Goal: Find contact information: Find contact information

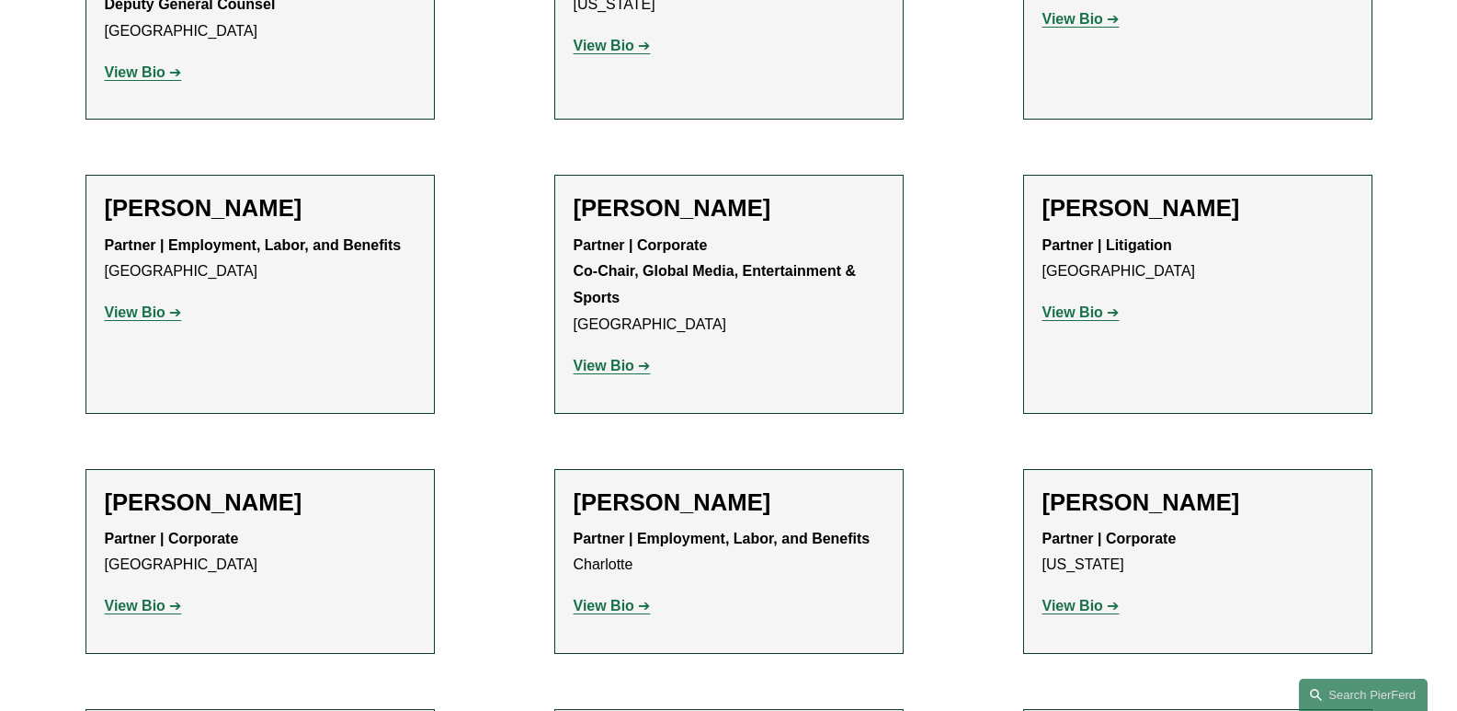
scroll to position [21047, 0]
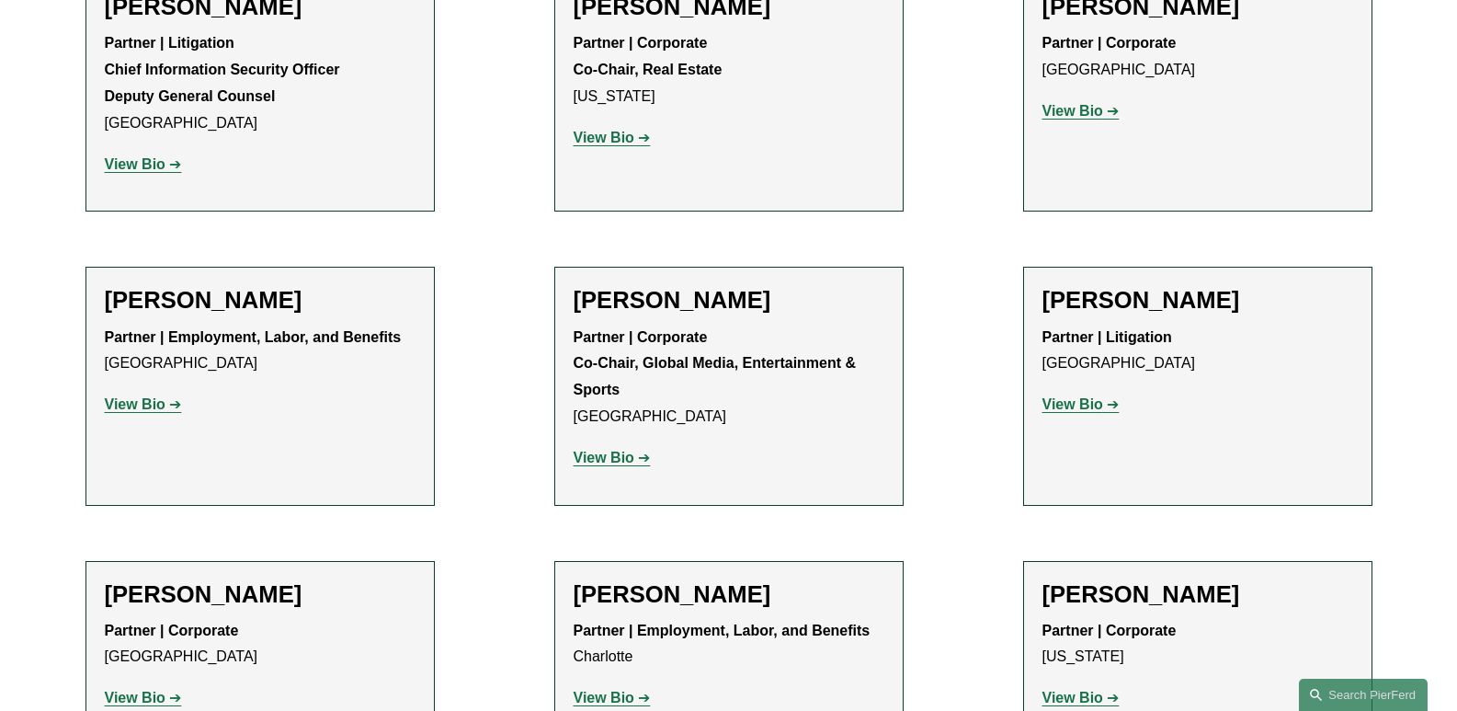
drag, startPoint x: 140, startPoint y: 193, endPoint x: 2, endPoint y: 238, distance: 145.1
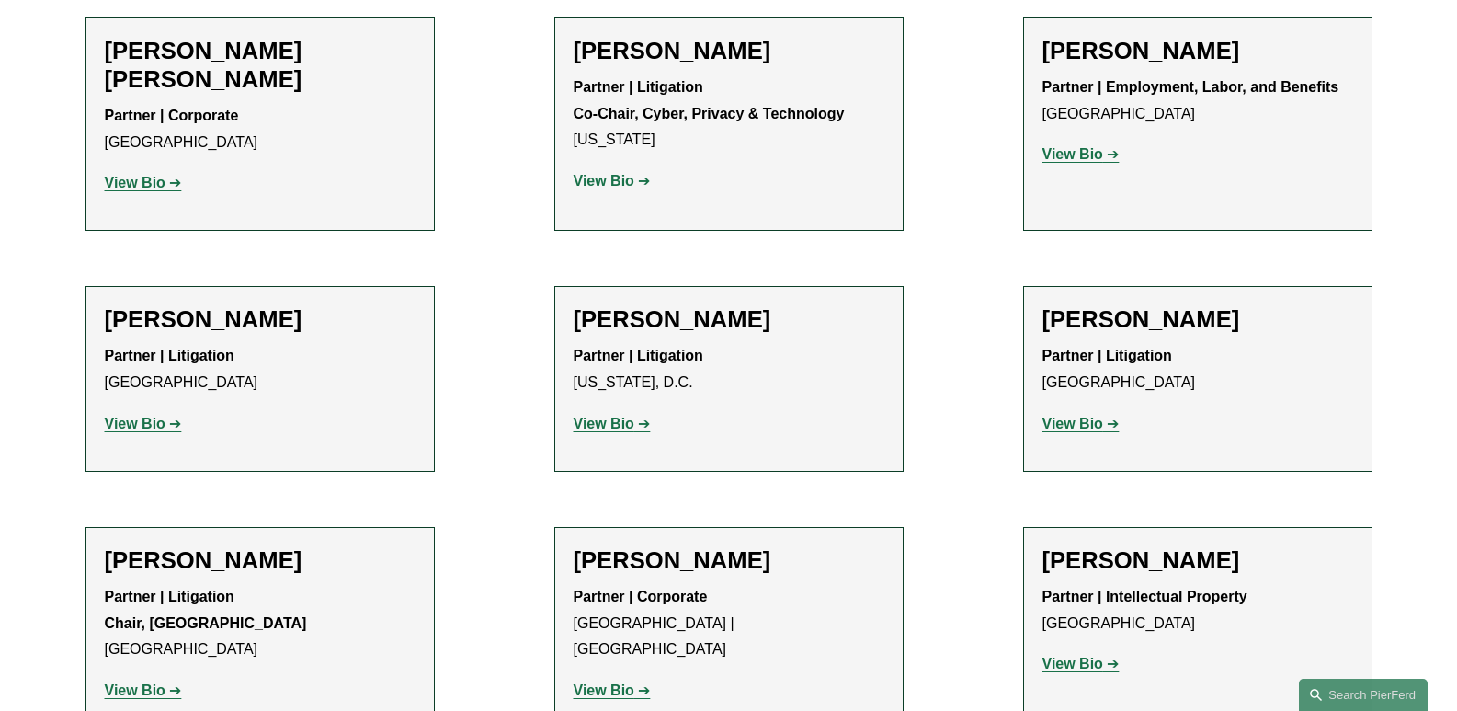
scroll to position [18748, 0]
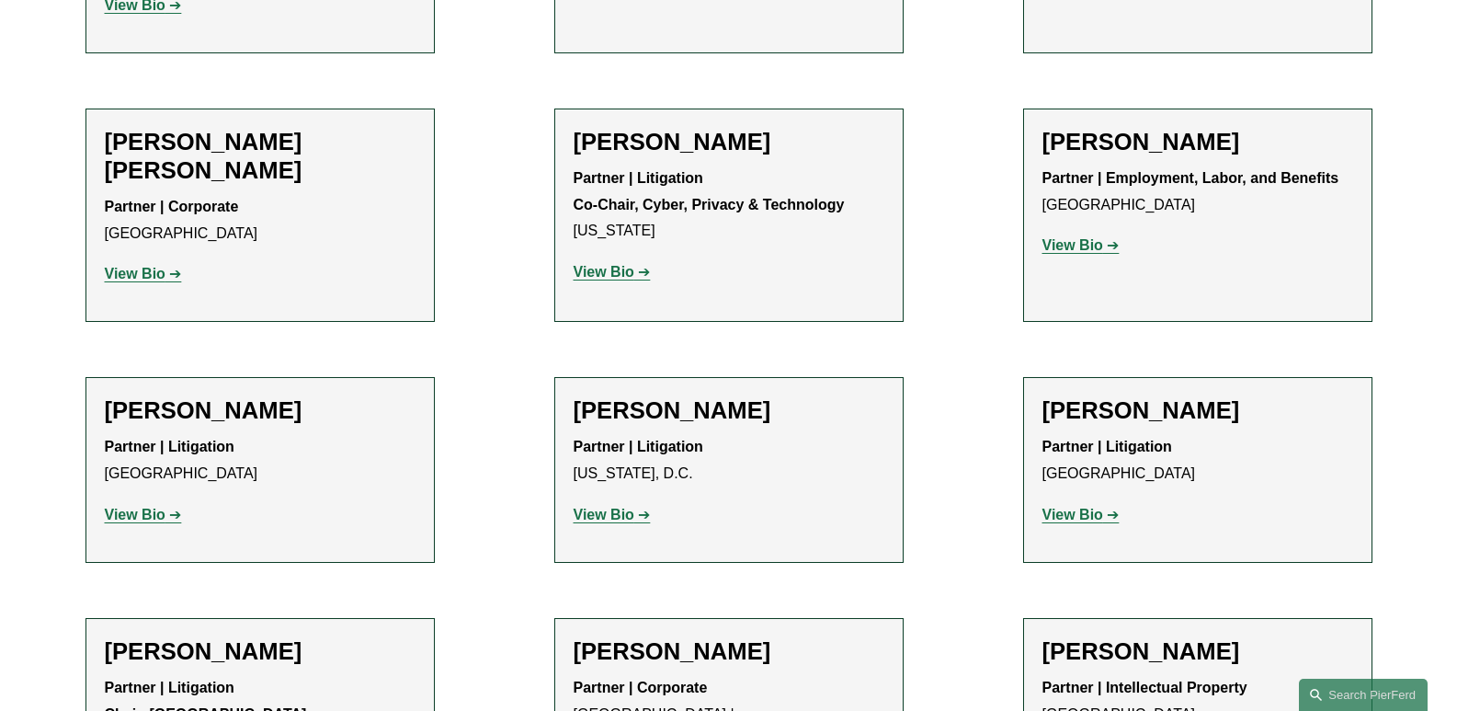
drag, startPoint x: 622, startPoint y: 291, endPoint x: 610, endPoint y: 280, distance: 15.7
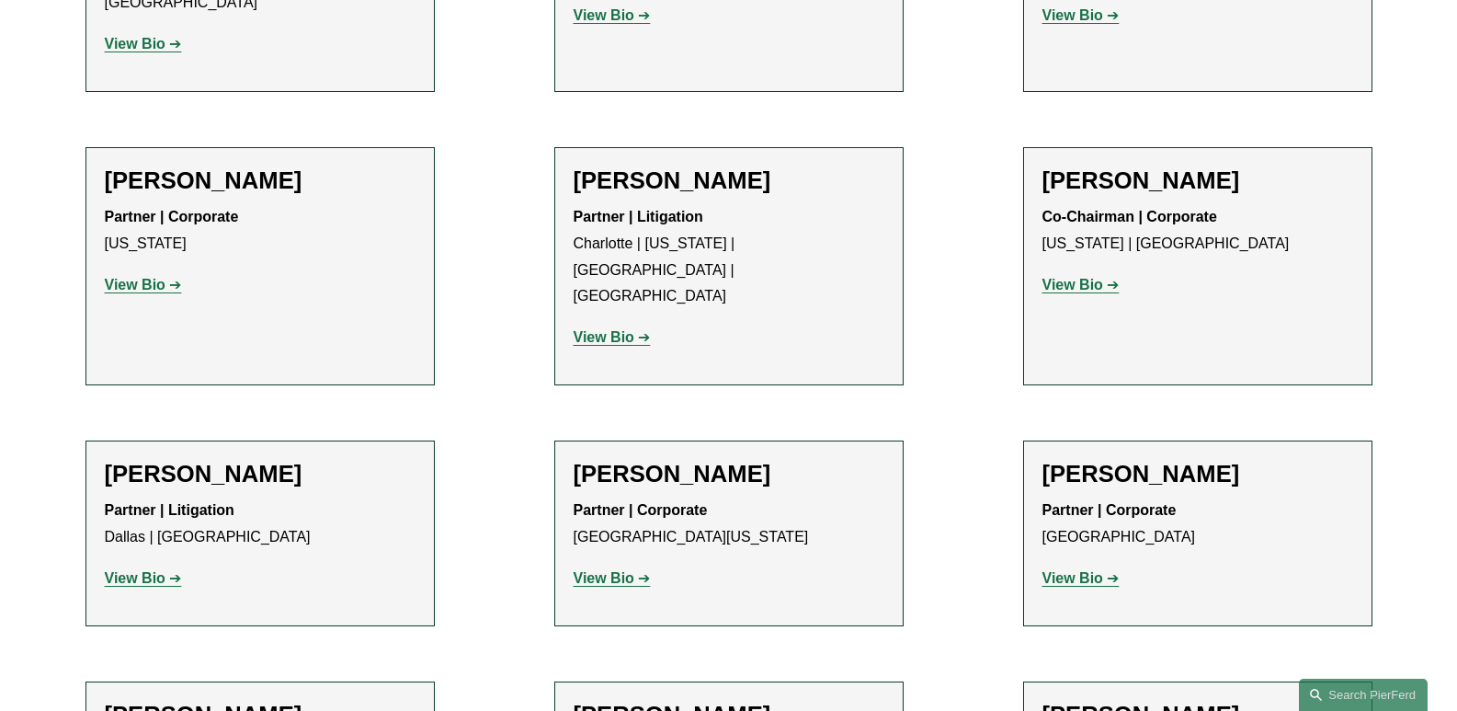
scroll to position [17277, 0]
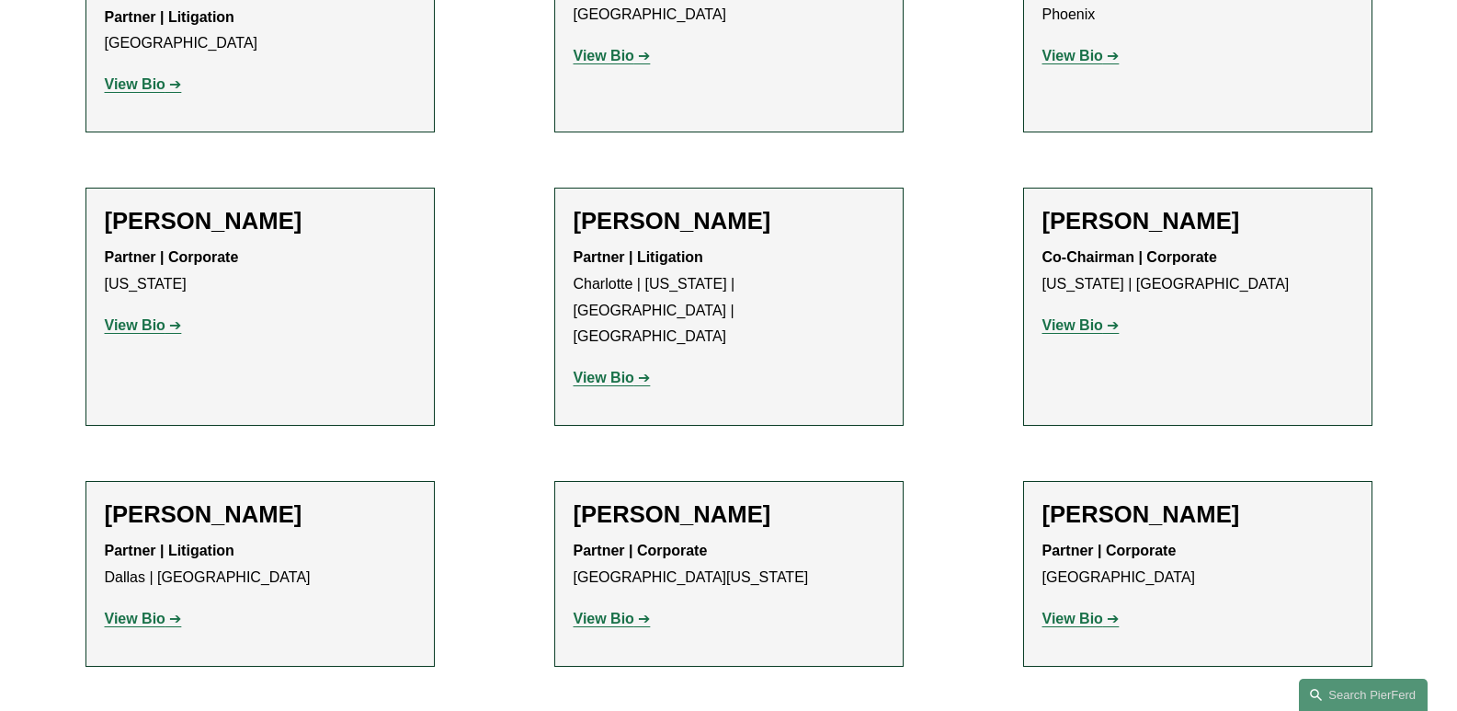
drag, startPoint x: 137, startPoint y: 487, endPoint x: 134, endPoint y: 504, distance: 16.8
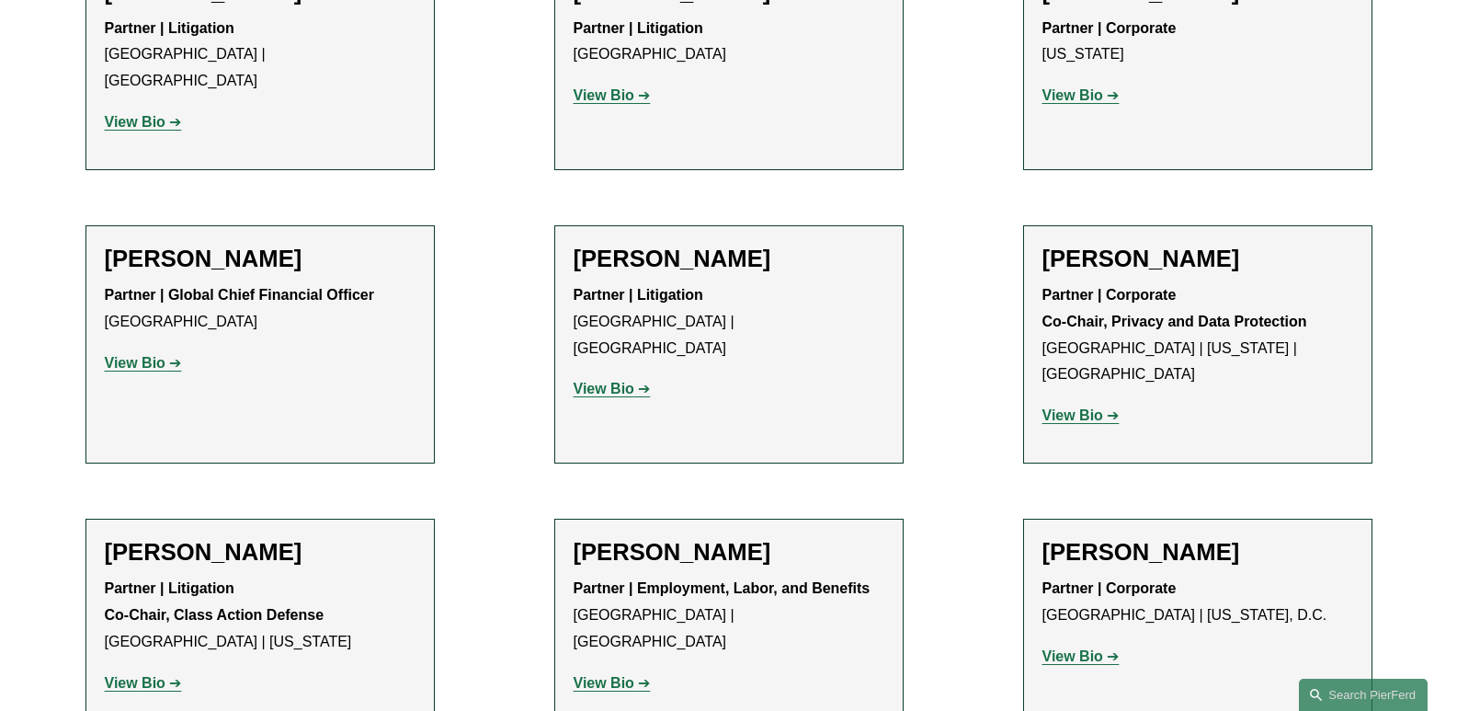
scroll to position [14427, 0]
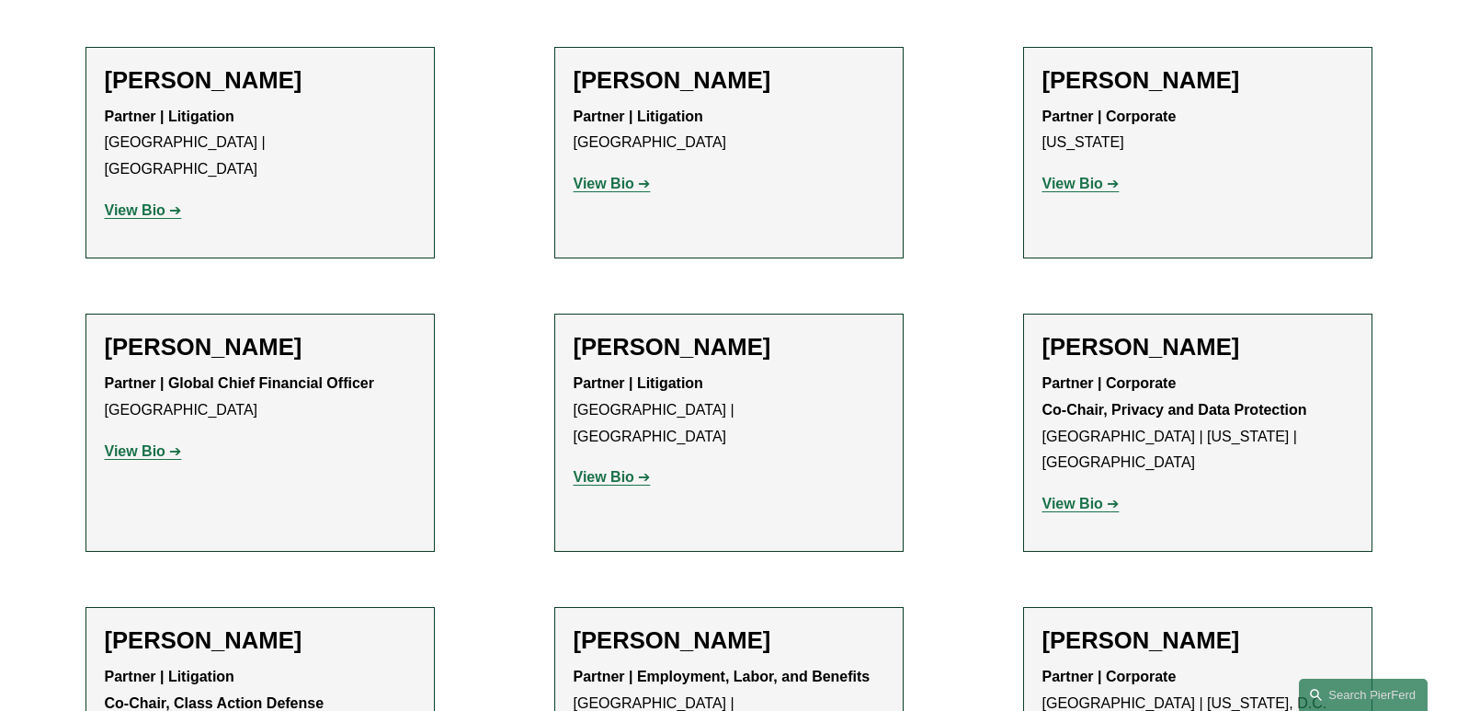
drag, startPoint x: 1079, startPoint y: 274, endPoint x: 0, endPoint y: 305, distance: 1079.9
drag, startPoint x: 121, startPoint y: 286, endPoint x: 107, endPoint y: 271, distance: 20.8
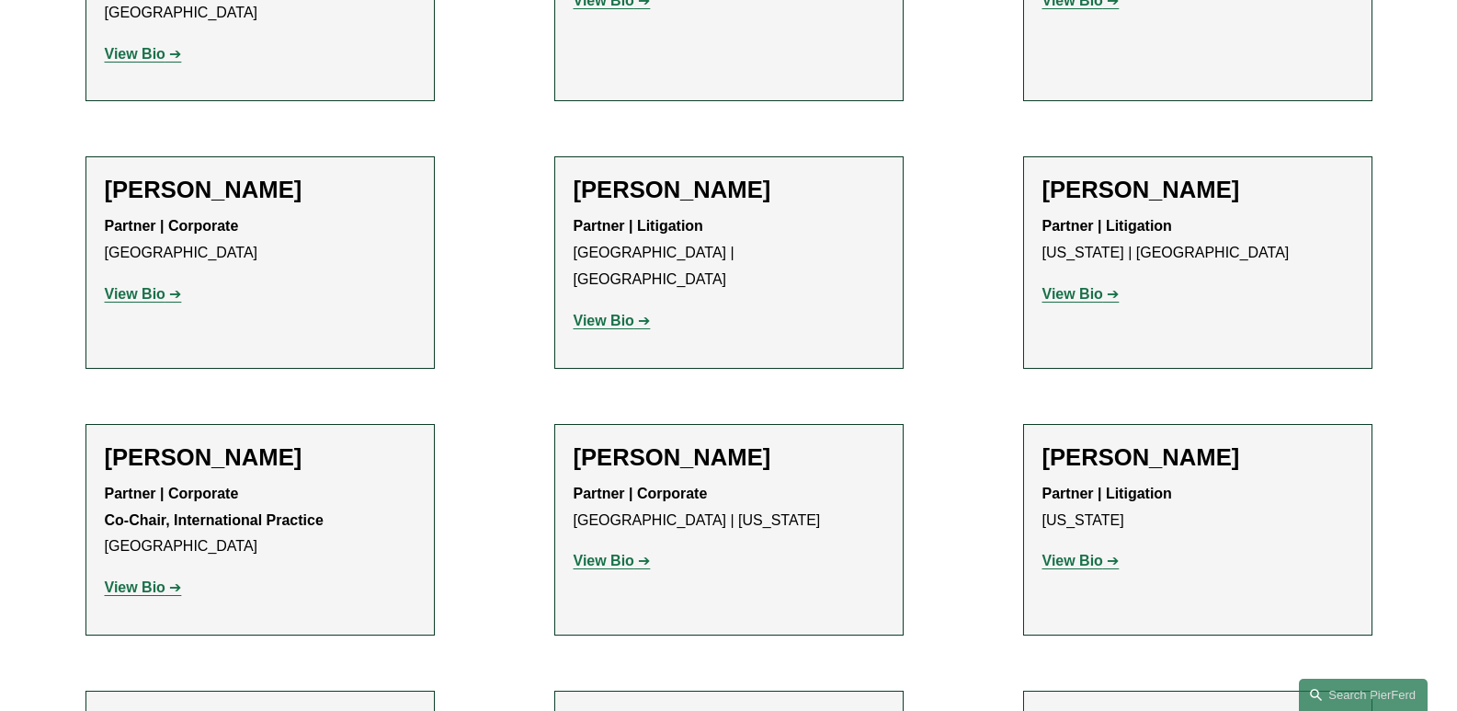
scroll to position [12680, 0]
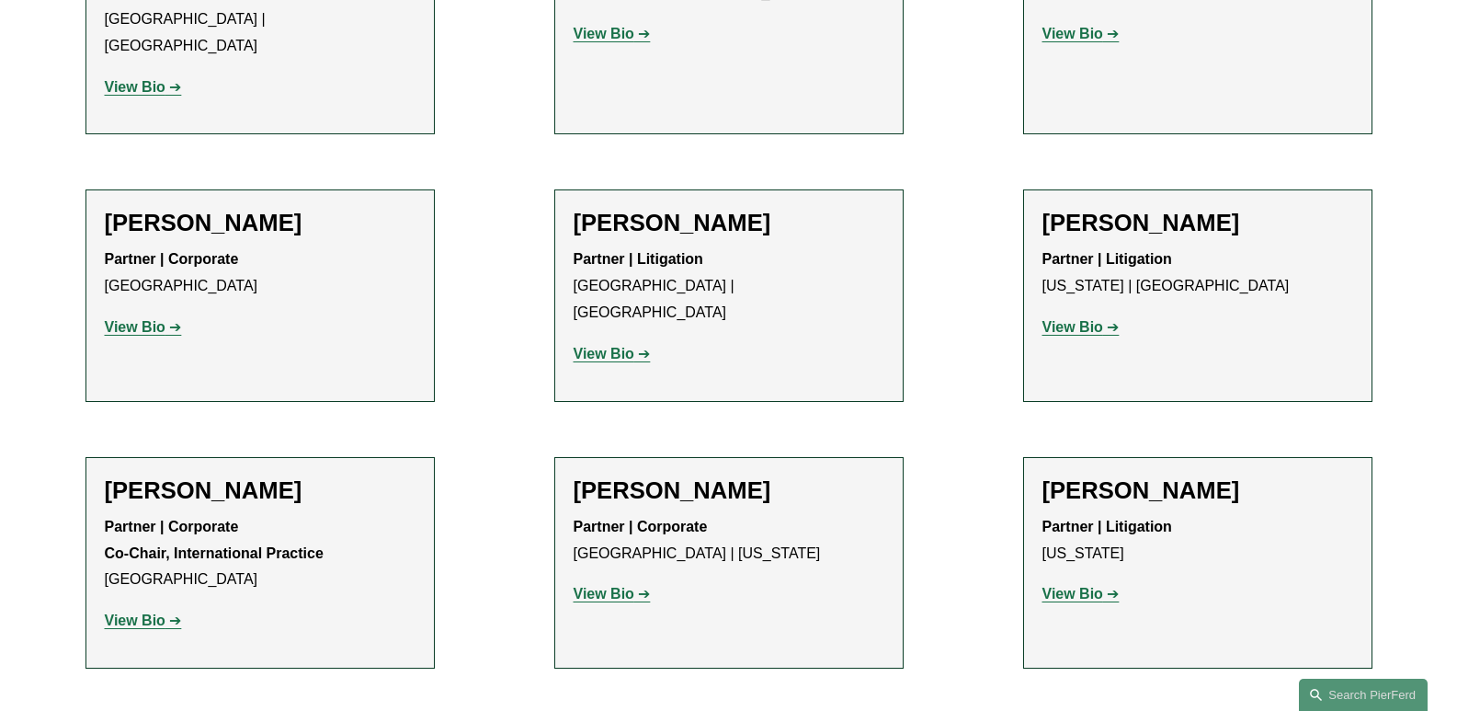
drag, startPoint x: 616, startPoint y: 495, endPoint x: 599, endPoint y: 505, distance: 20.2
drag, startPoint x: 154, startPoint y: 268, endPoint x: 138, endPoint y: 262, distance: 16.9
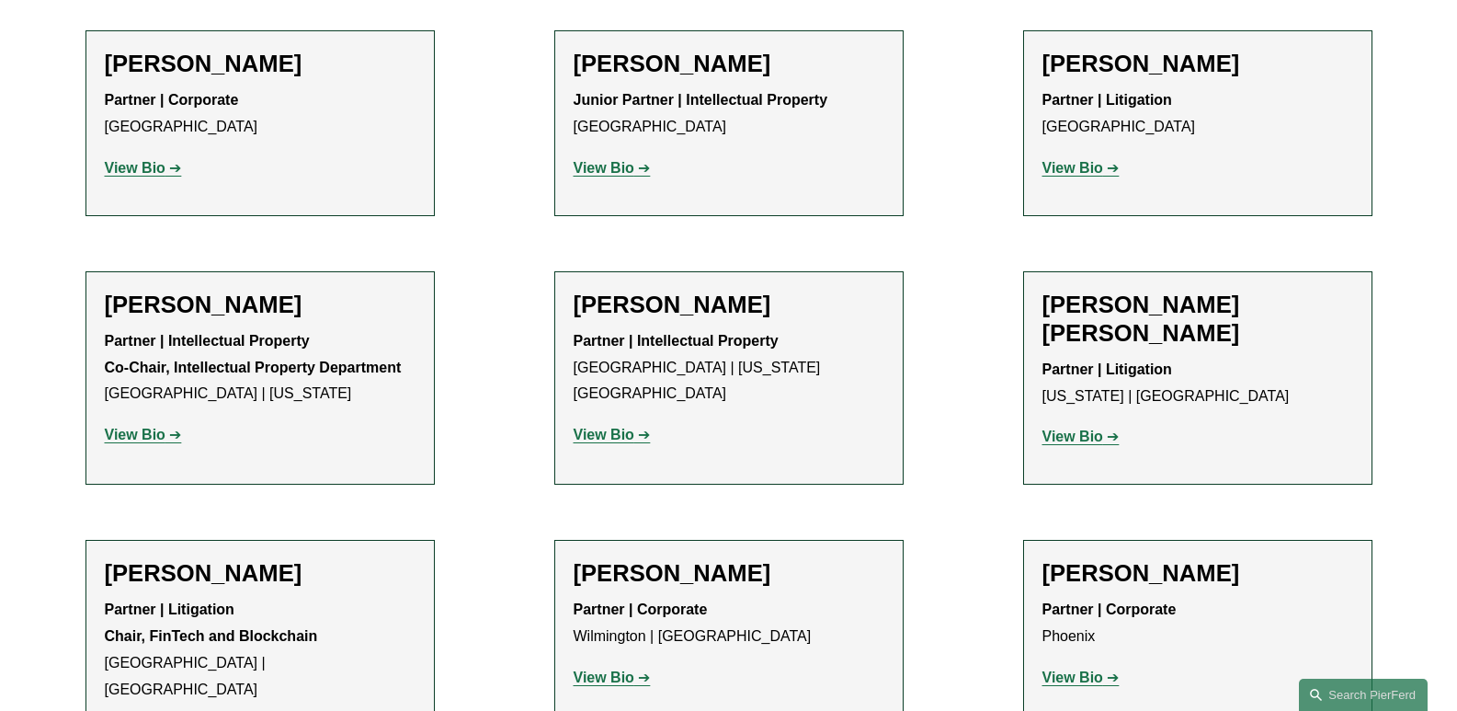
scroll to position [11944, 0]
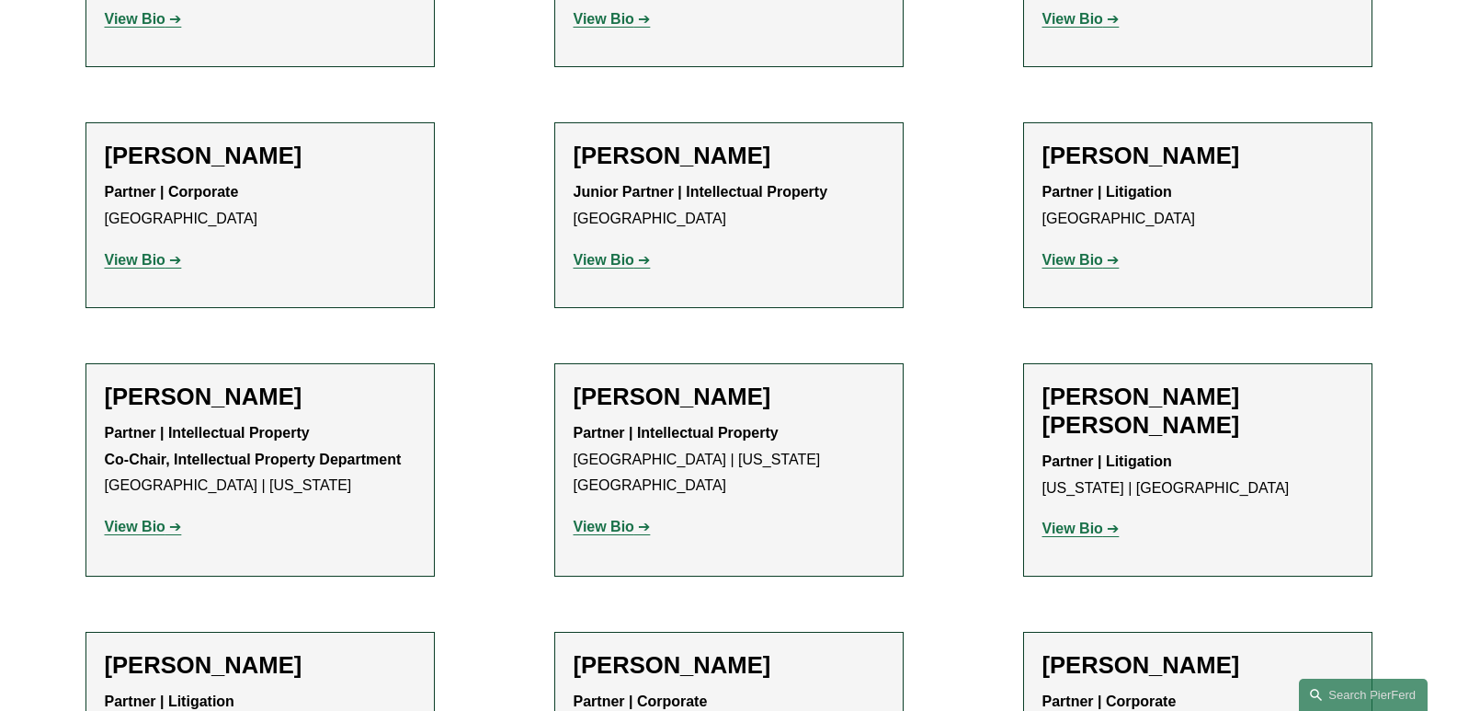
drag, startPoint x: 1080, startPoint y: 210, endPoint x: 1056, endPoint y: 197, distance: 28.0
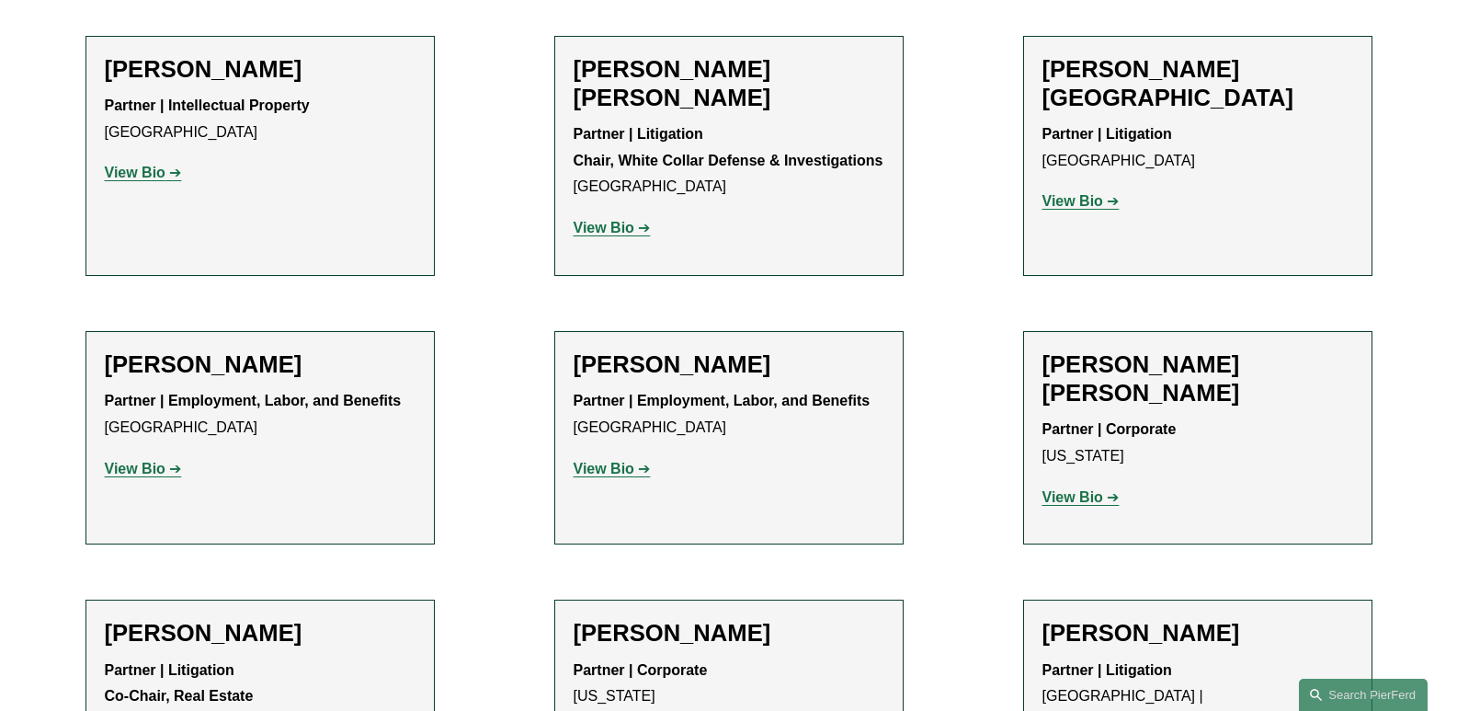
scroll to position [10841, 0]
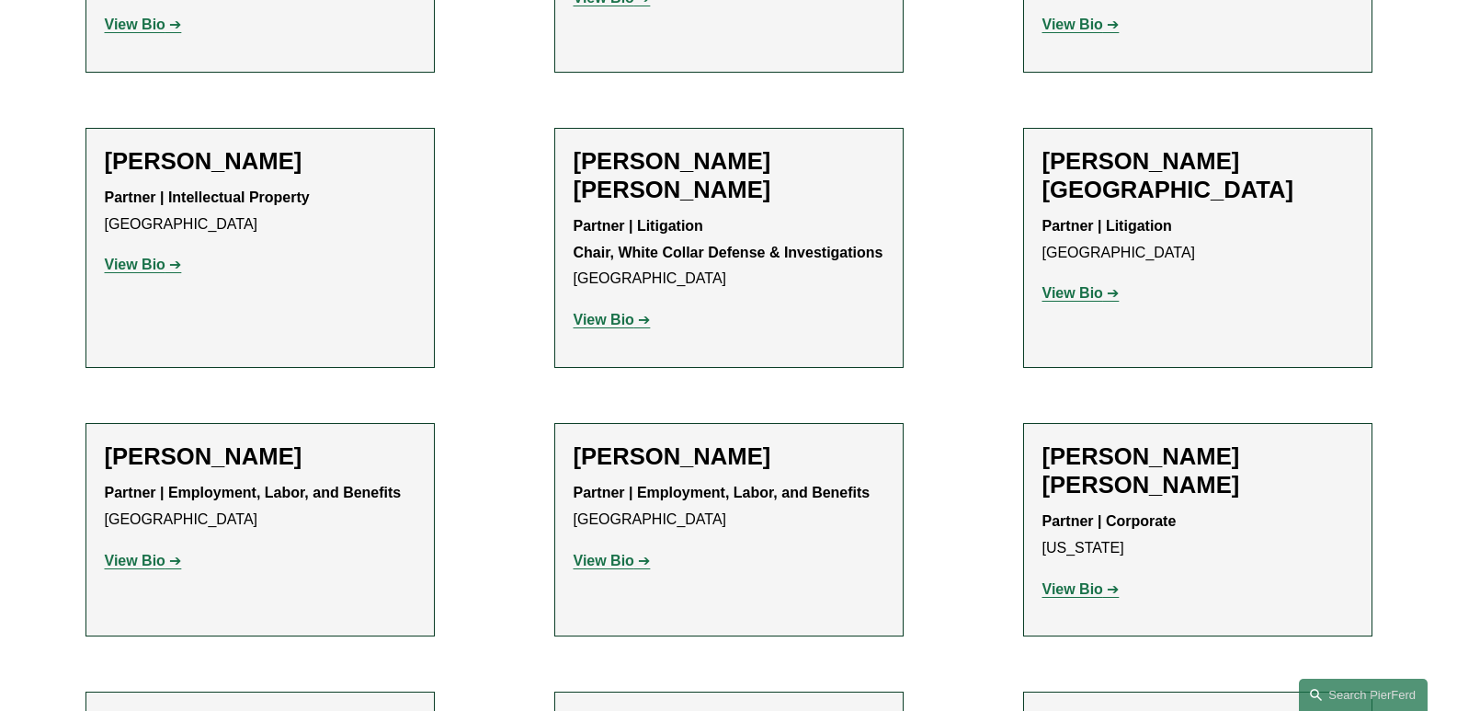
drag, startPoint x: 123, startPoint y: 542, endPoint x: 134, endPoint y: 553, distance: 15.6
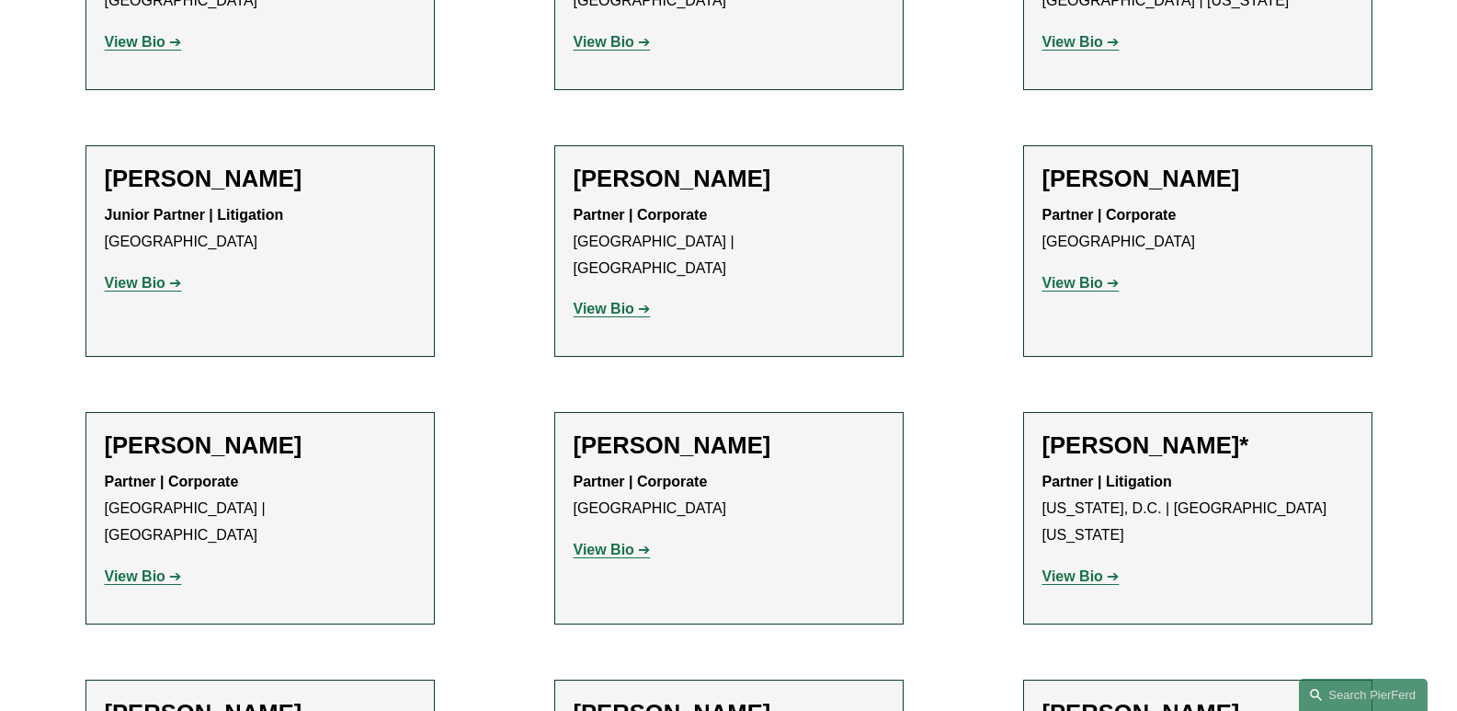
scroll to position [10197, 0]
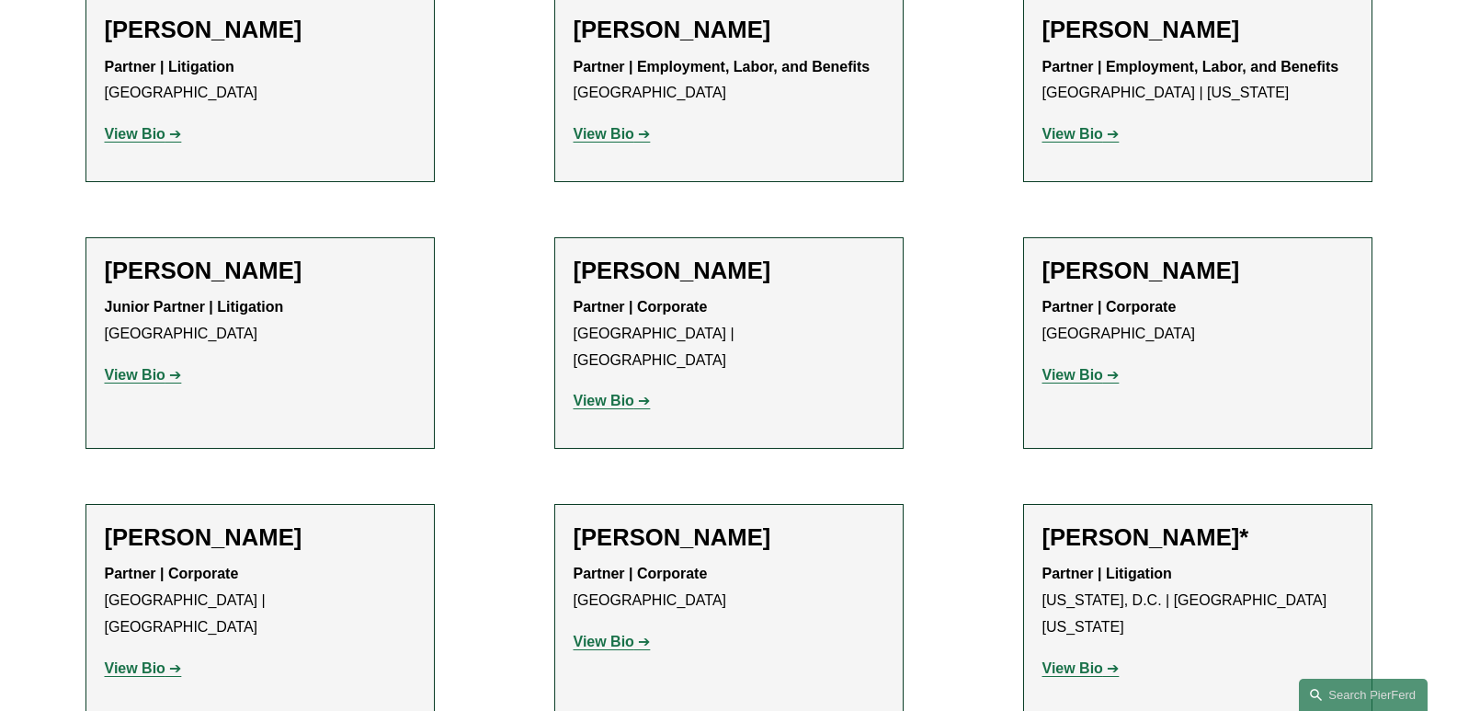
drag, startPoint x: 601, startPoint y: 448, endPoint x: 9, endPoint y: 409, distance: 593.4
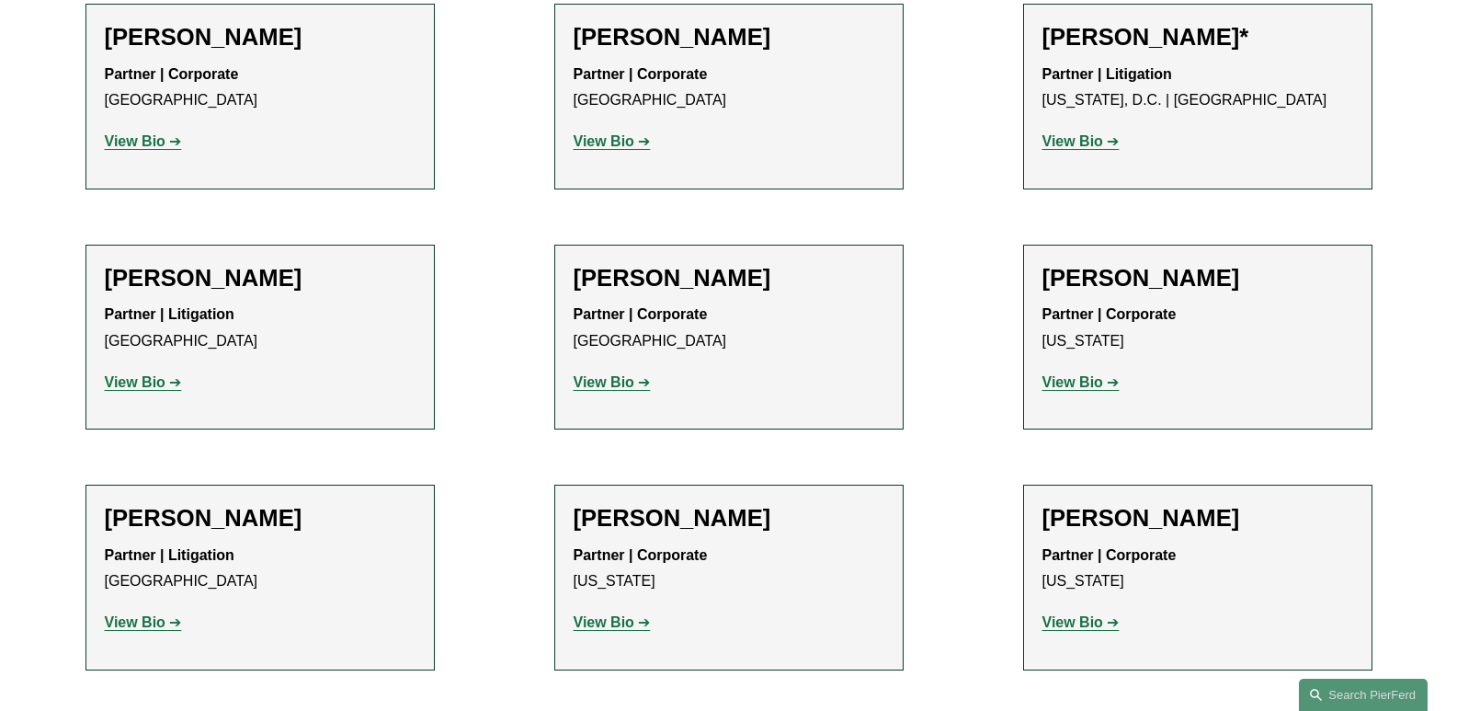
scroll to position [8818, 0]
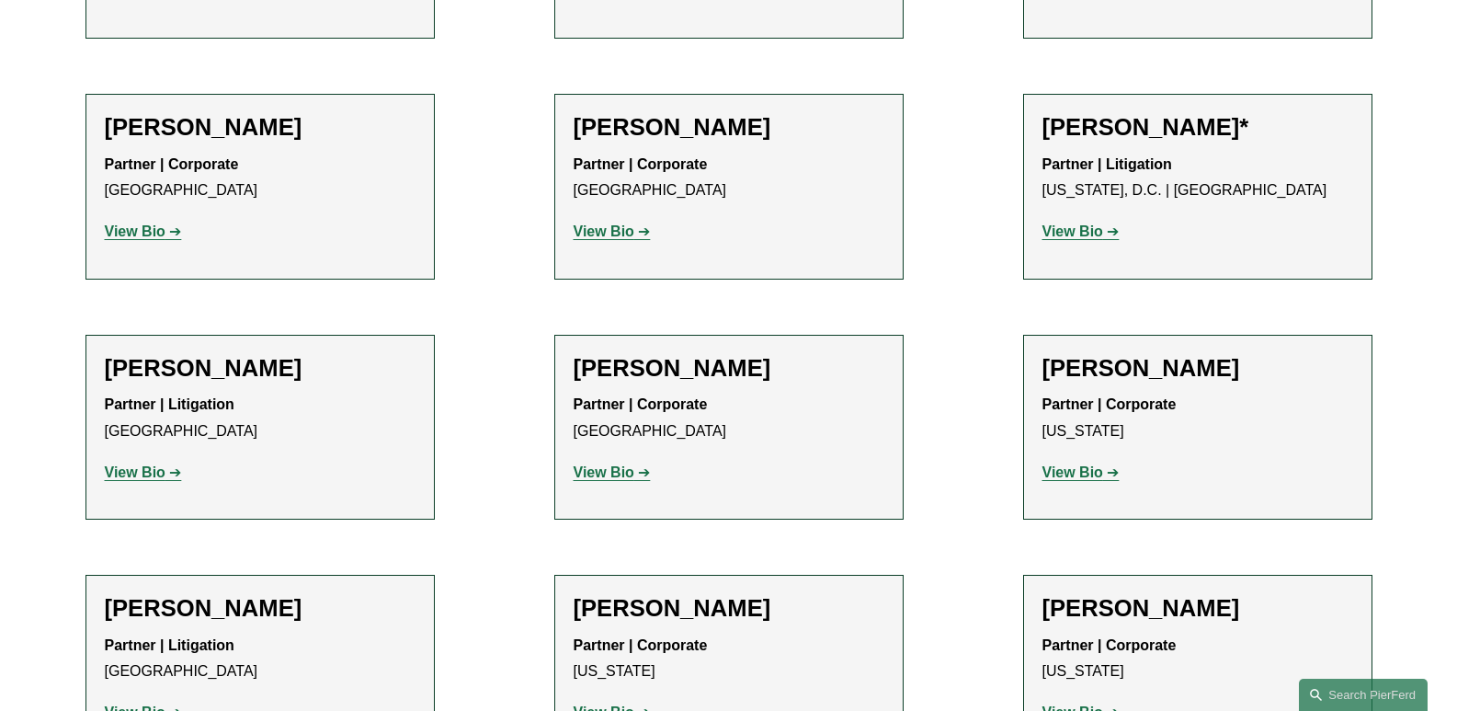
drag, startPoint x: 590, startPoint y: 319, endPoint x: 580, endPoint y: 331, distance: 15.7
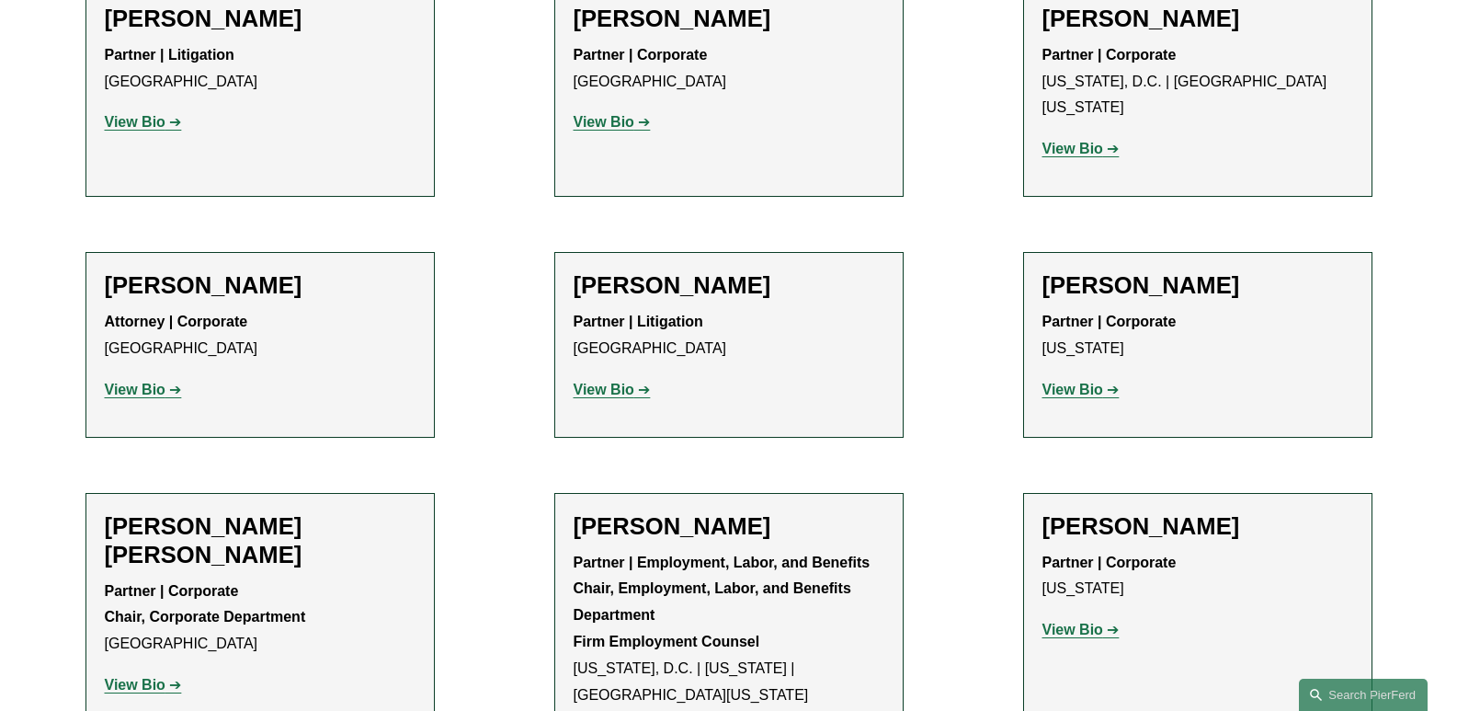
scroll to position [7071, 0]
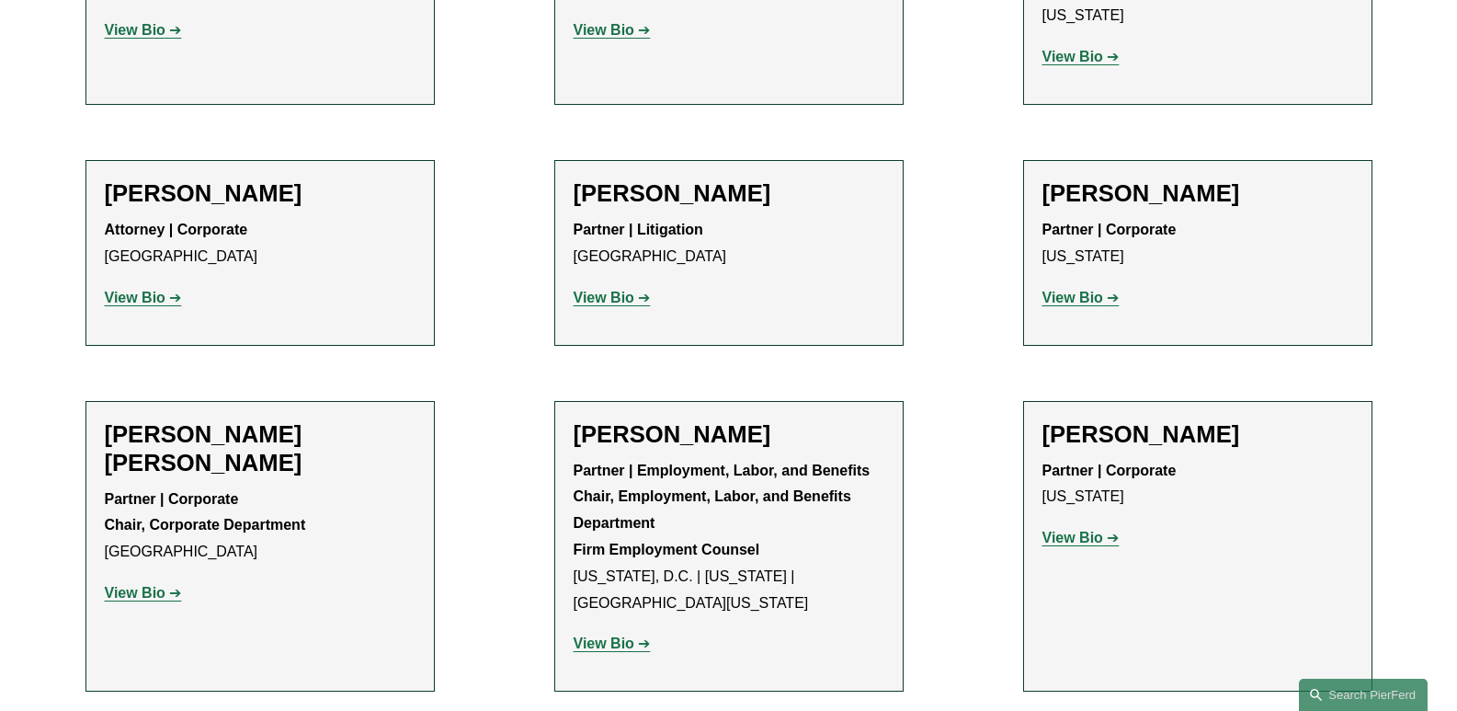
drag, startPoint x: 144, startPoint y: 270, endPoint x: 135, endPoint y: 263, distance: 11.8
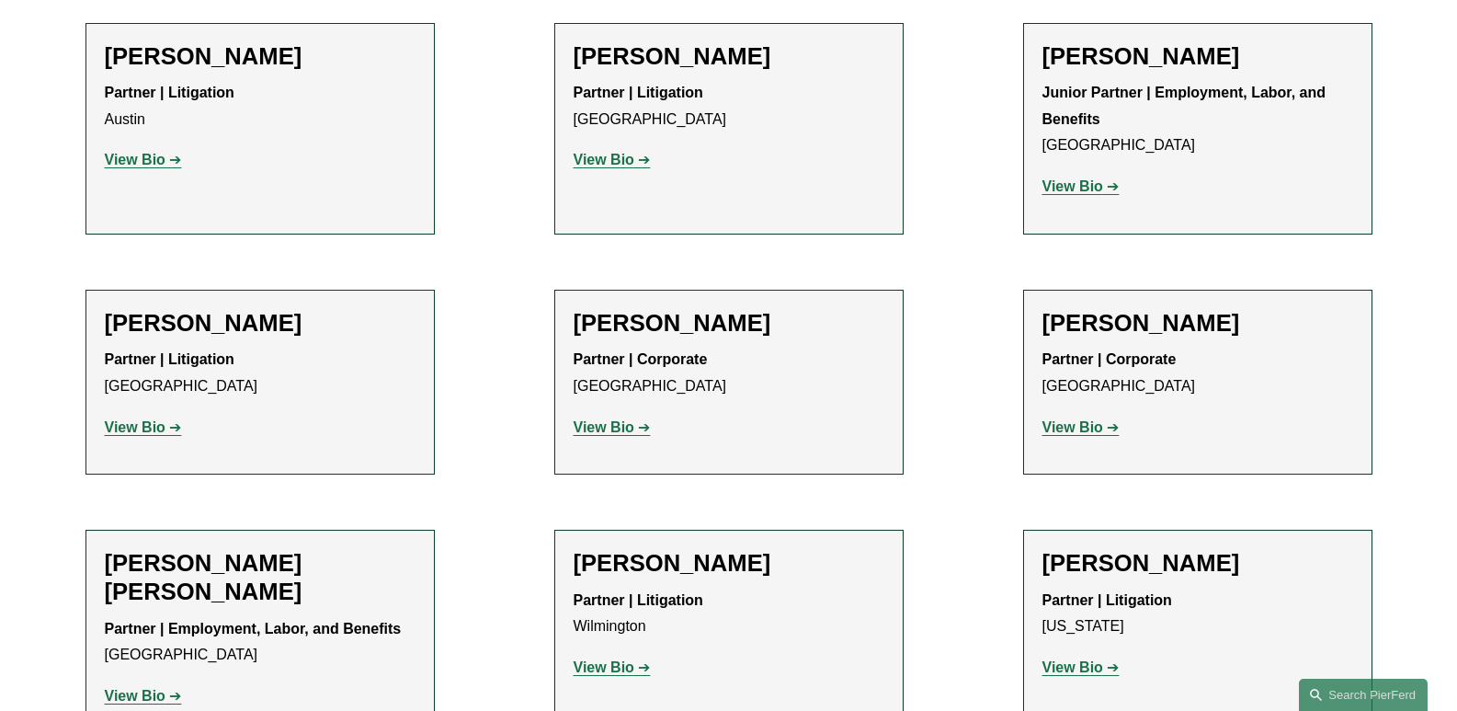
scroll to position [3853, 0]
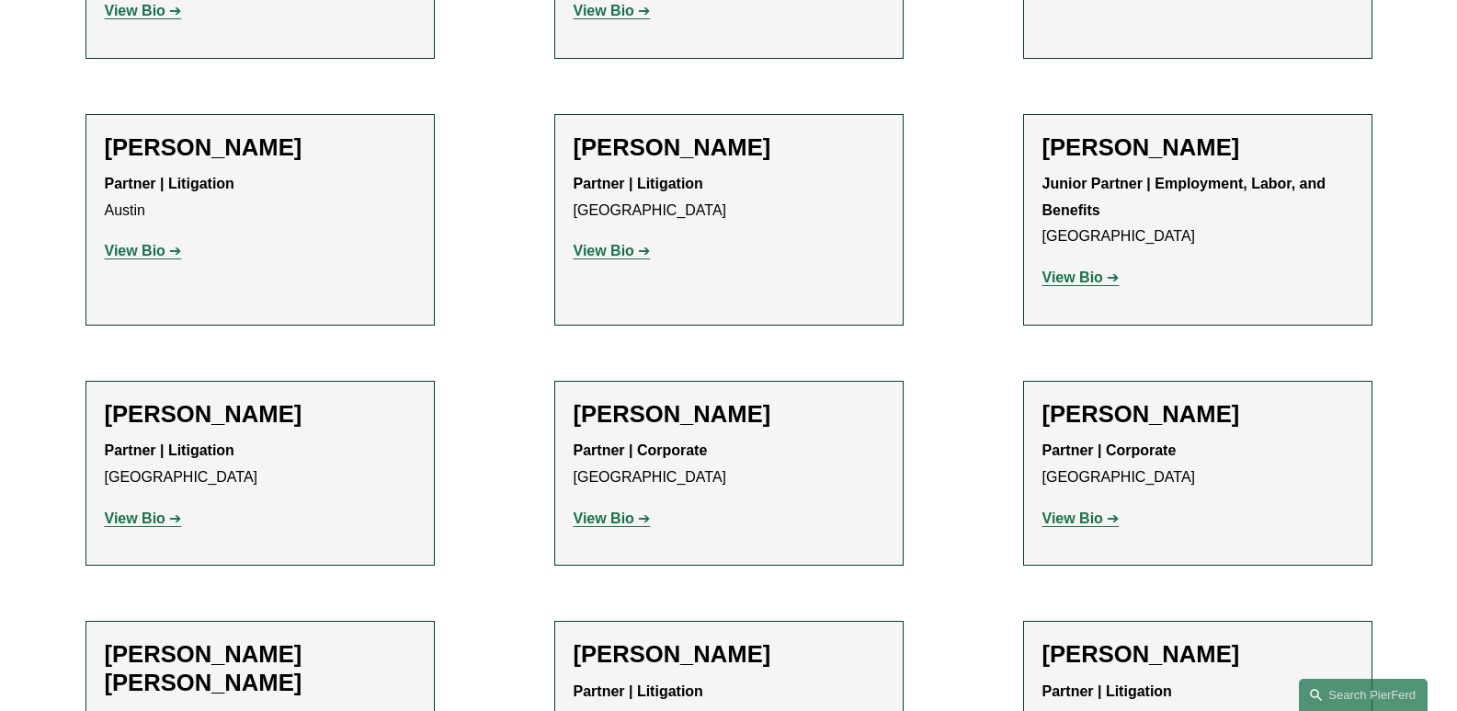
drag, startPoint x: 1078, startPoint y: 195, endPoint x: 493, endPoint y: 289, distance: 592.2
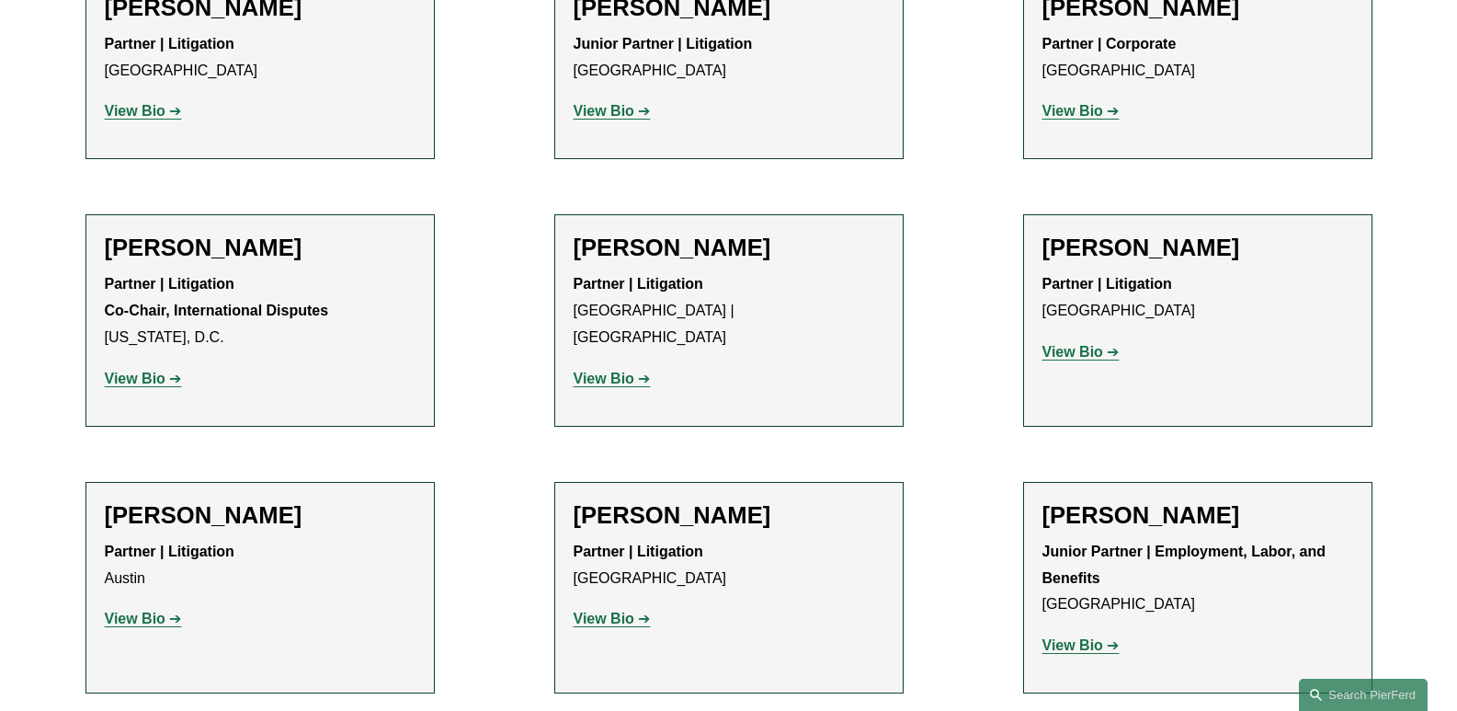
scroll to position [3394, 0]
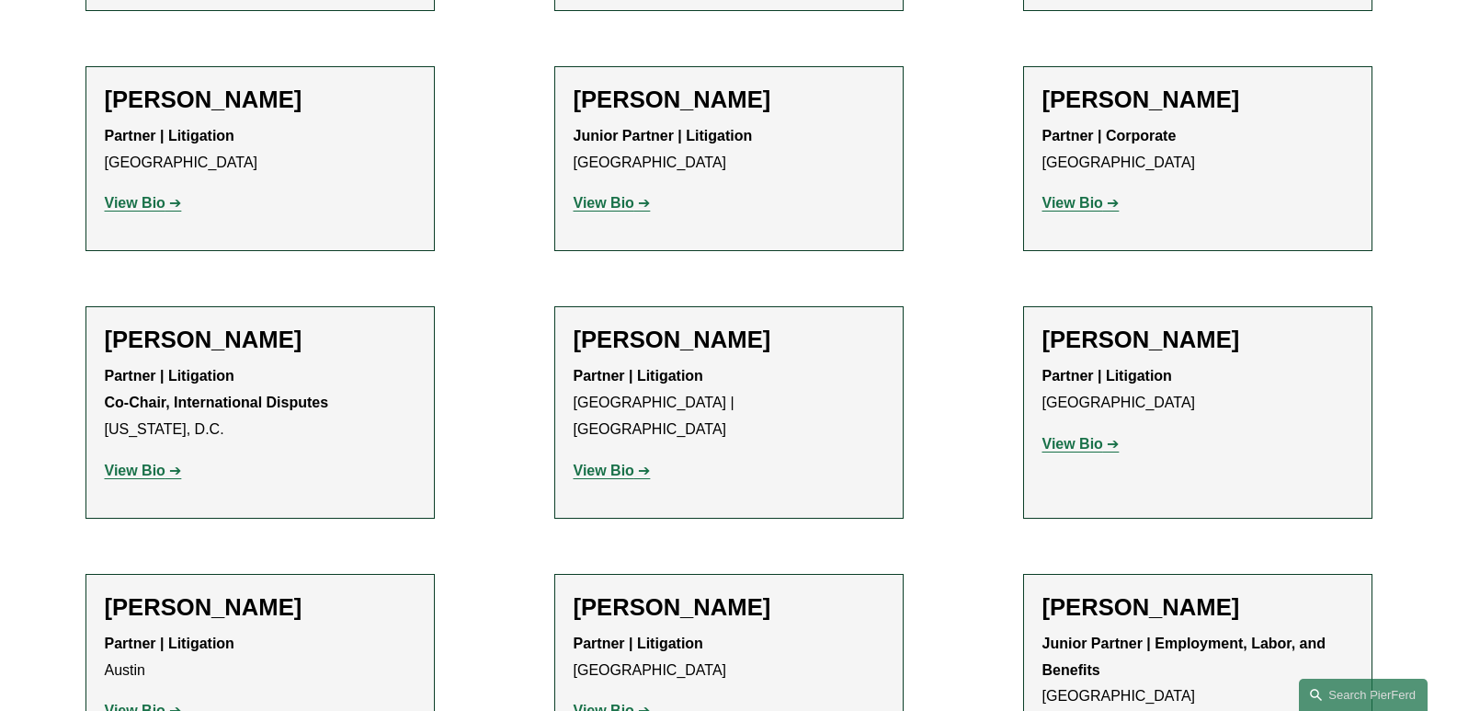
drag, startPoint x: 1059, startPoint y: 666, endPoint x: 1052, endPoint y: 656, distance: 11.8
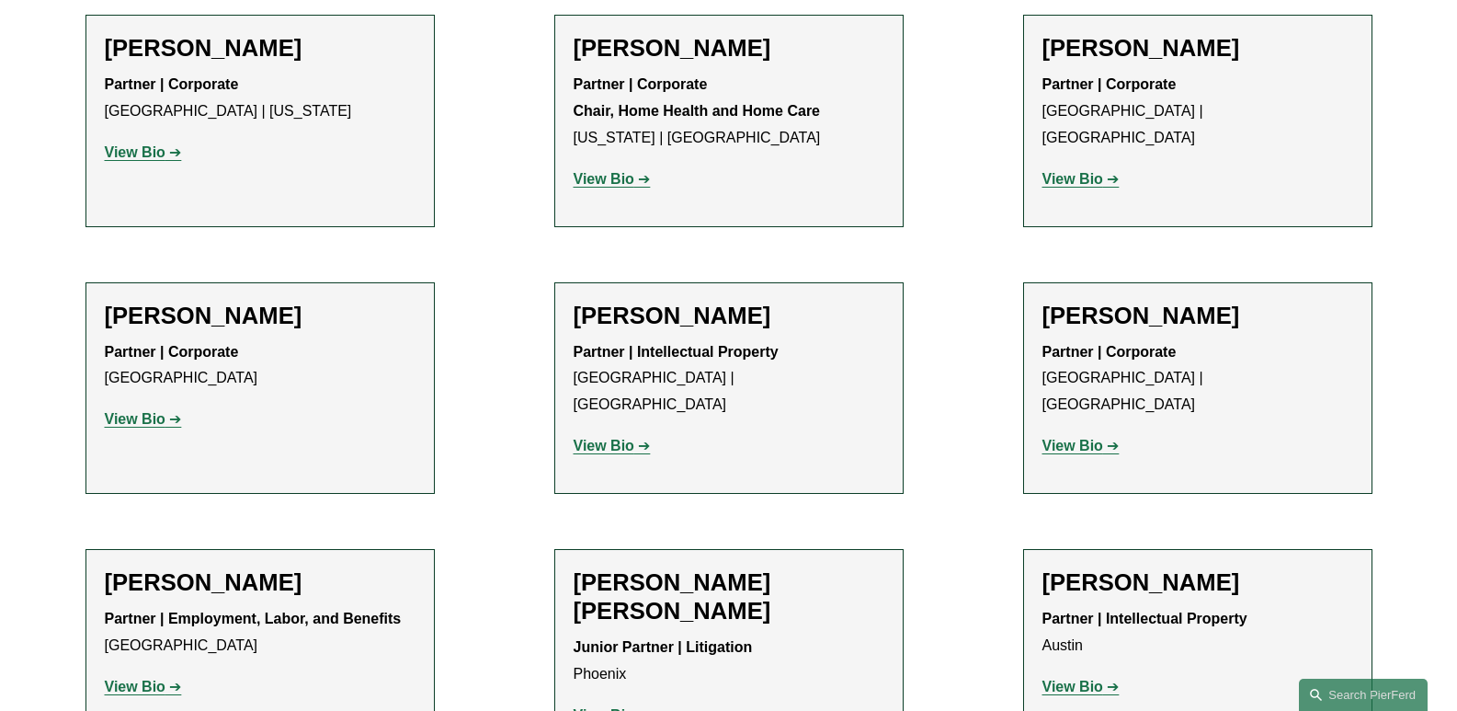
scroll to position [1534, 0]
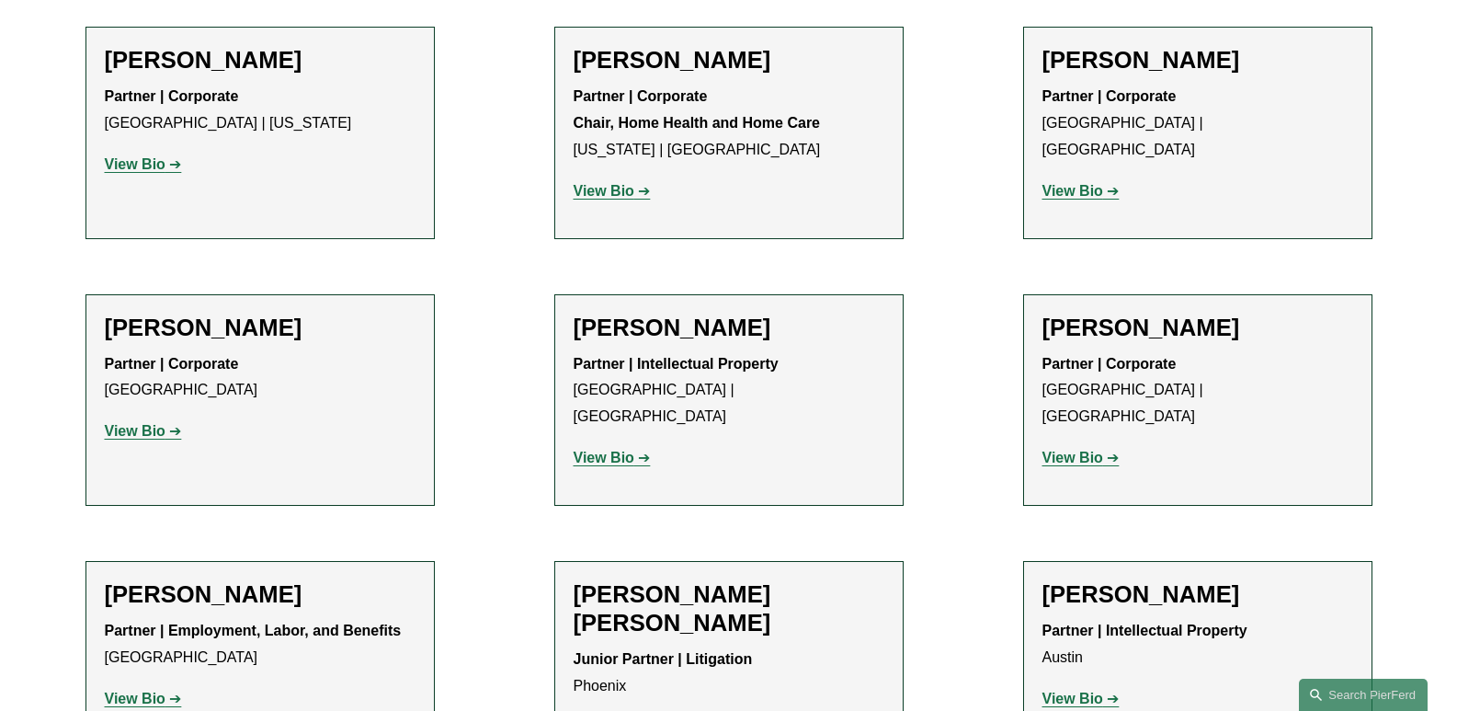
drag, startPoint x: 1467, startPoint y: 11, endPoint x: 0, endPoint y: 487, distance: 1542.8
drag, startPoint x: 613, startPoint y: 656, endPoint x: 603, endPoint y: 676, distance: 22.6
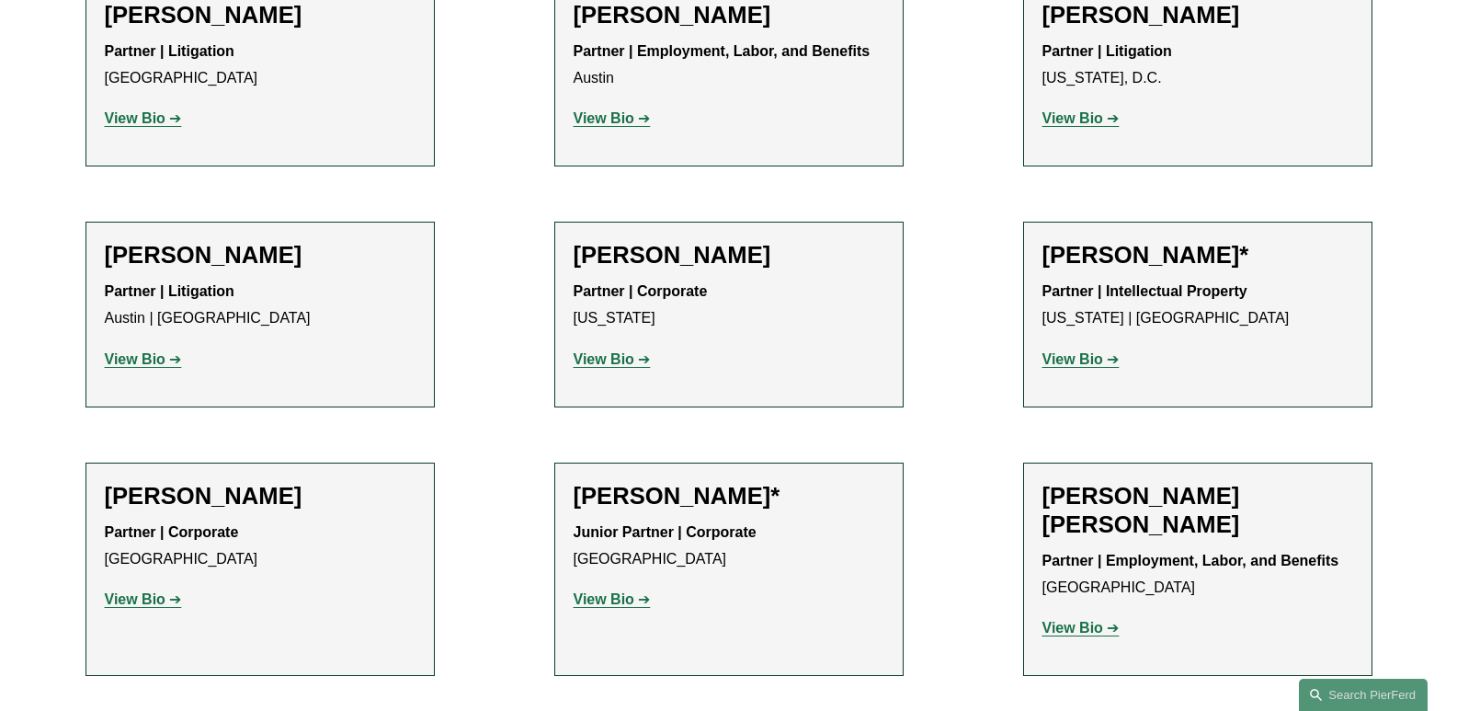
scroll to position [798, 0]
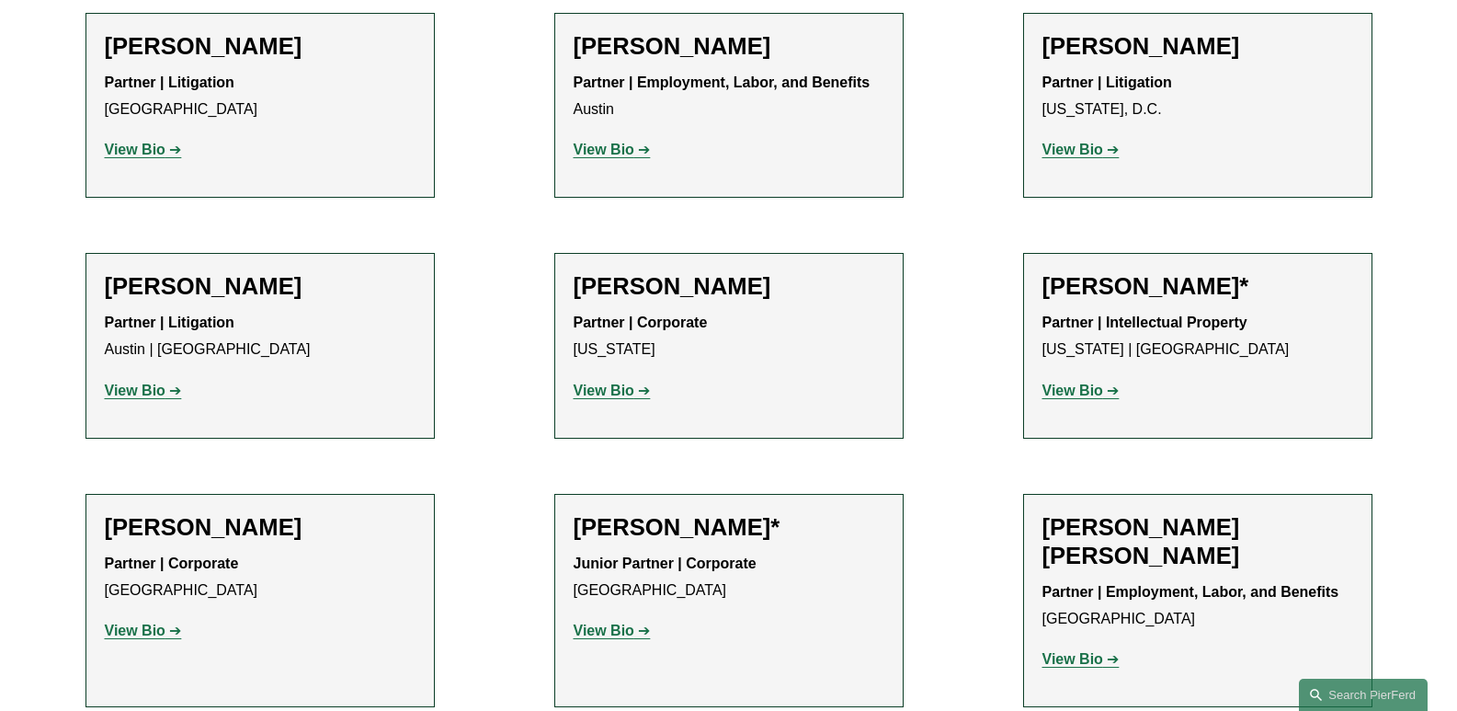
drag, startPoint x: 624, startPoint y: 633, endPoint x: 955, endPoint y: 207, distance: 539.2
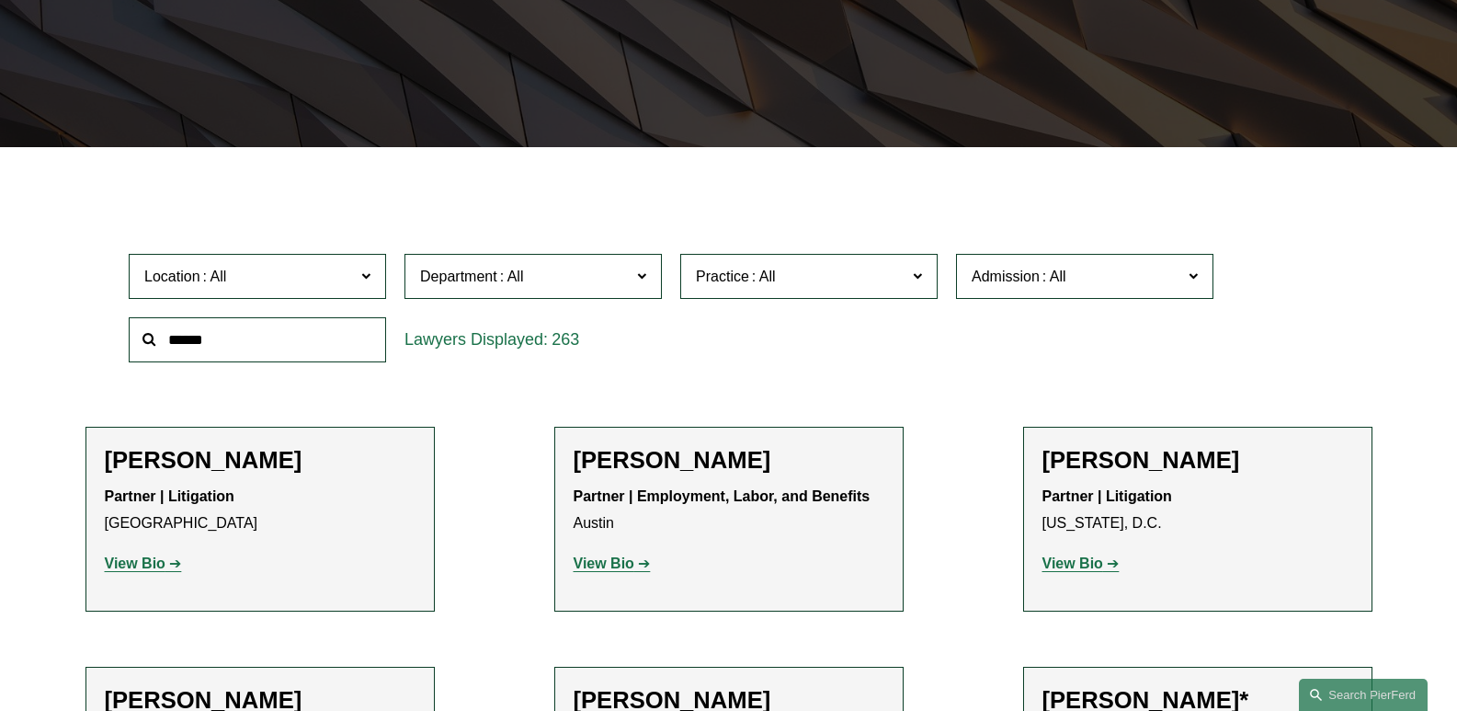
scroll to position [246, 0]
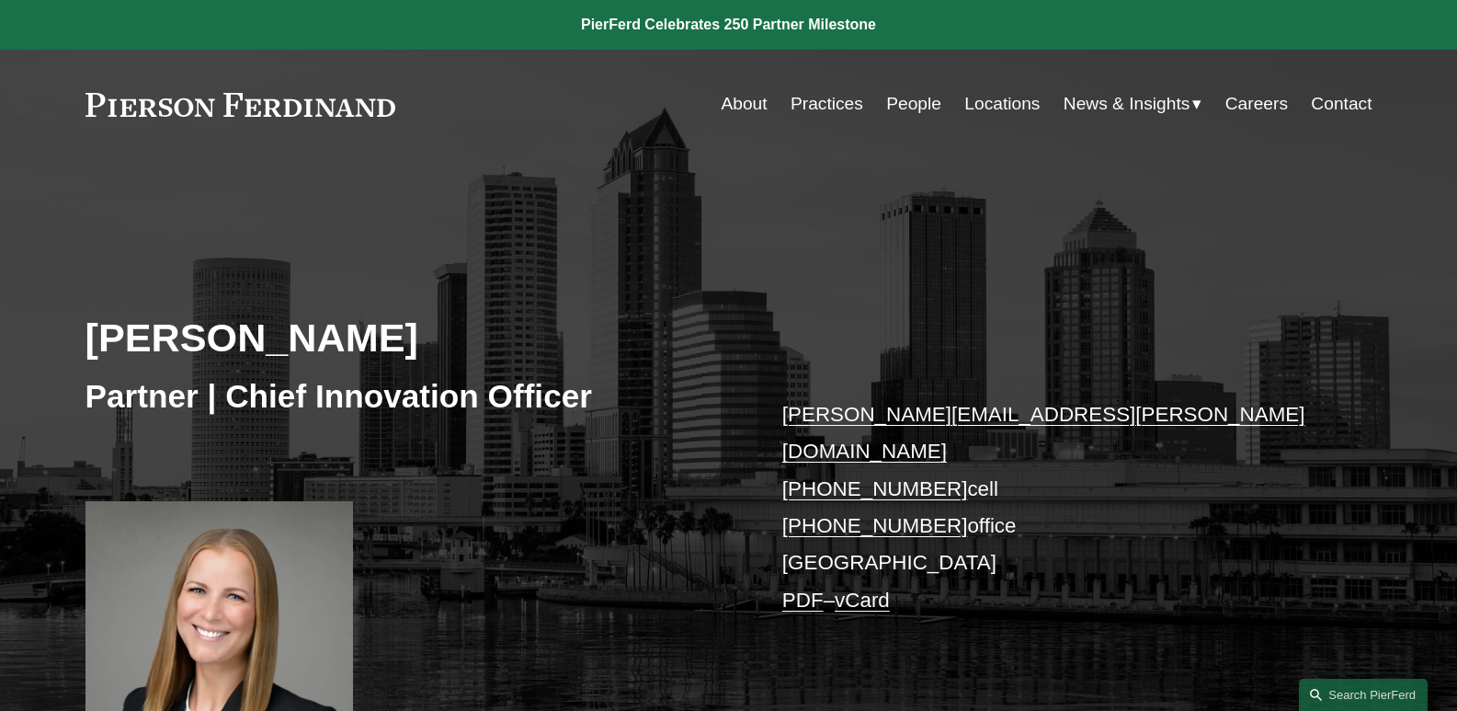
scroll to position [276, 0]
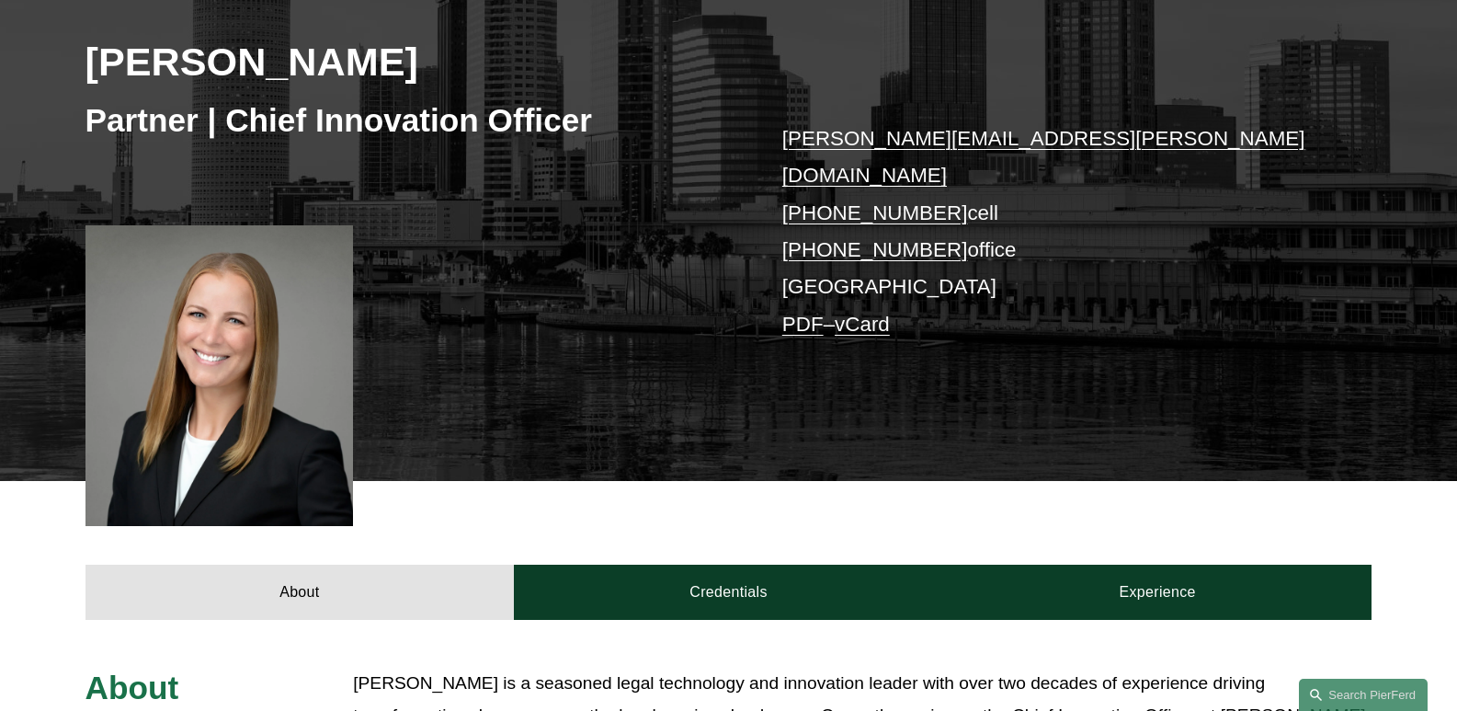
click at [930, 145] on link "christina.wojcik@pierferd.com" at bounding box center [1043, 157] width 523 height 60
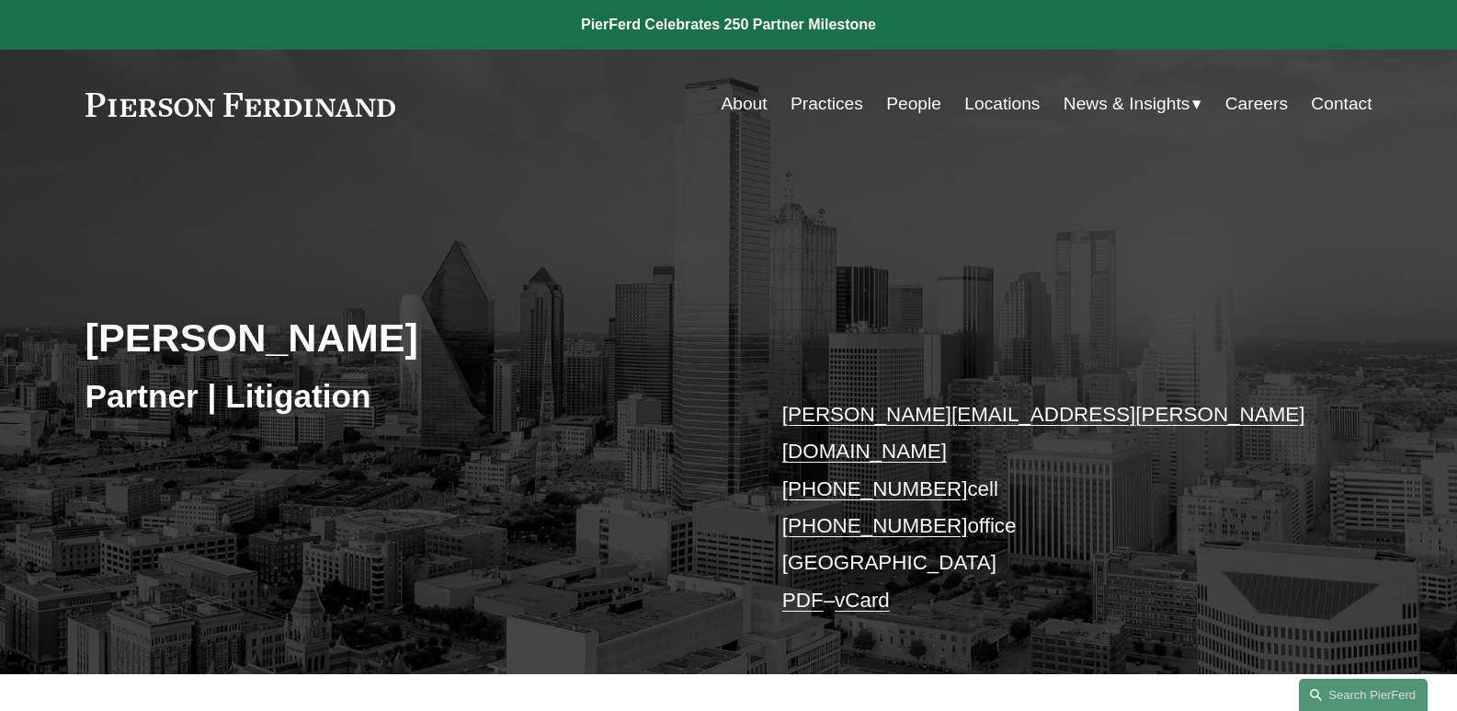
scroll to position [276, 0]
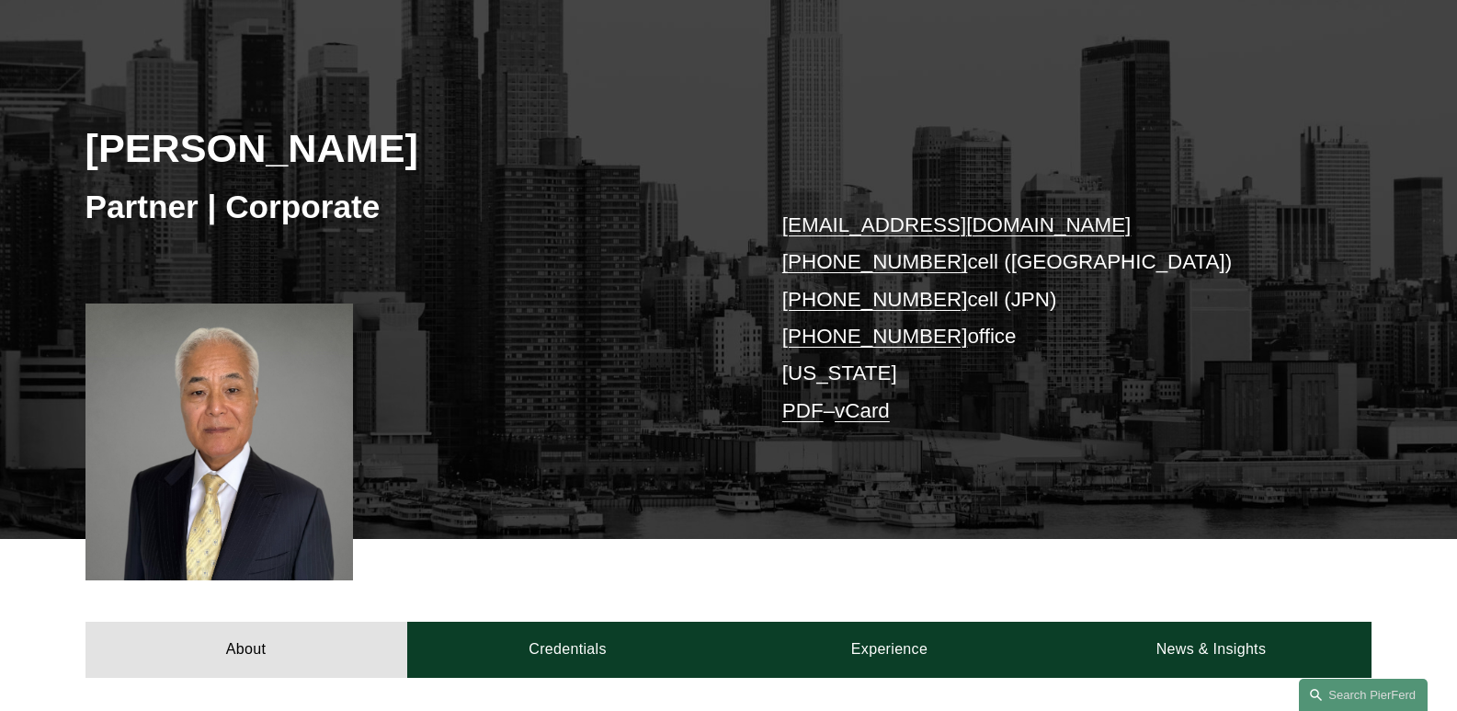
scroll to position [276, 0]
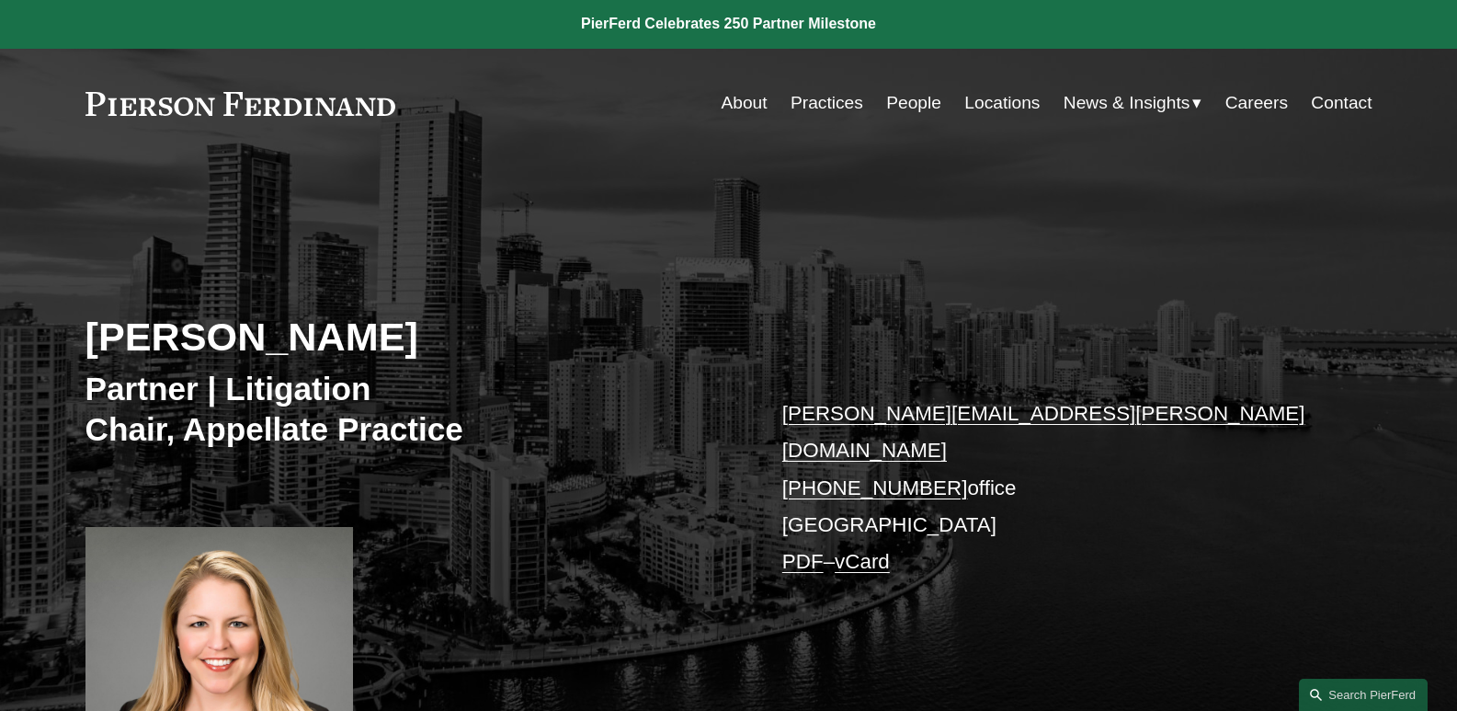
scroll to position [368, 0]
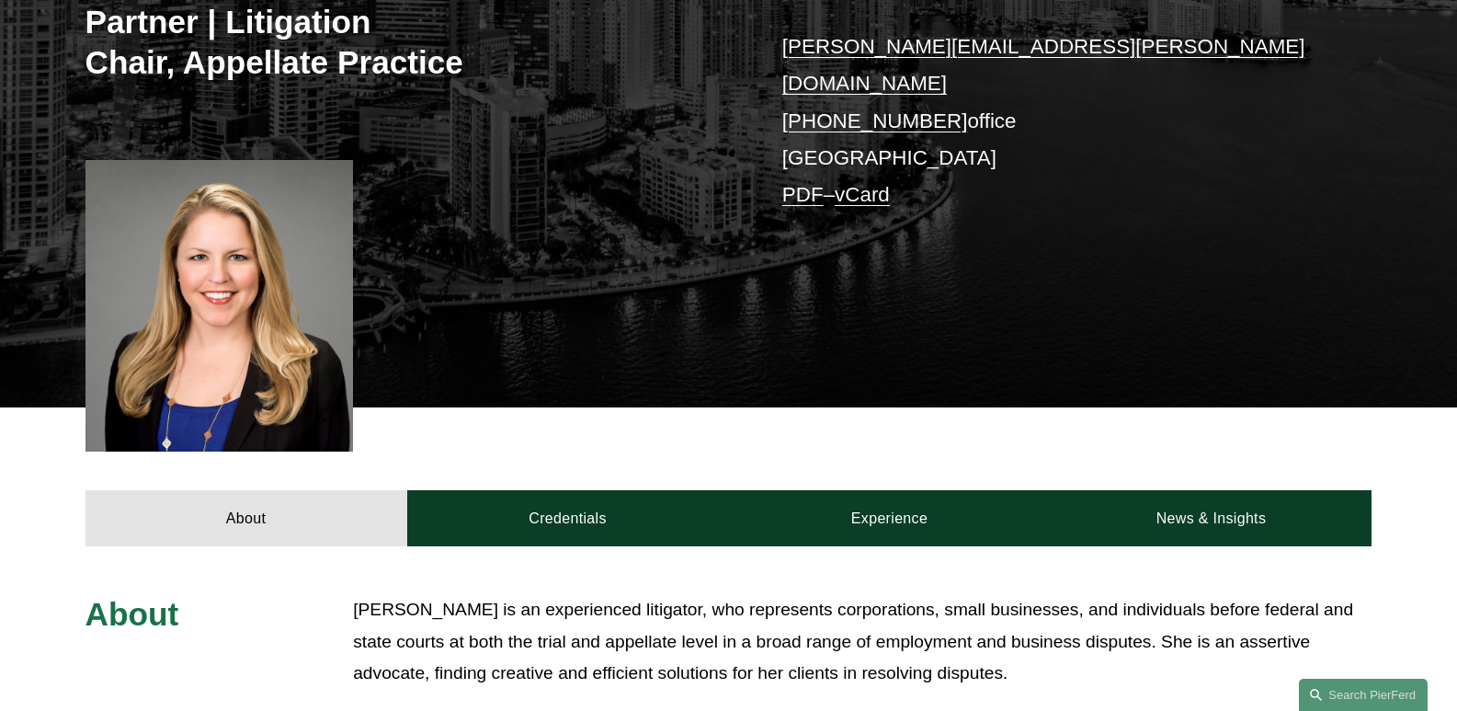
click at [1000, 48] on link "susan.warner@pierferd.com" at bounding box center [1043, 65] width 523 height 60
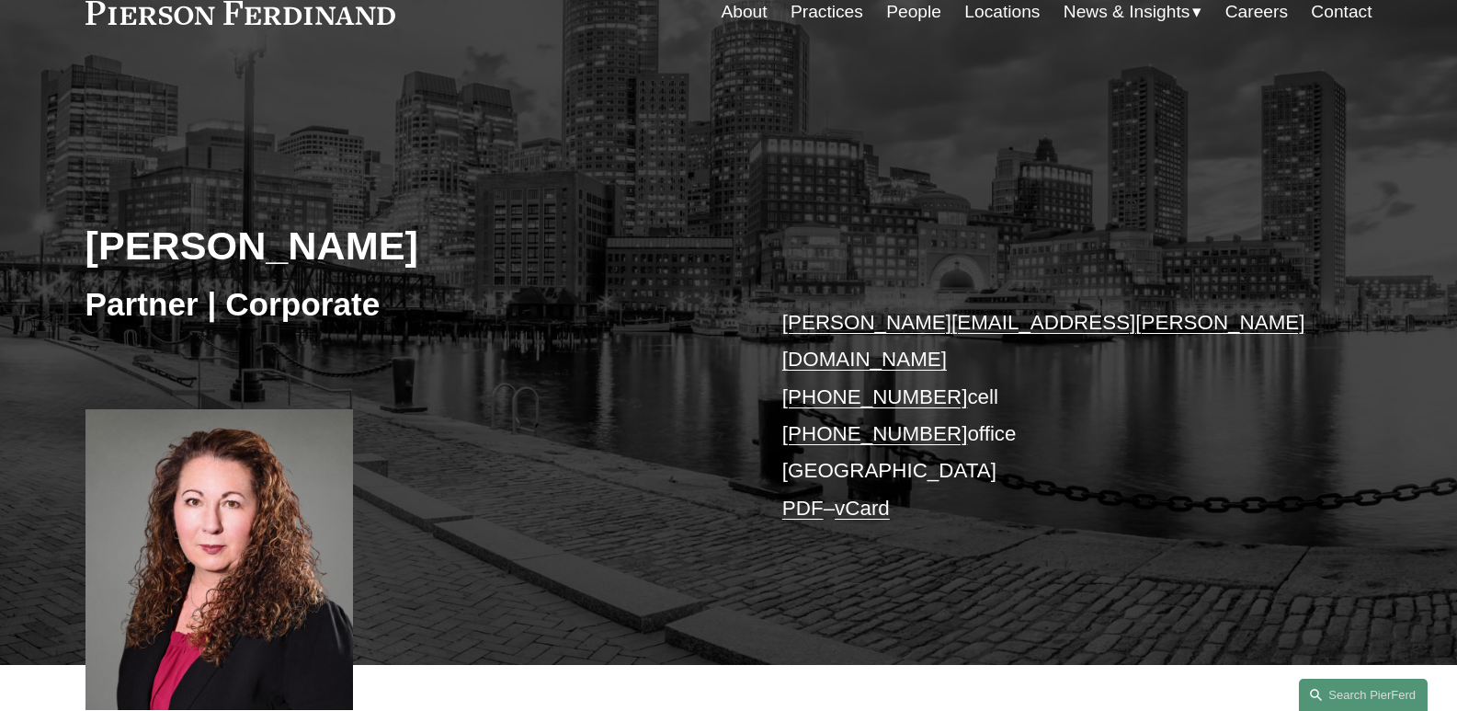
scroll to position [184, 0]
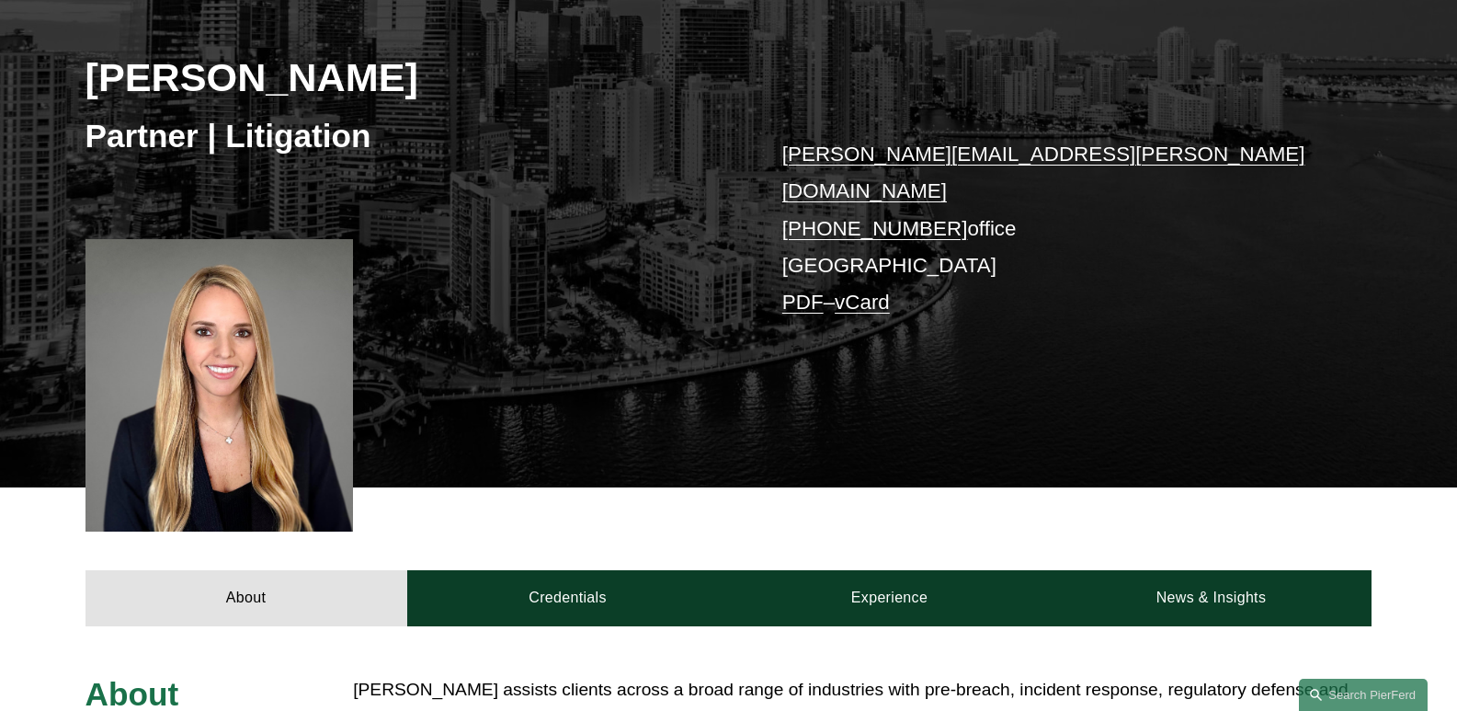
scroll to position [276, 0]
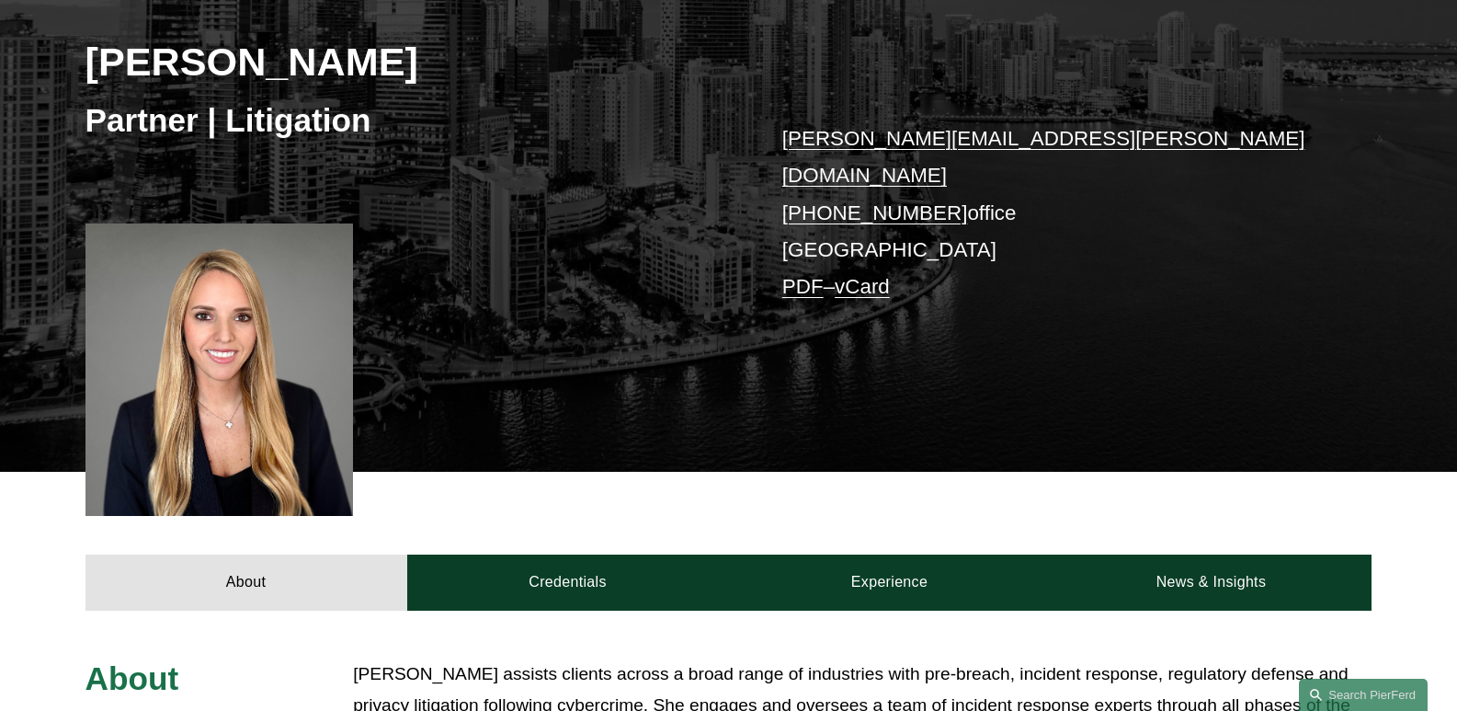
click at [948, 139] on link "tara.turner@pierferd.com" at bounding box center [1043, 157] width 523 height 60
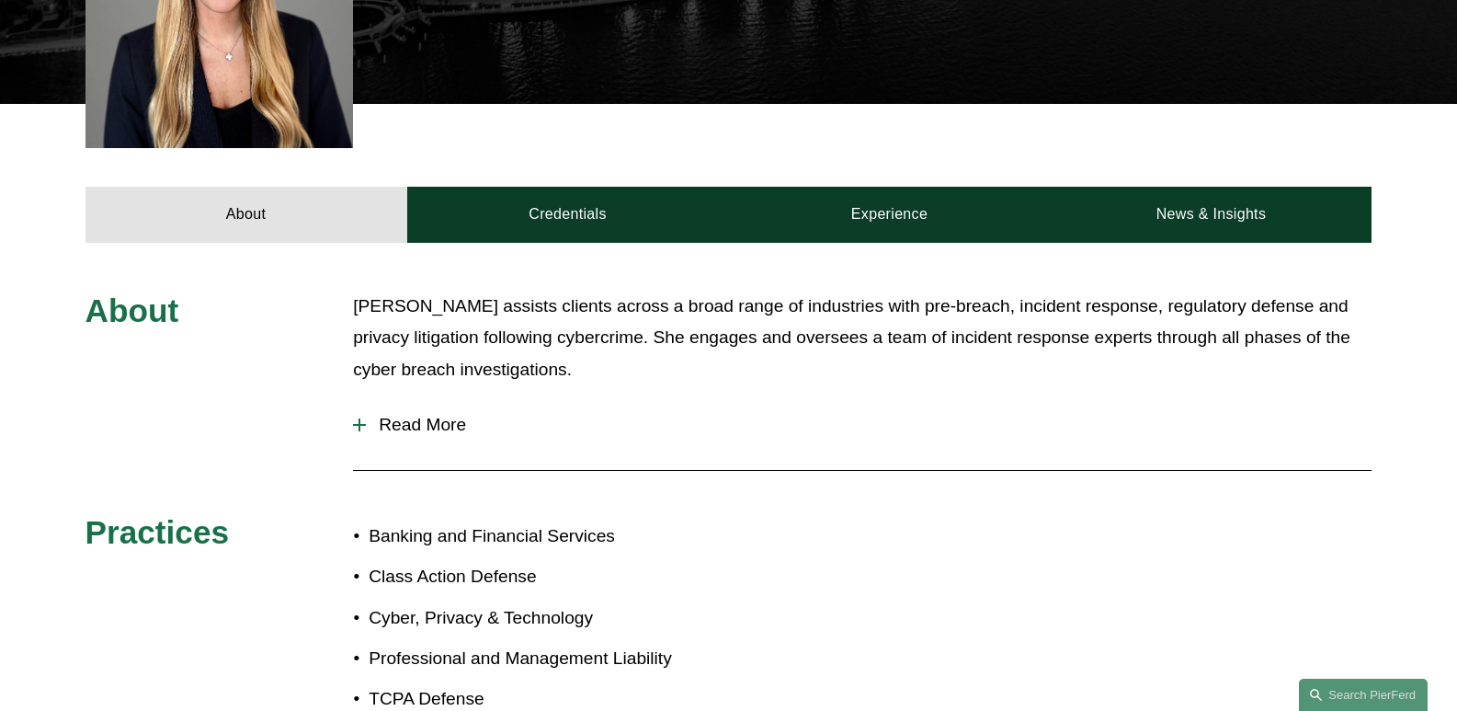
scroll to position [736, 0]
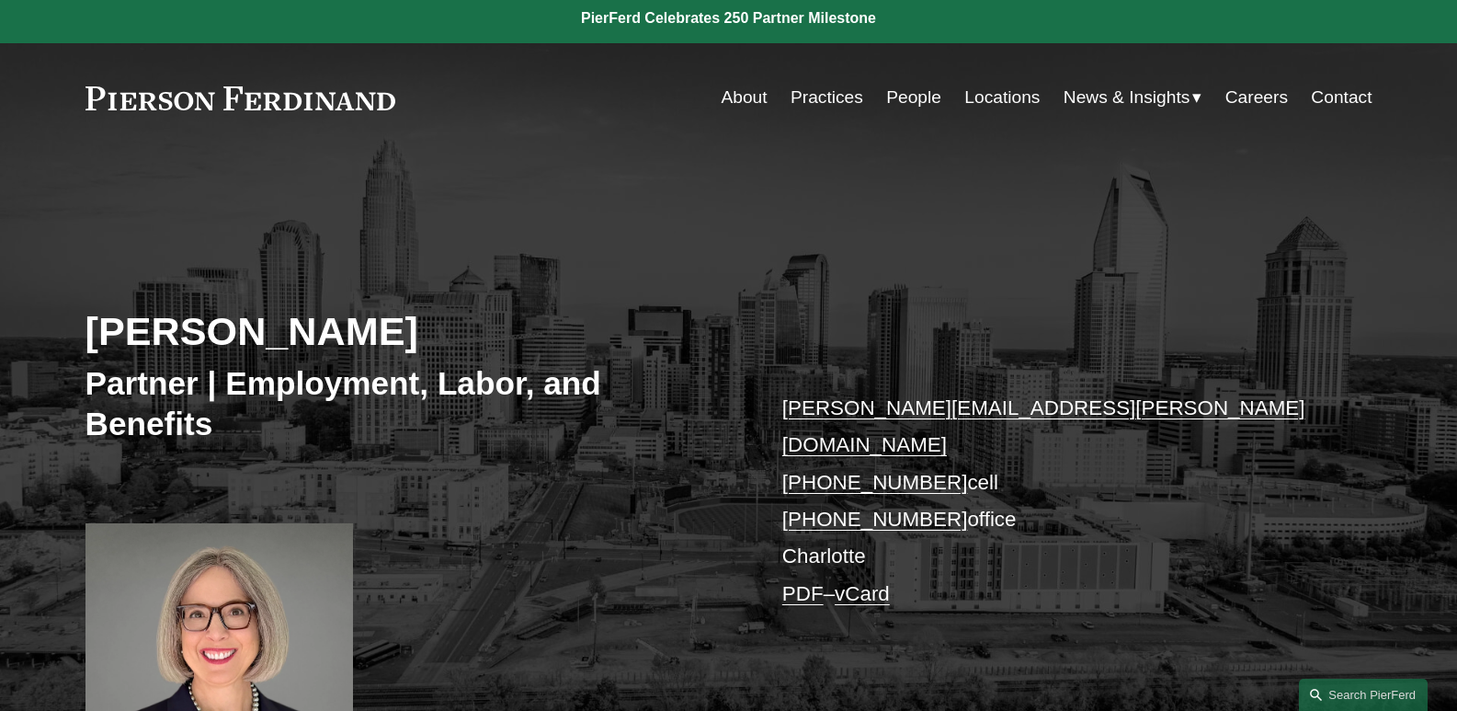
scroll to position [368, 0]
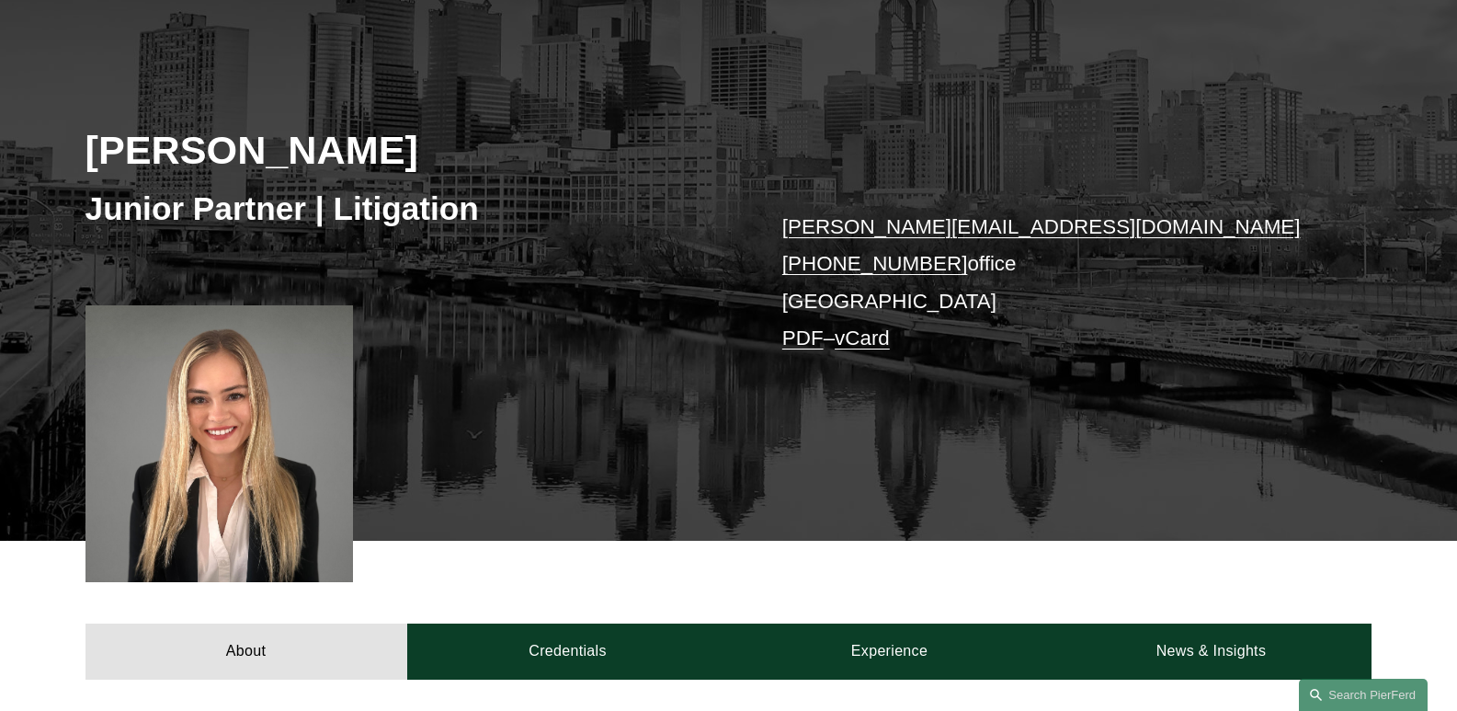
scroll to position [368, 0]
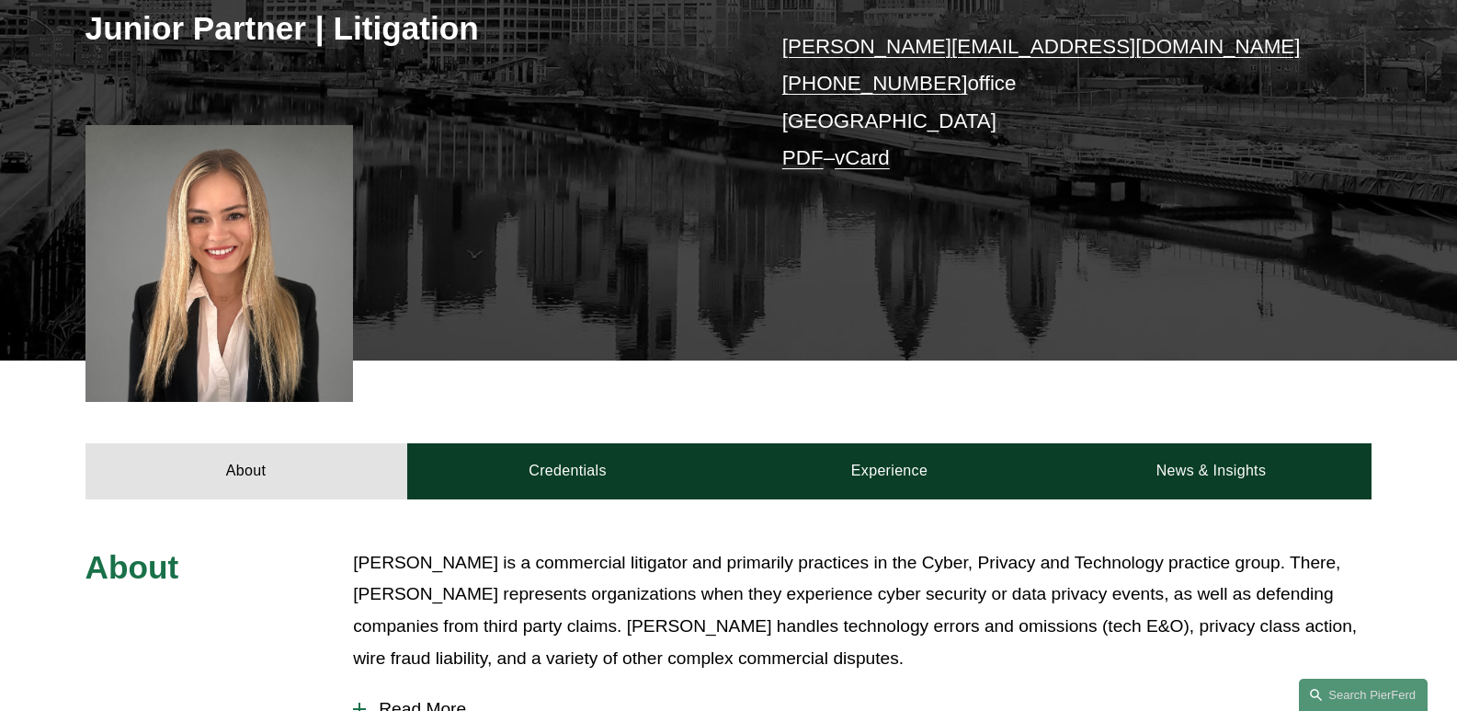
click at [943, 52] on link "liz.veys@pierferd.com" at bounding box center [1041, 46] width 519 height 23
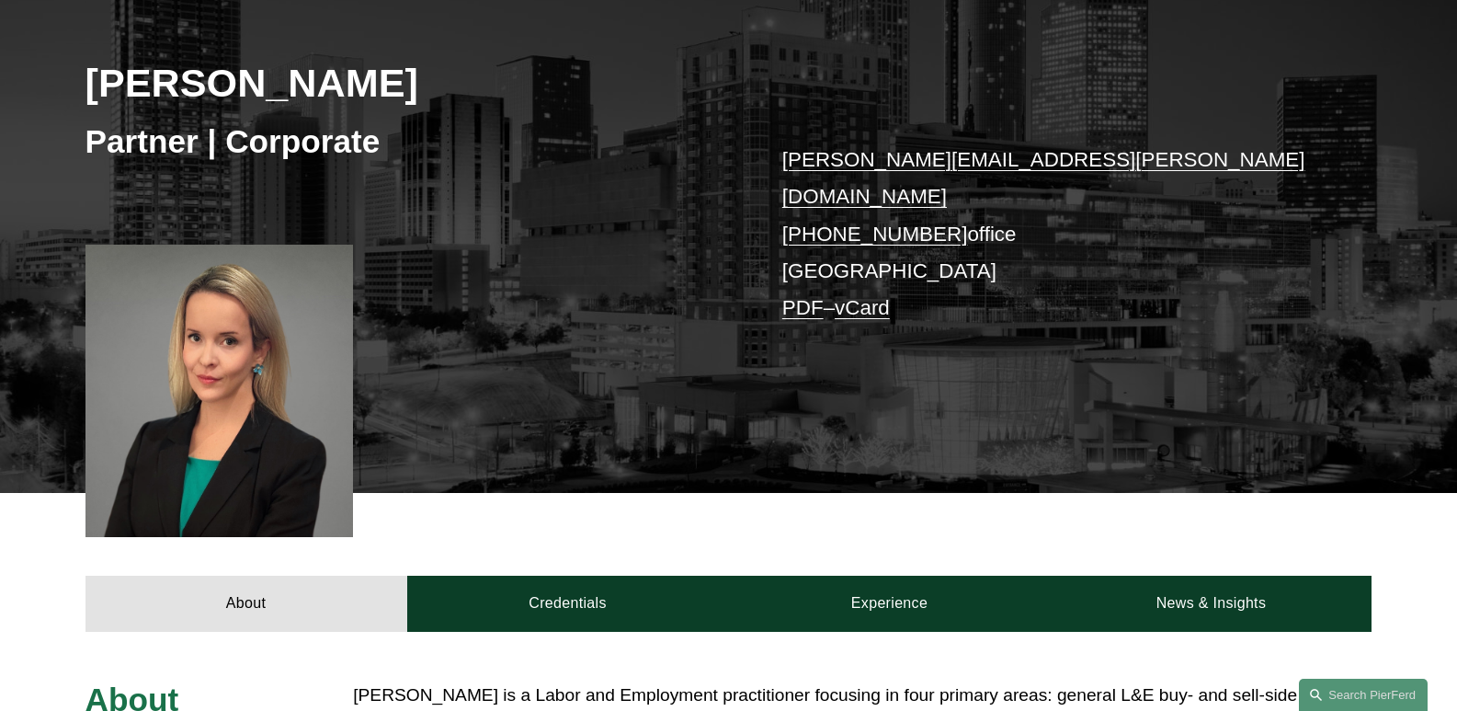
scroll to position [276, 0]
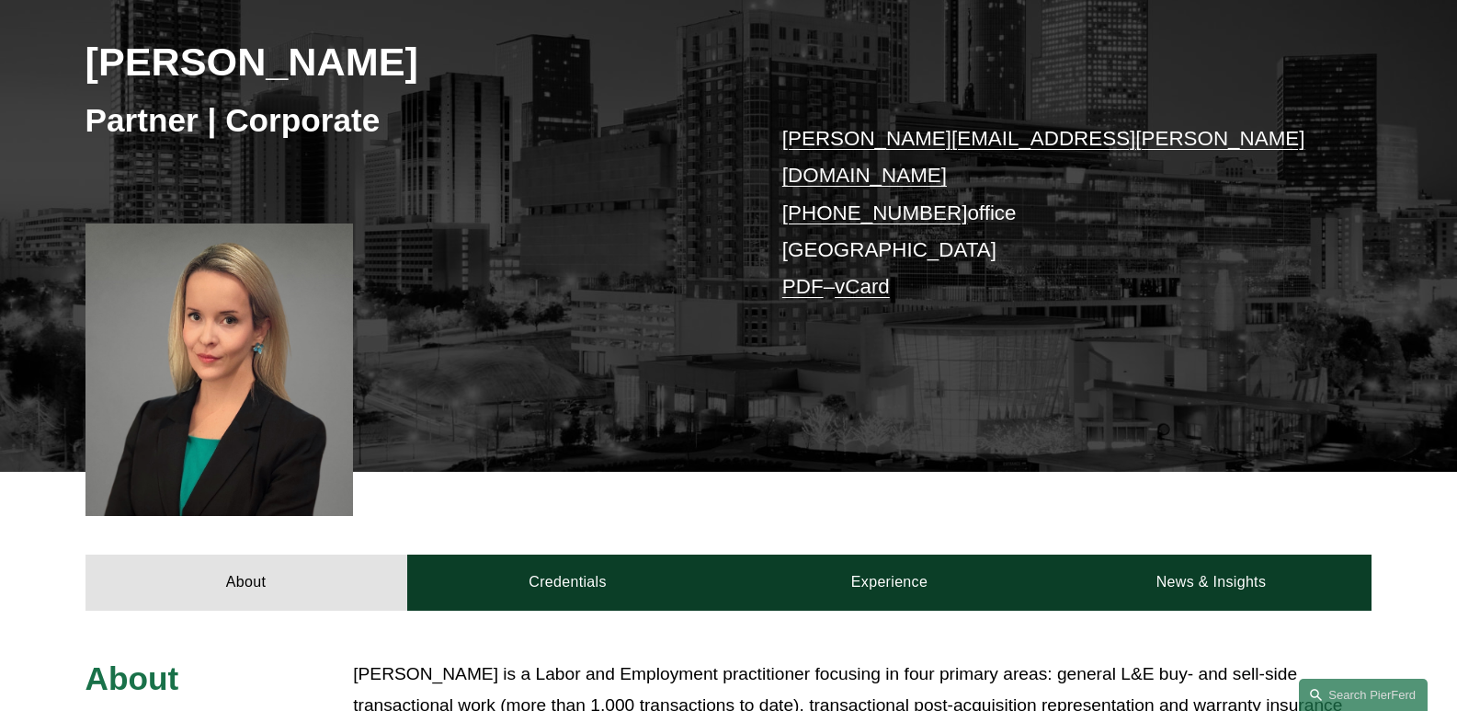
click at [902, 139] on link "ellenor.stone@pierferd.com" at bounding box center [1043, 157] width 523 height 60
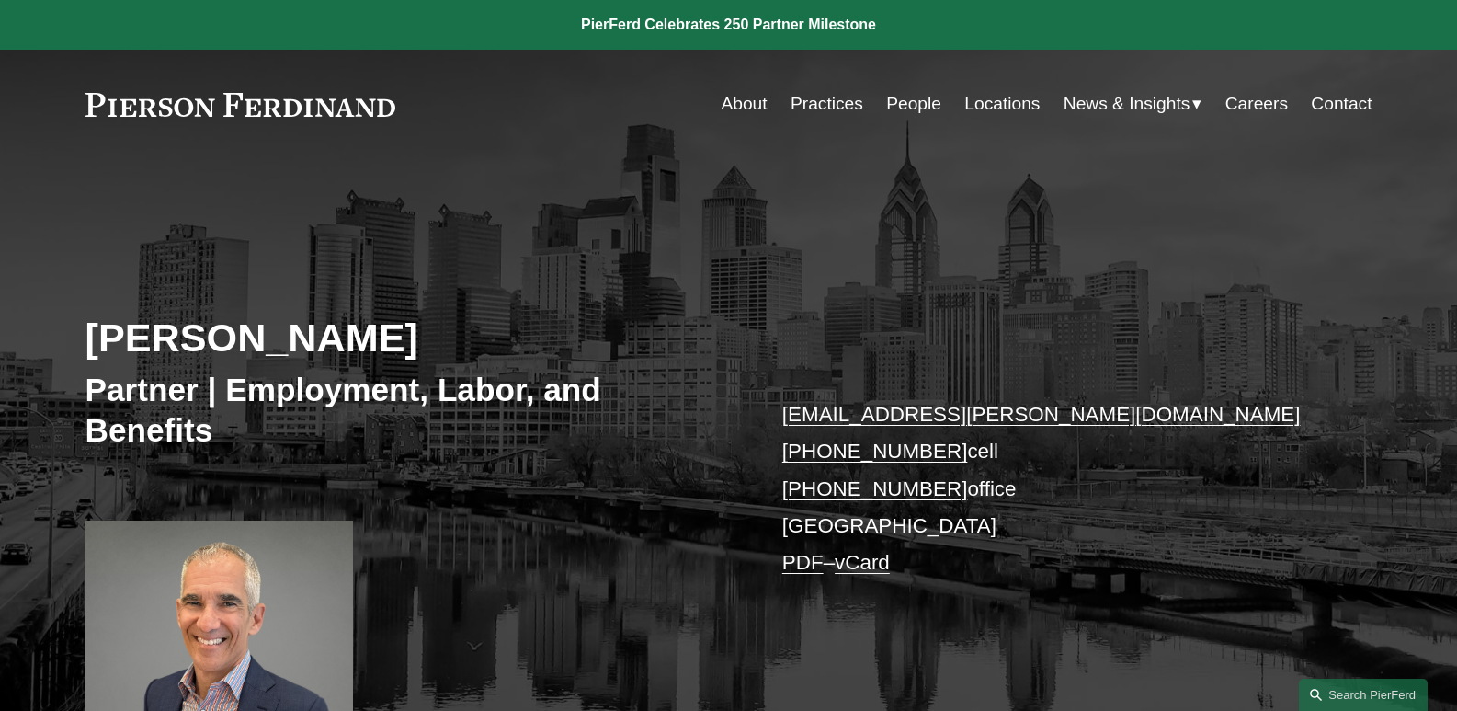
scroll to position [368, 0]
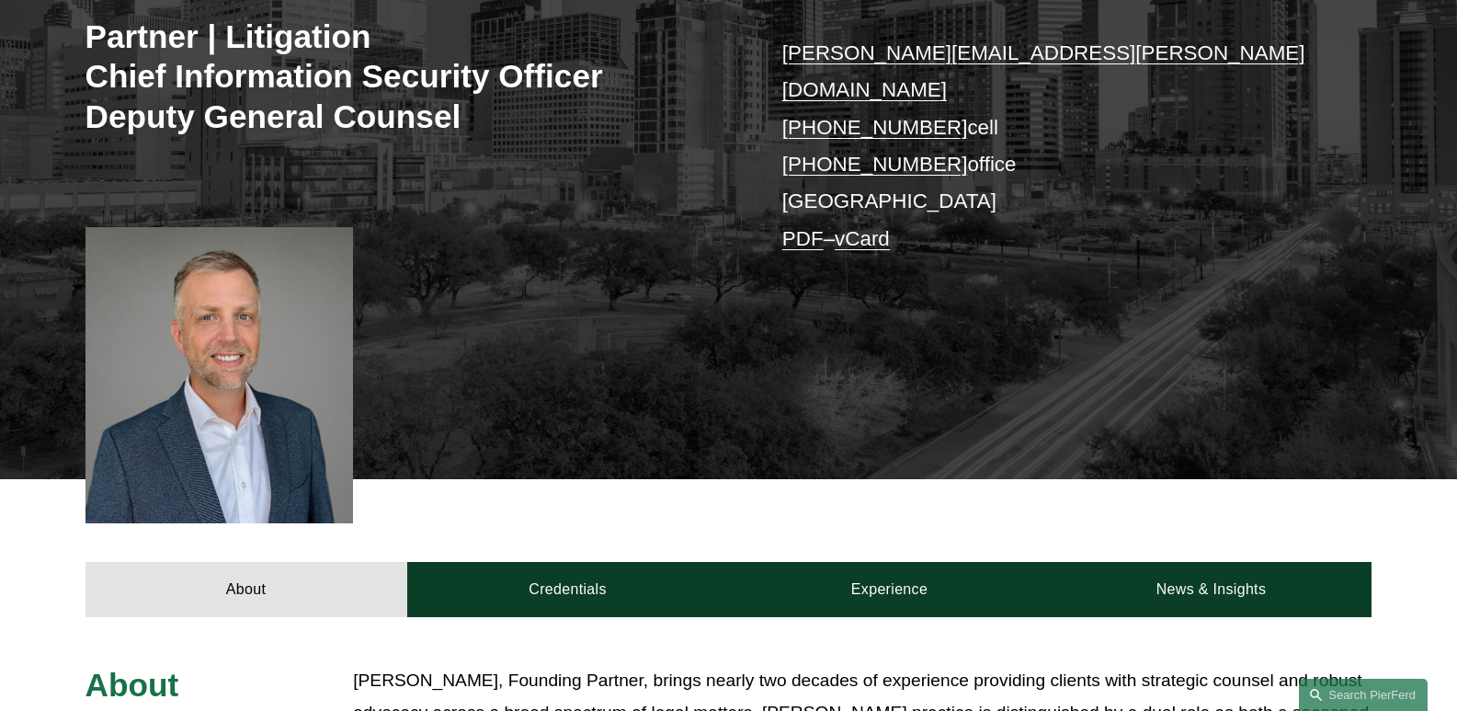
scroll to position [368, 0]
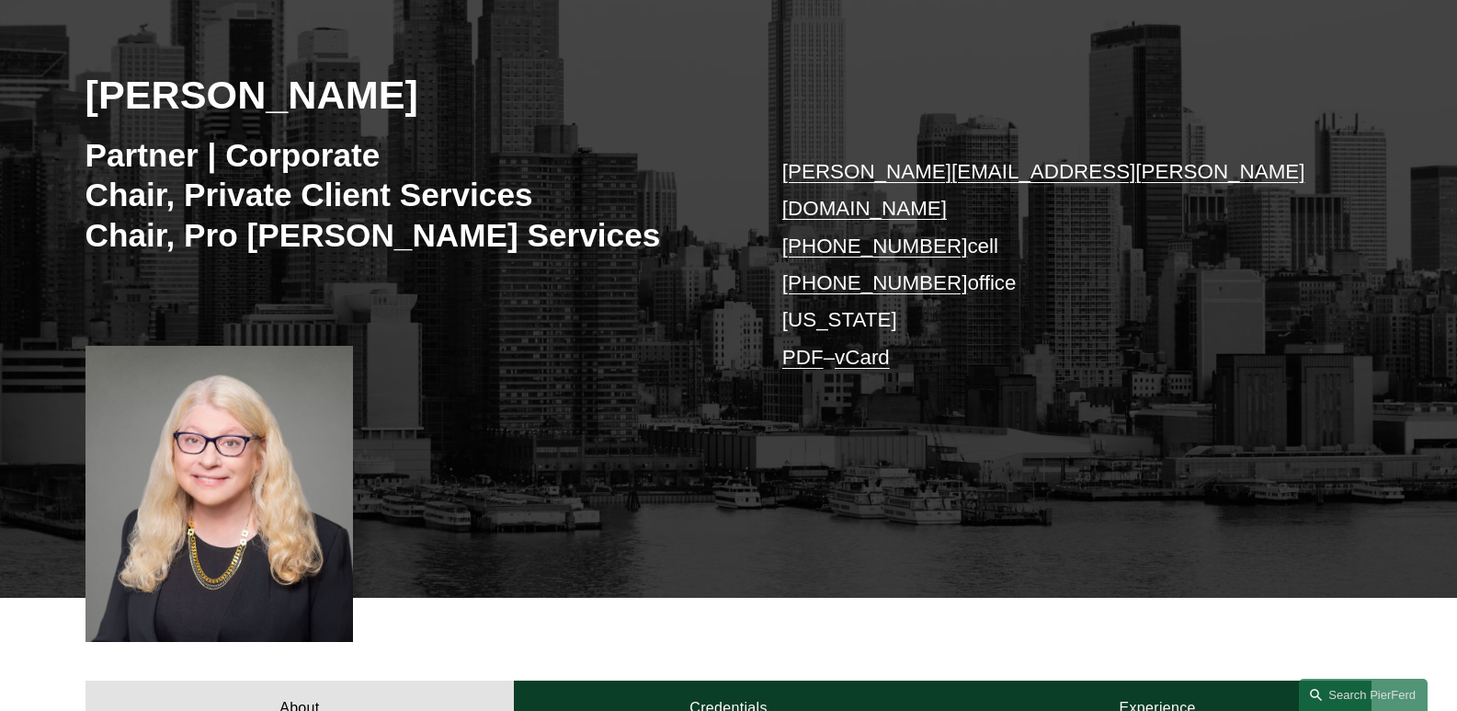
scroll to position [276, 0]
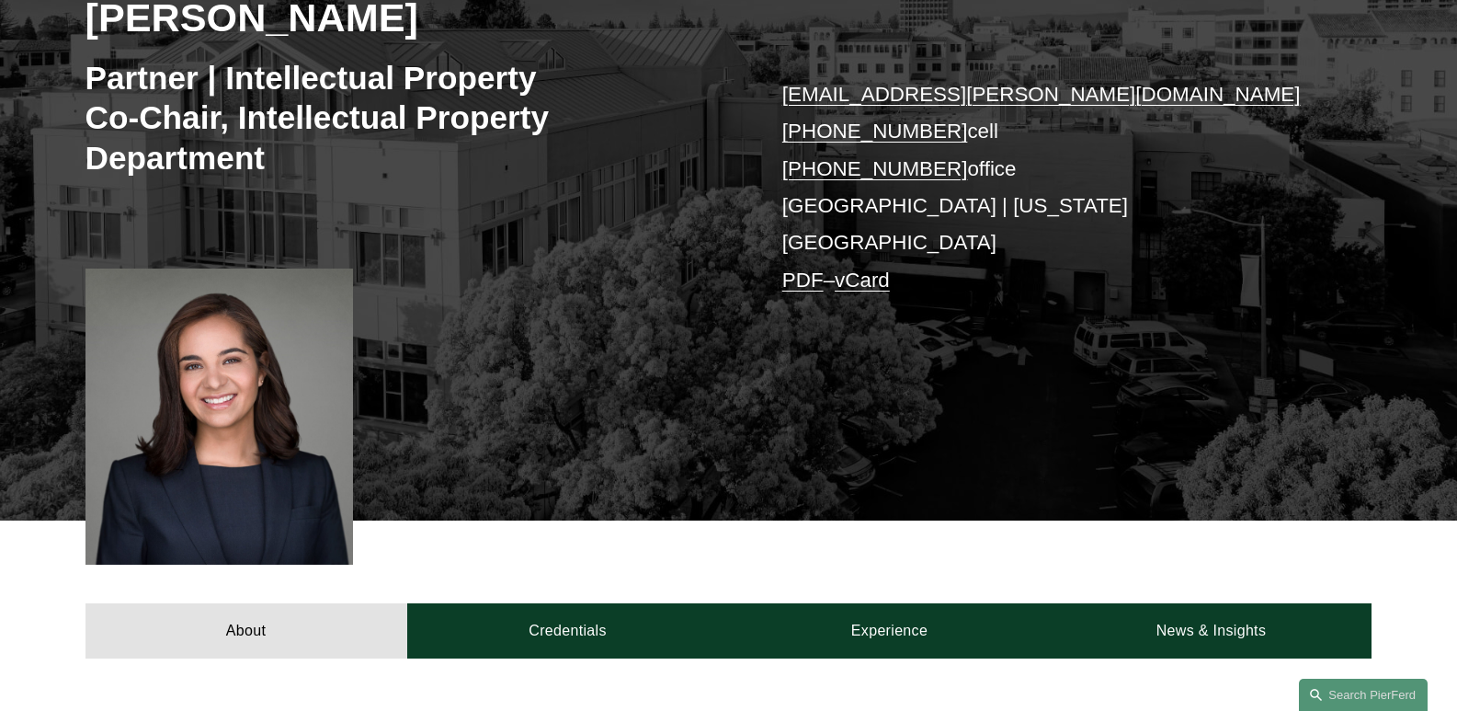
scroll to position [368, 0]
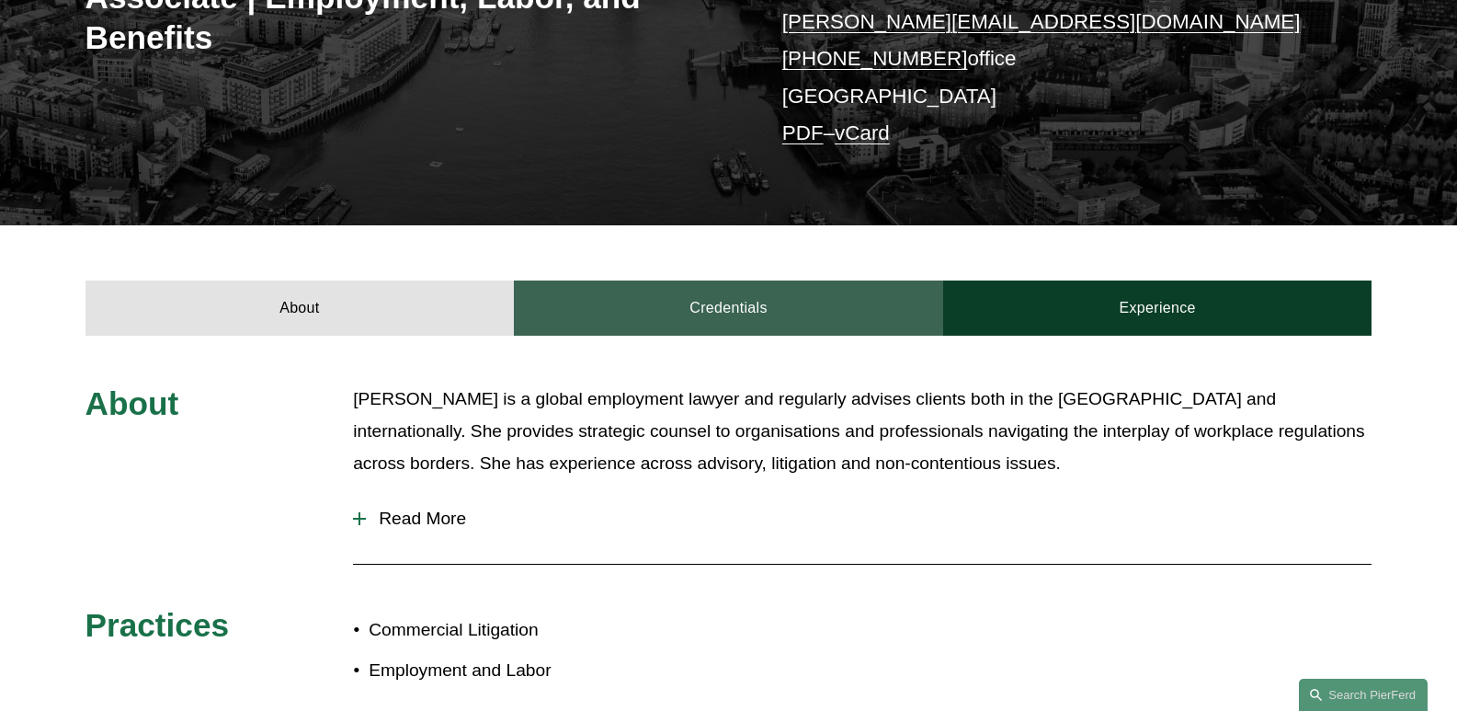
scroll to position [368, 0]
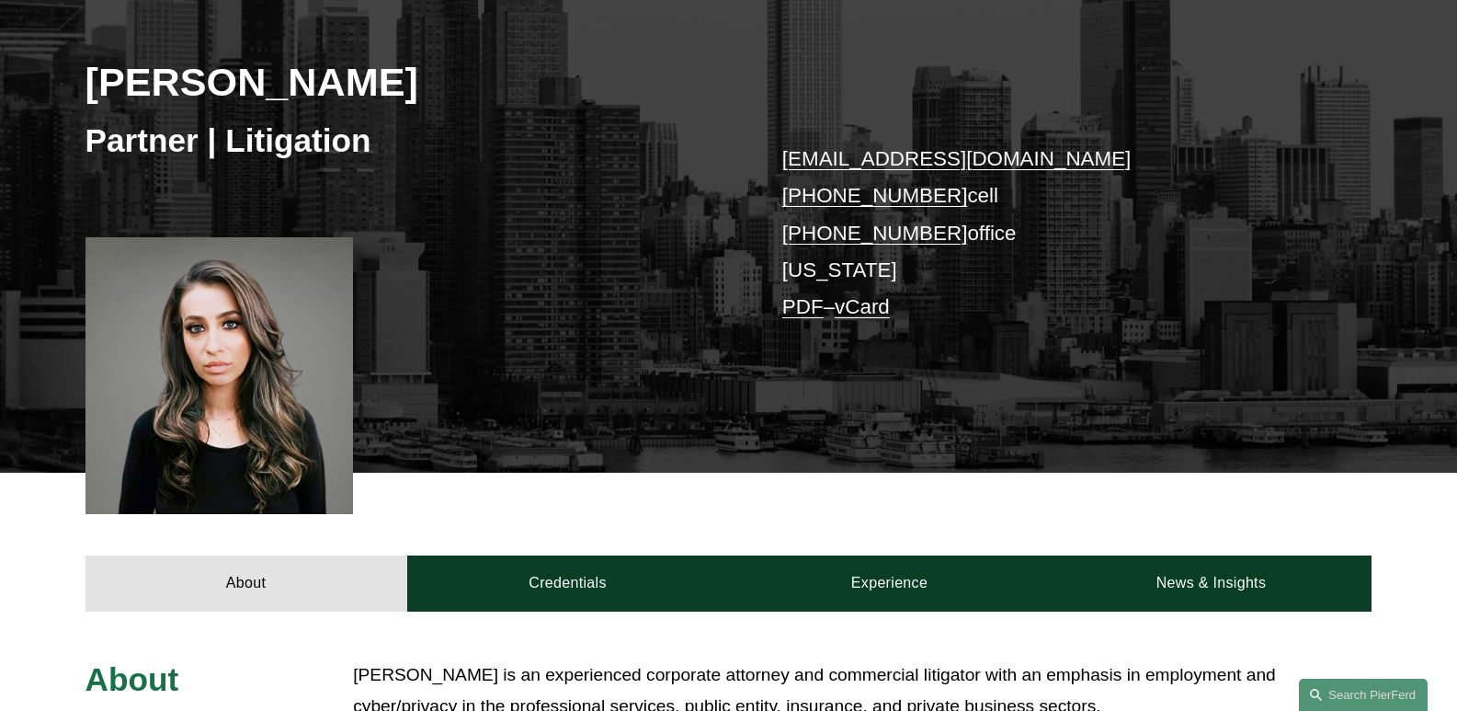
scroll to position [368, 0]
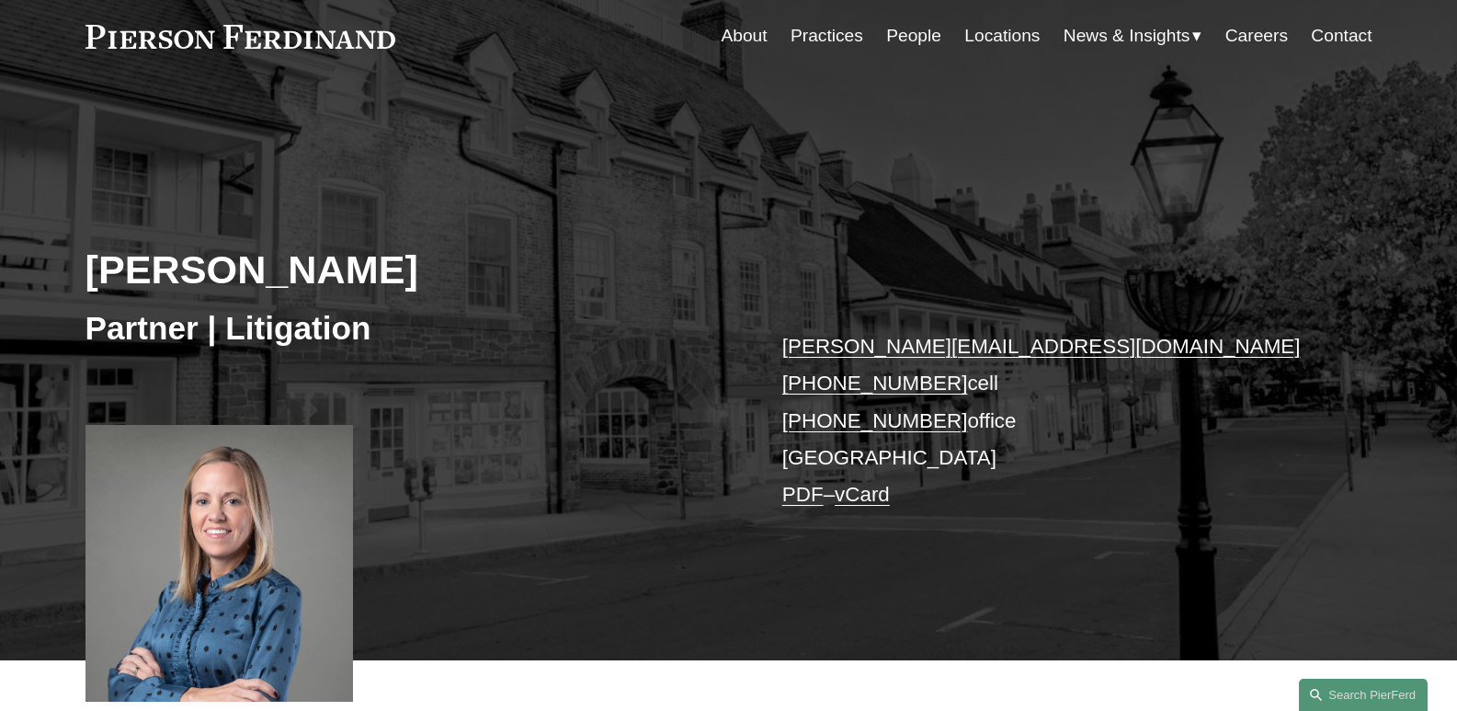
scroll to position [276, 0]
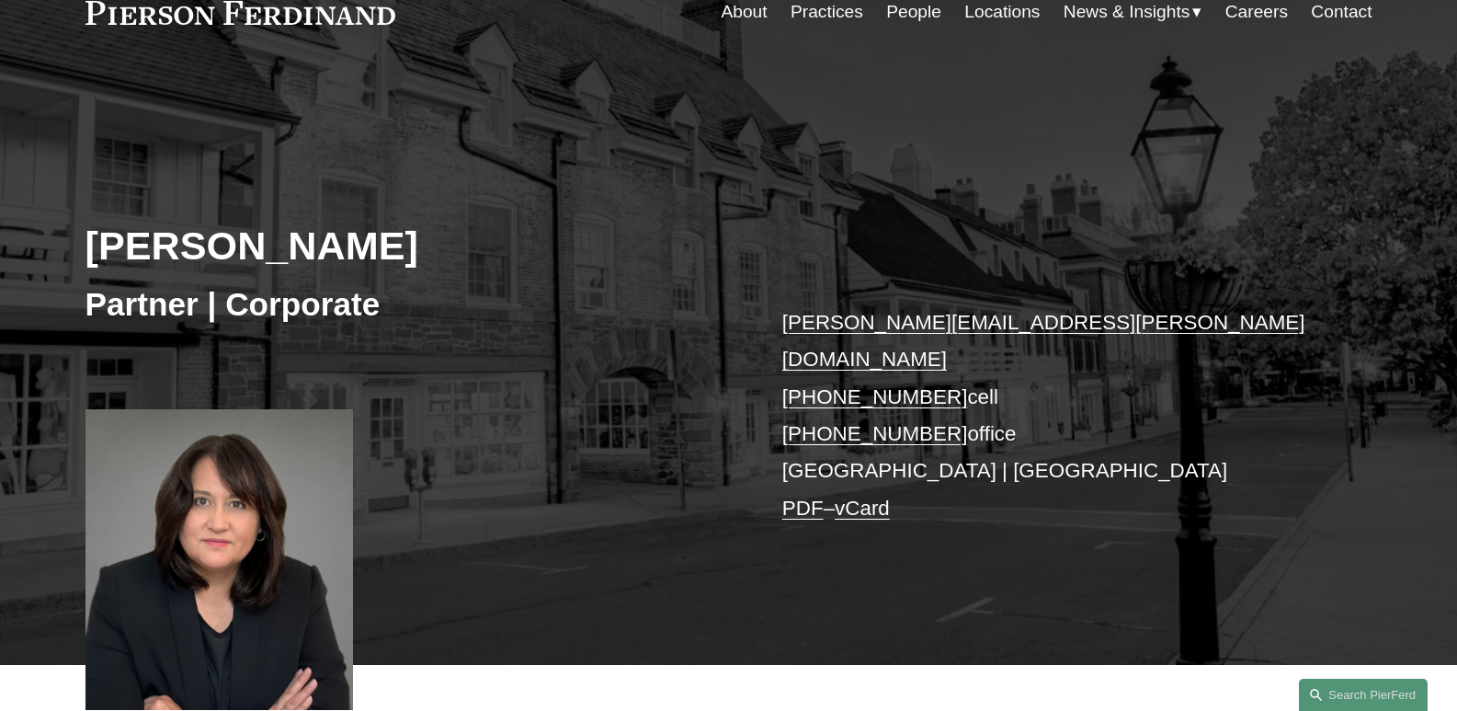
scroll to position [276, 0]
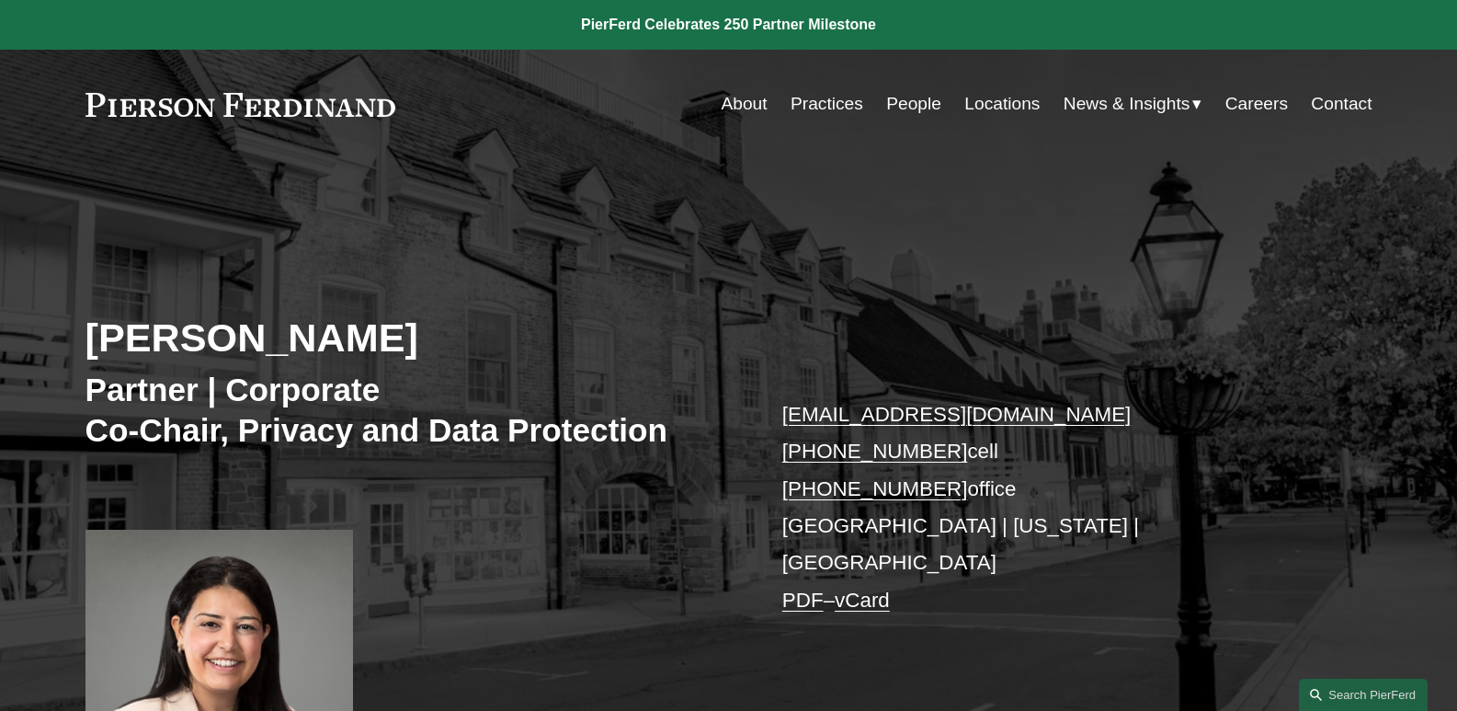
scroll to position [184, 0]
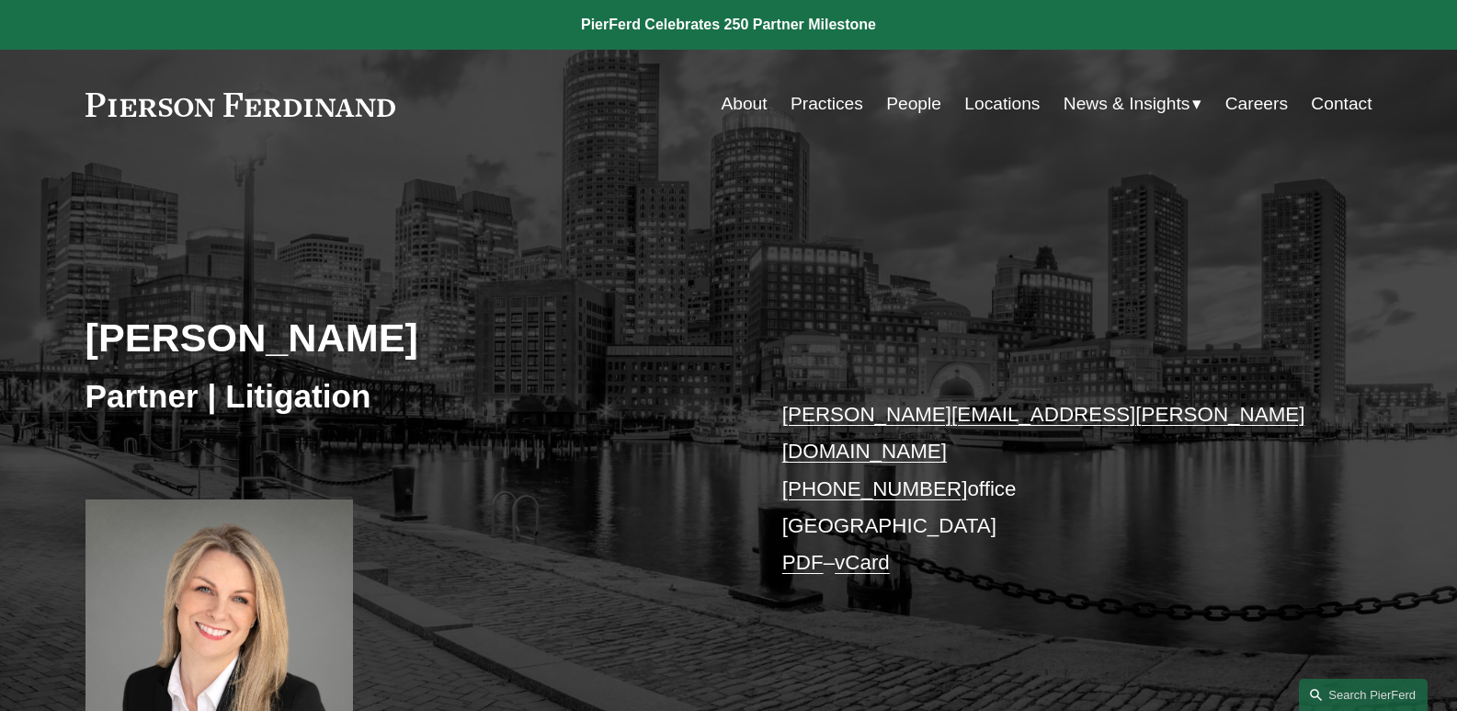
scroll to position [276, 0]
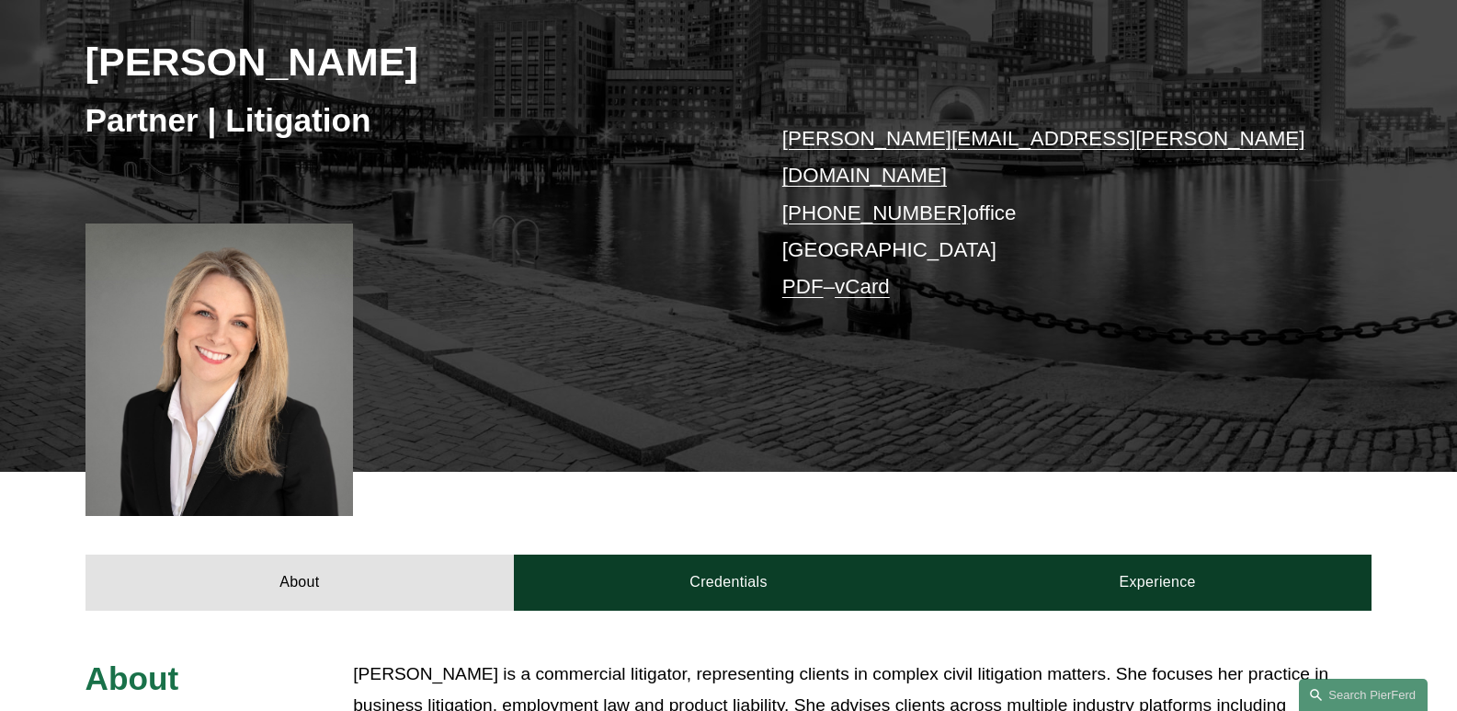
click at [838, 141] on link "rachel.moynihan@pierferd.com" at bounding box center [1043, 157] width 523 height 60
drag, startPoint x: 577, startPoint y: 419, endPoint x: 509, endPoint y: 10, distance: 414.8
click at [577, 419] on div "Rachel Moynihan Partner | Litigation rachel.moynihan@pierferd.com +1.603.458.41…" at bounding box center [728, 198] width 1457 height 545
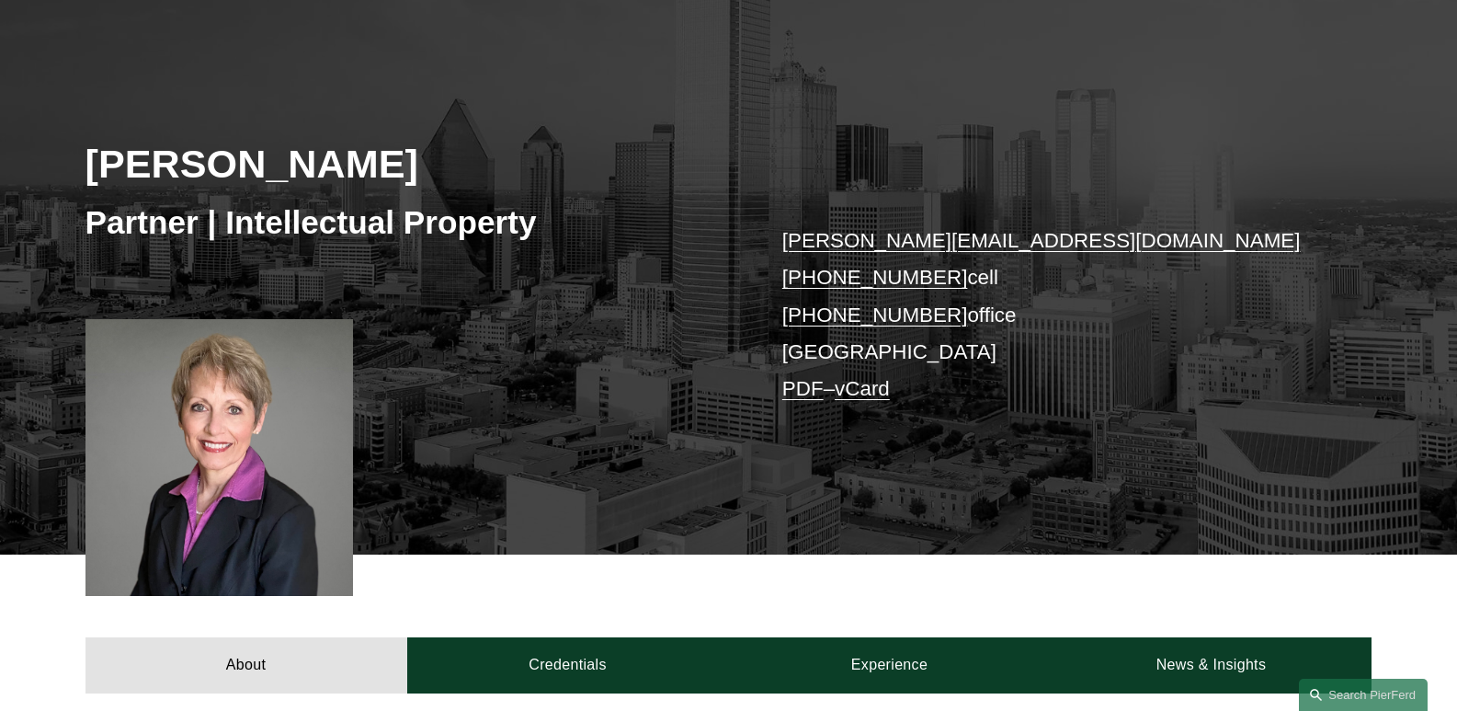
scroll to position [368, 0]
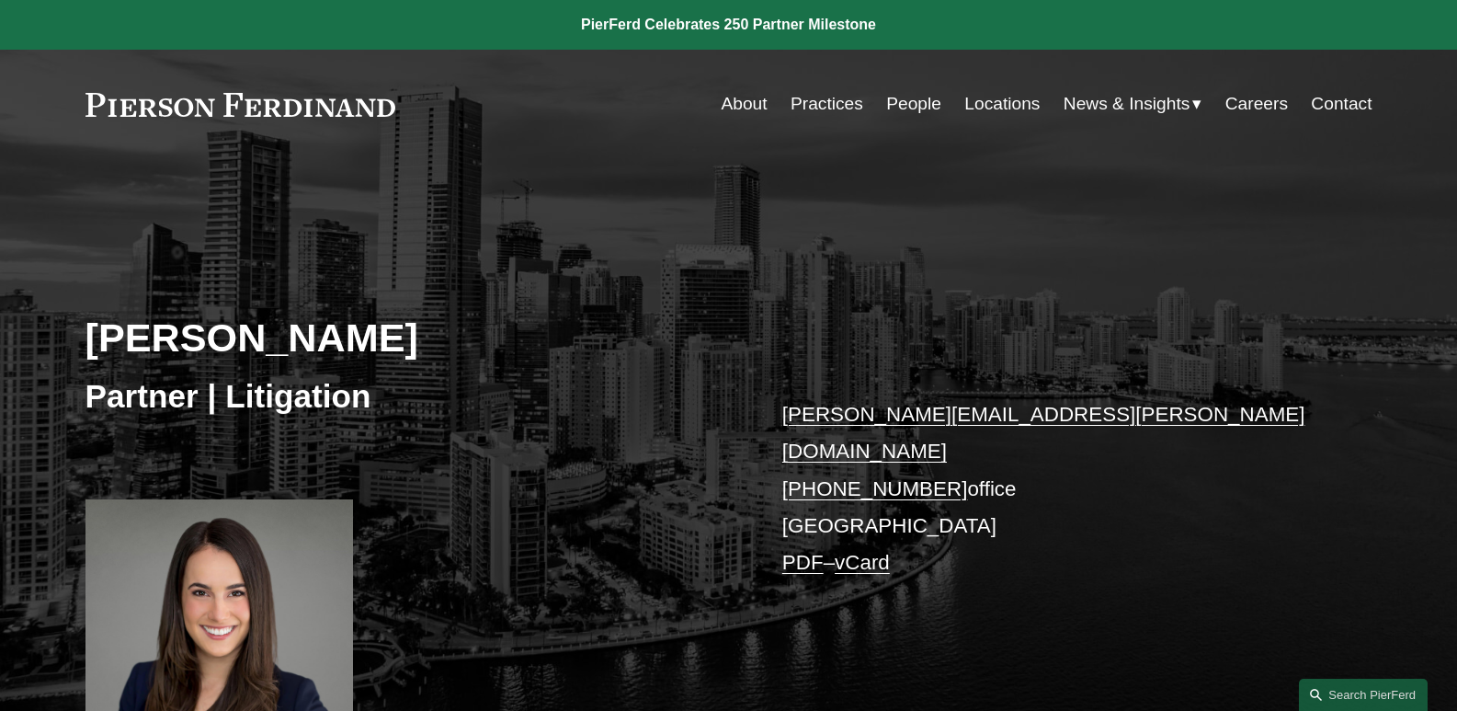
scroll to position [92, 0]
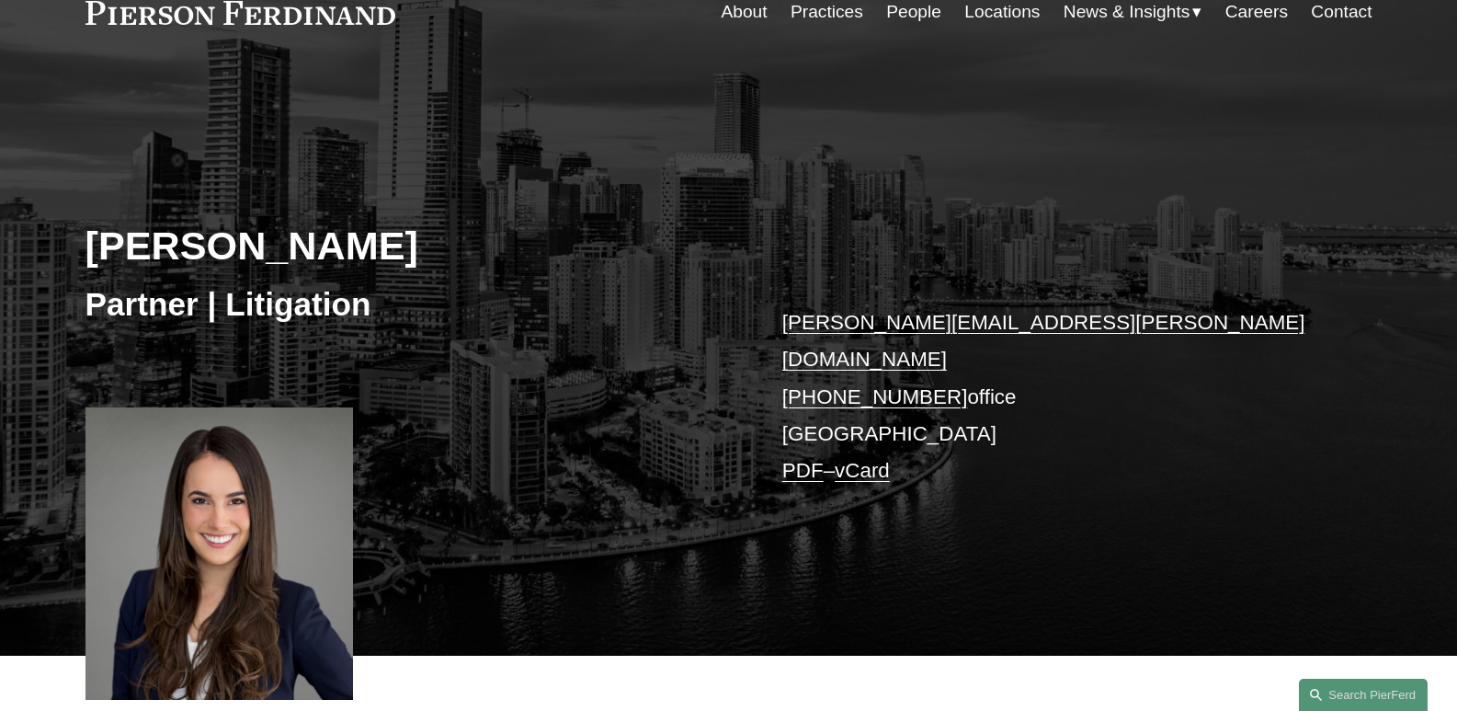
click at [835, 327] on link "nicole.llopis@pierferd.com" at bounding box center [1043, 341] width 523 height 60
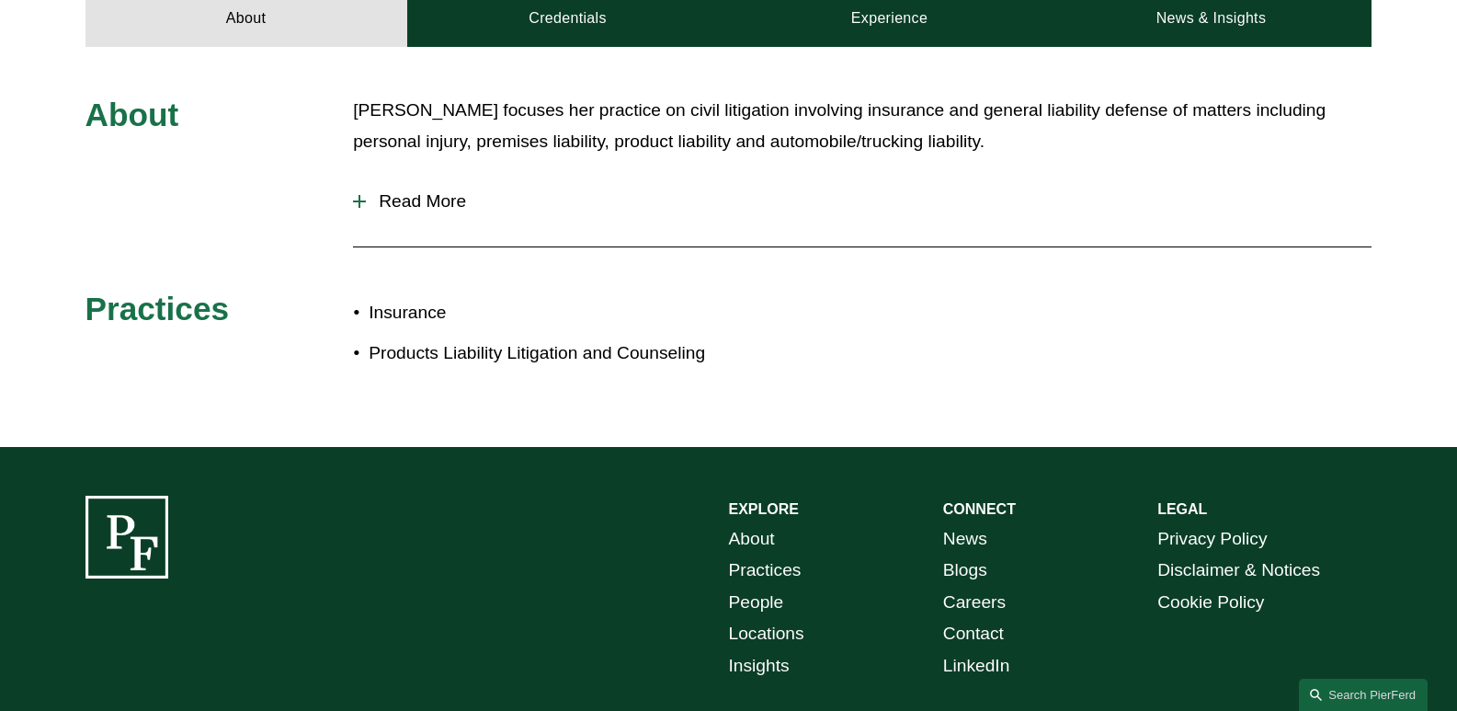
scroll to position [959, 0]
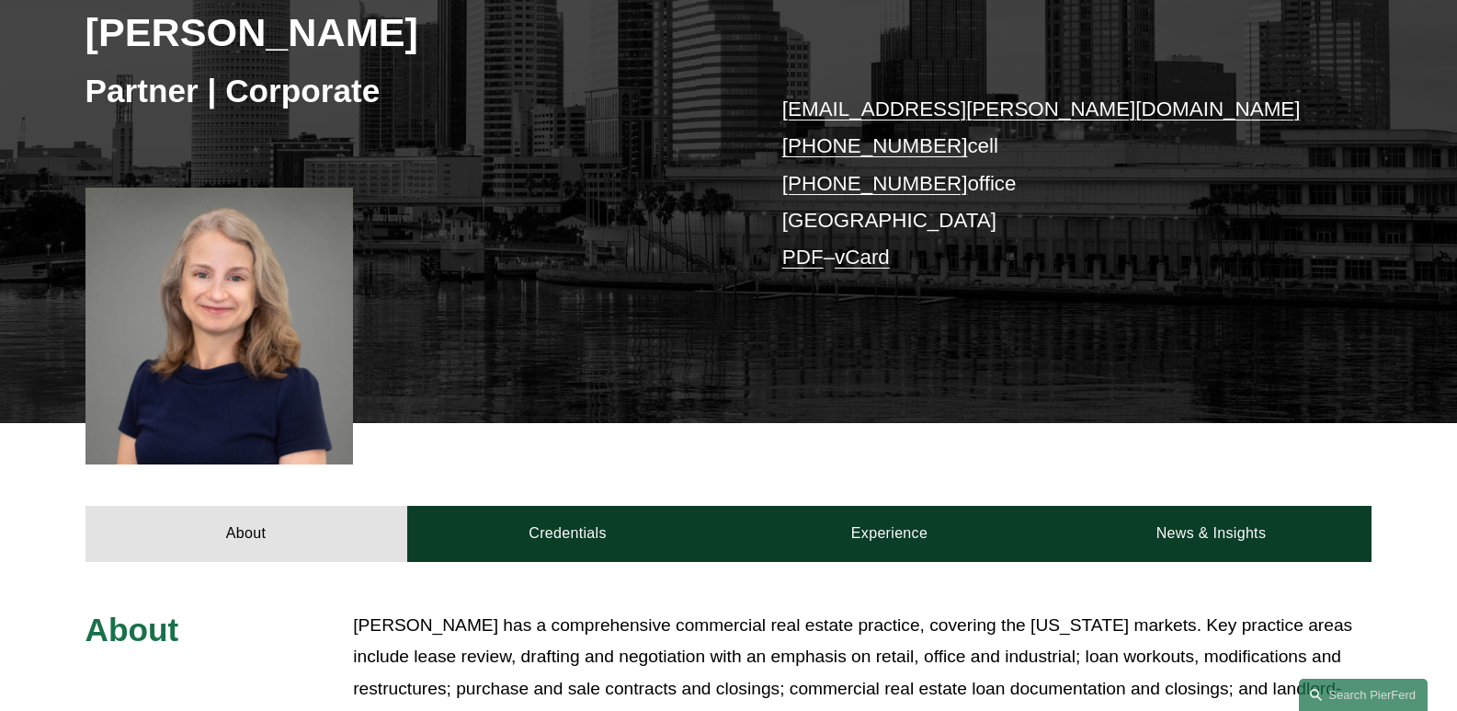
scroll to position [368, 0]
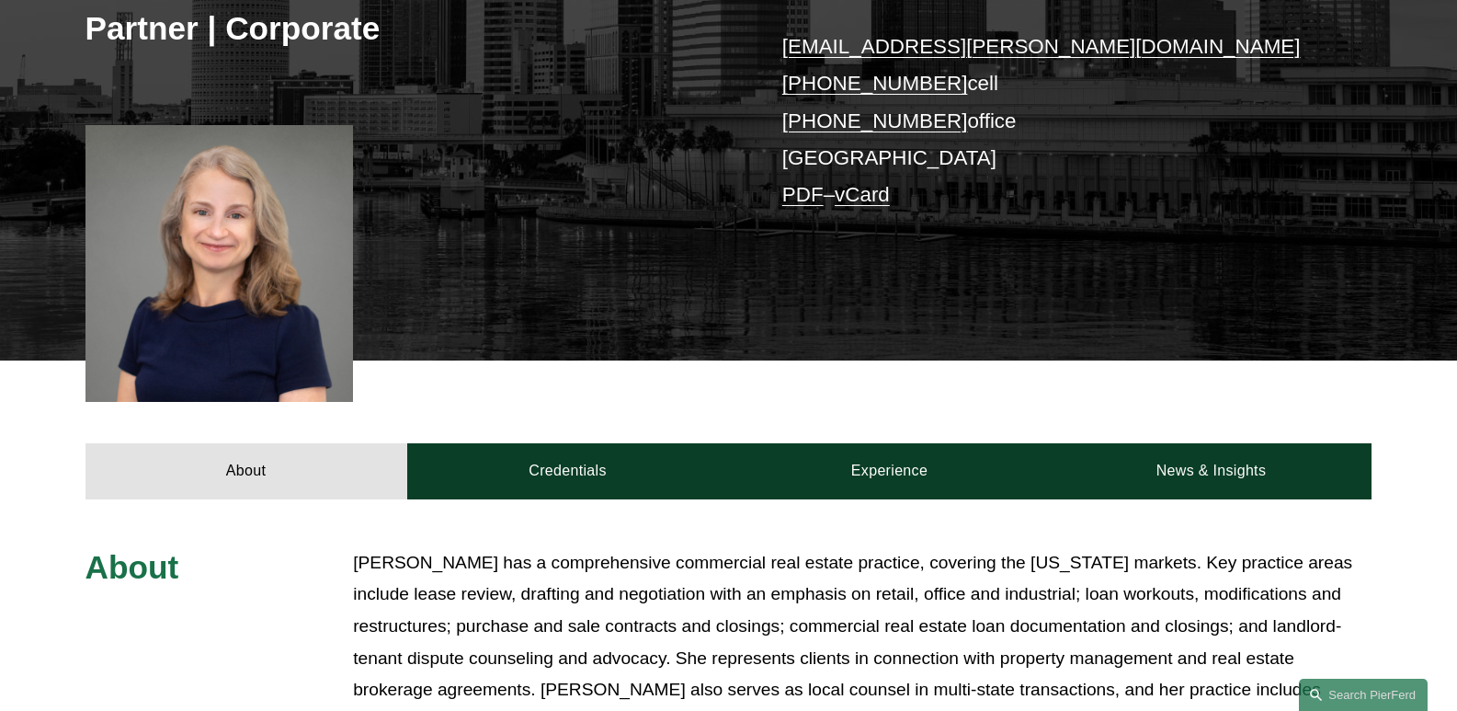
click at [316, 189] on div at bounding box center [220, 263] width 268 height 277
click at [170, 145] on div at bounding box center [220, 263] width 268 height 277
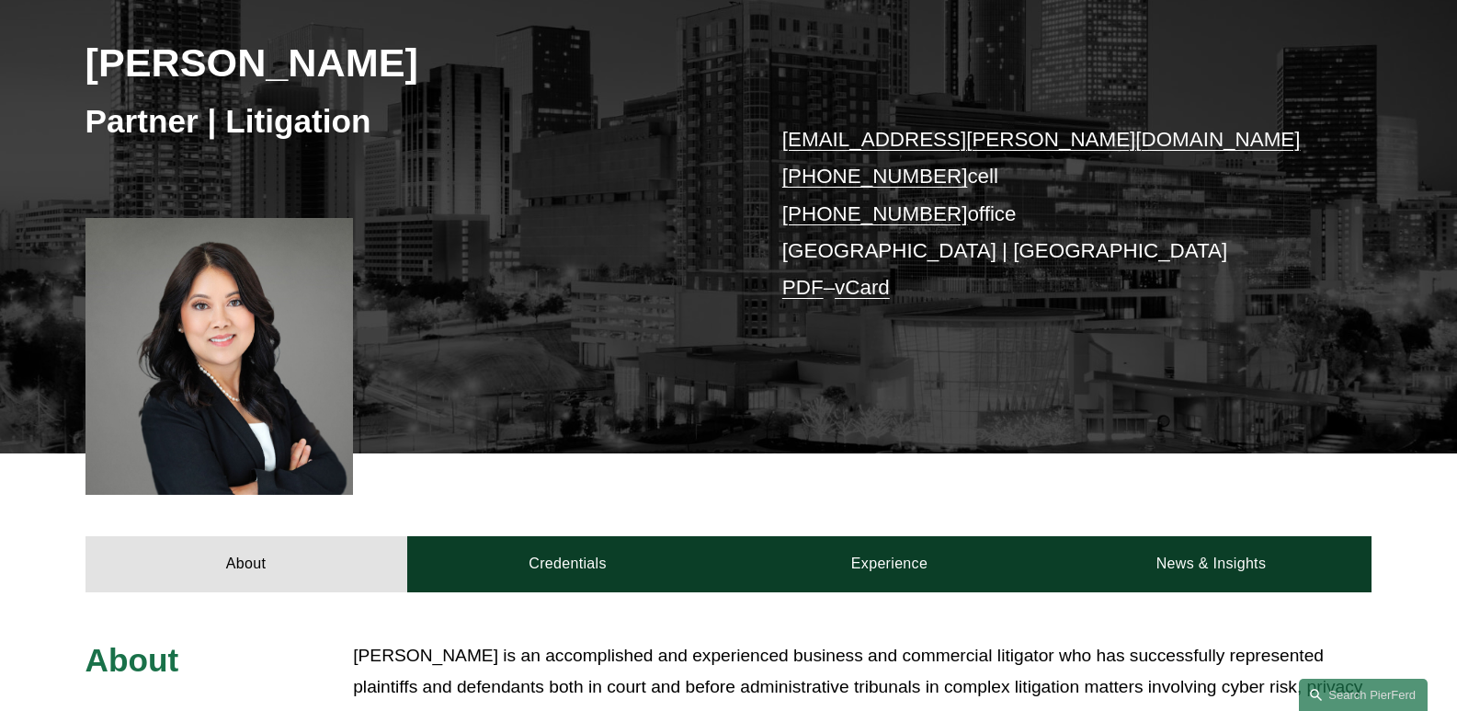
scroll to position [276, 0]
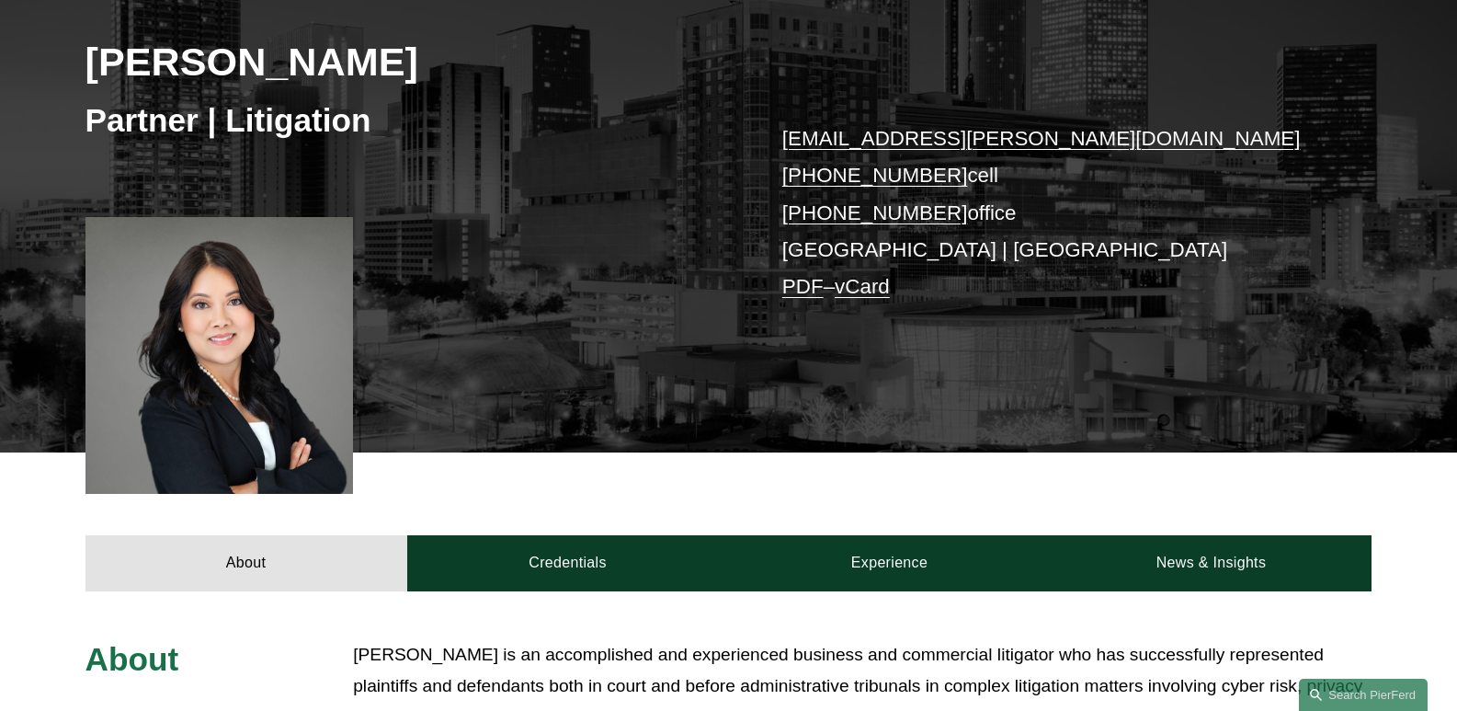
click at [914, 137] on link "diem.kaelber@pierferd.com" at bounding box center [1041, 138] width 519 height 23
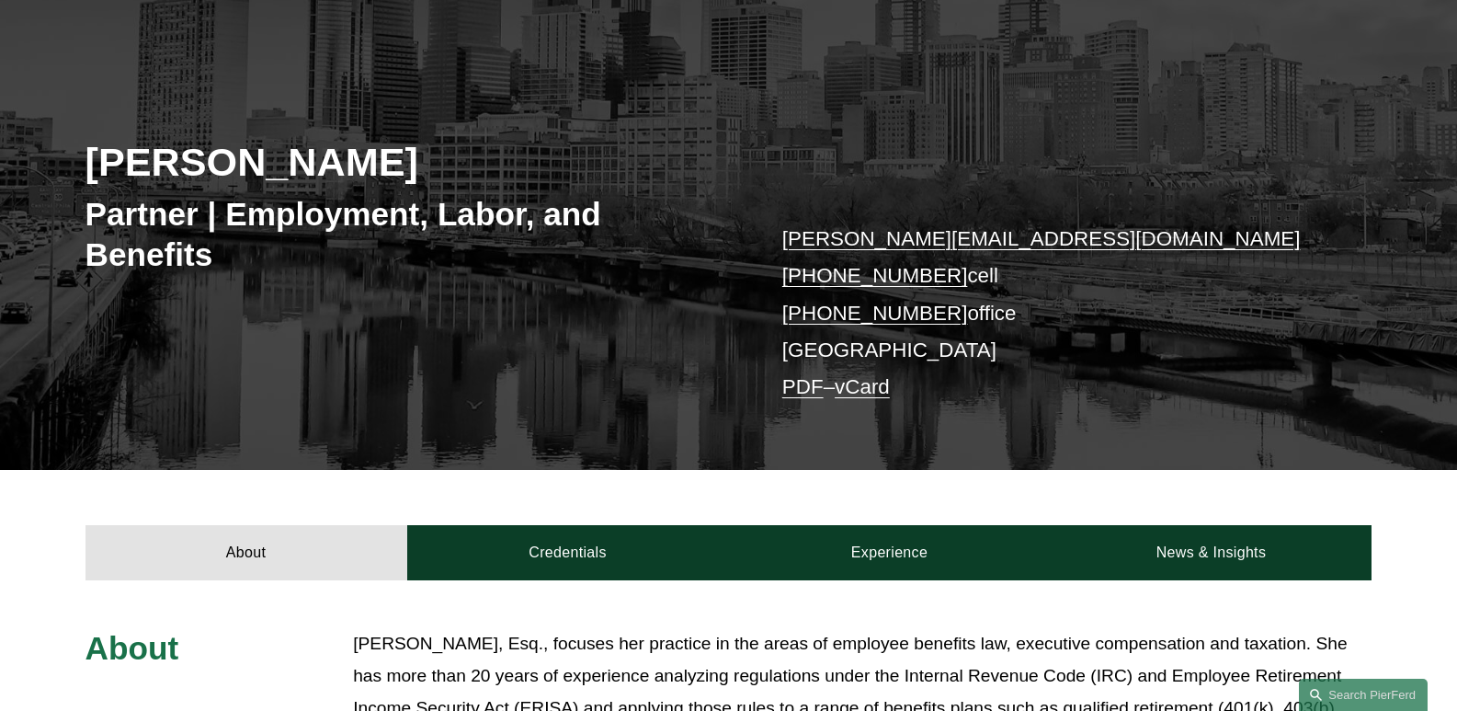
scroll to position [276, 0]
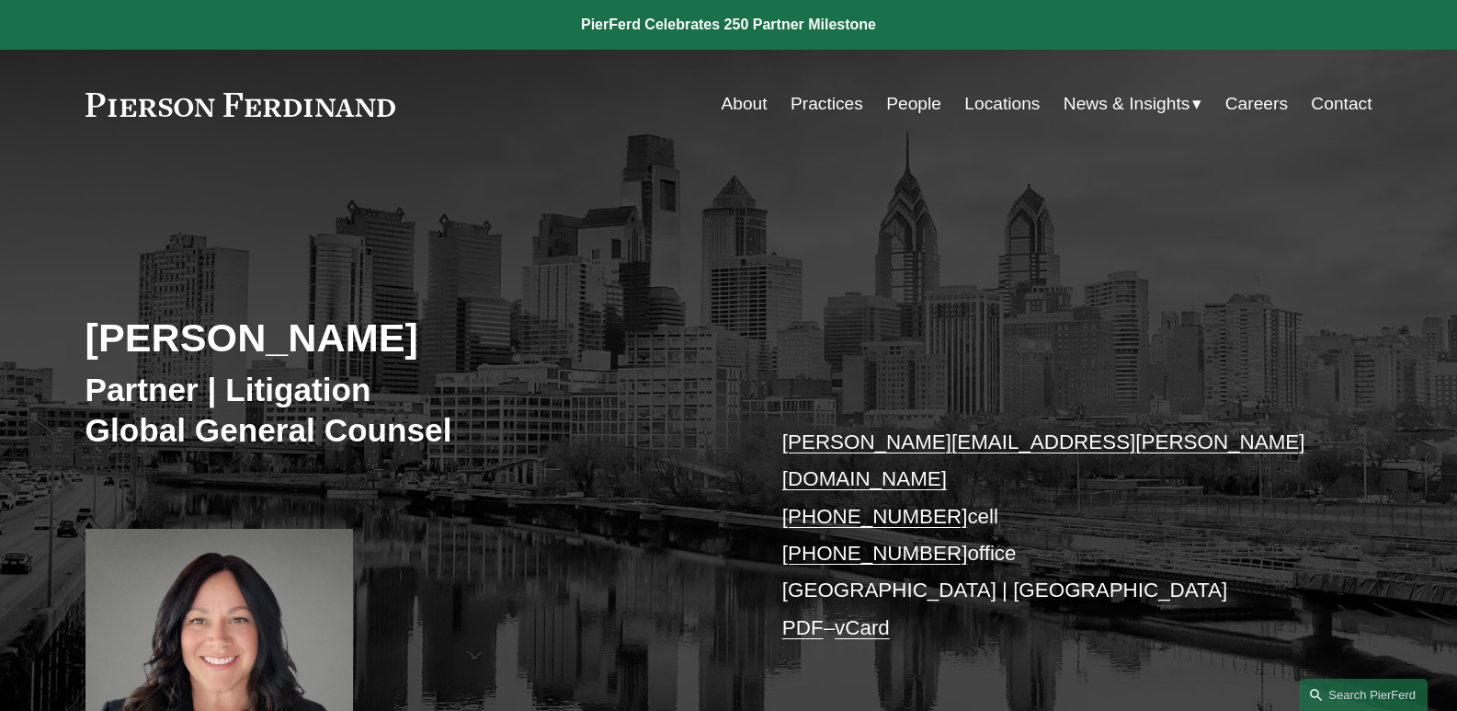
scroll to position [276, 0]
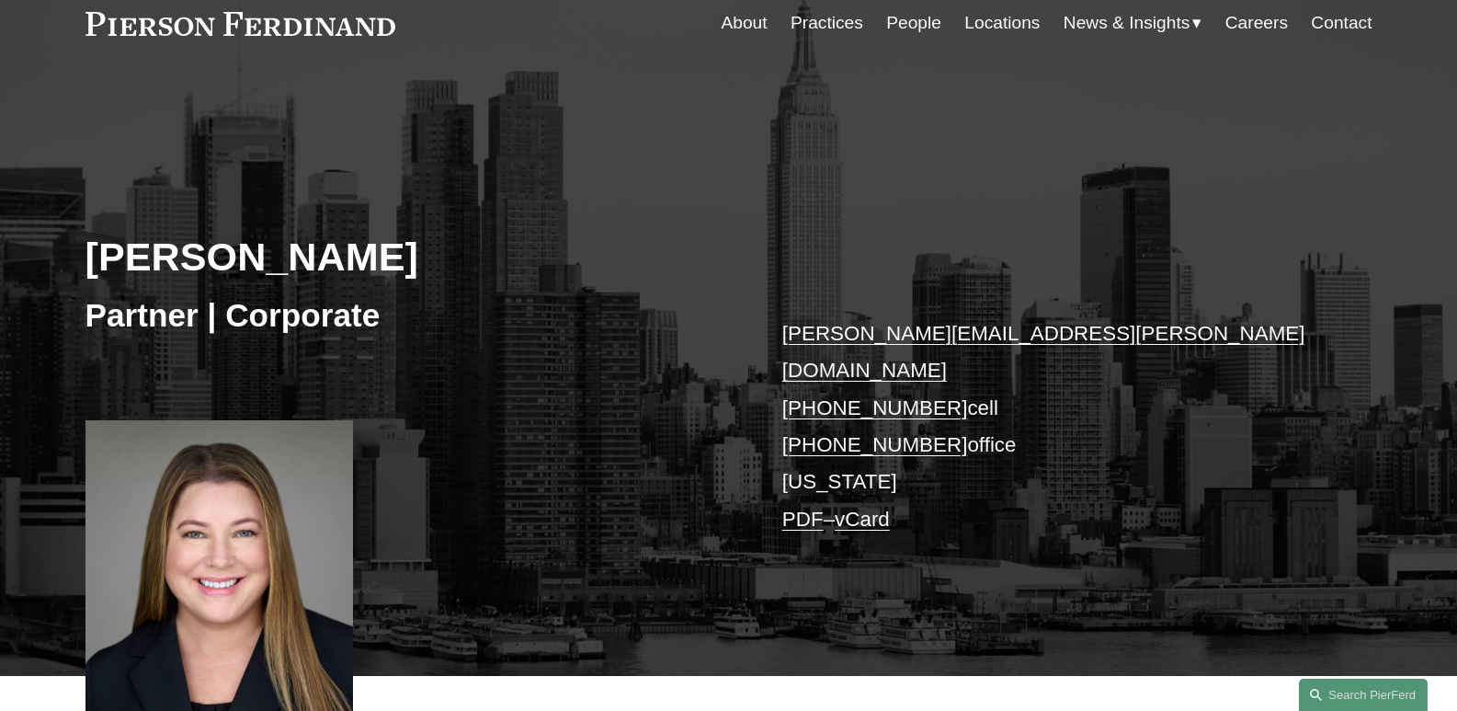
scroll to position [449, 0]
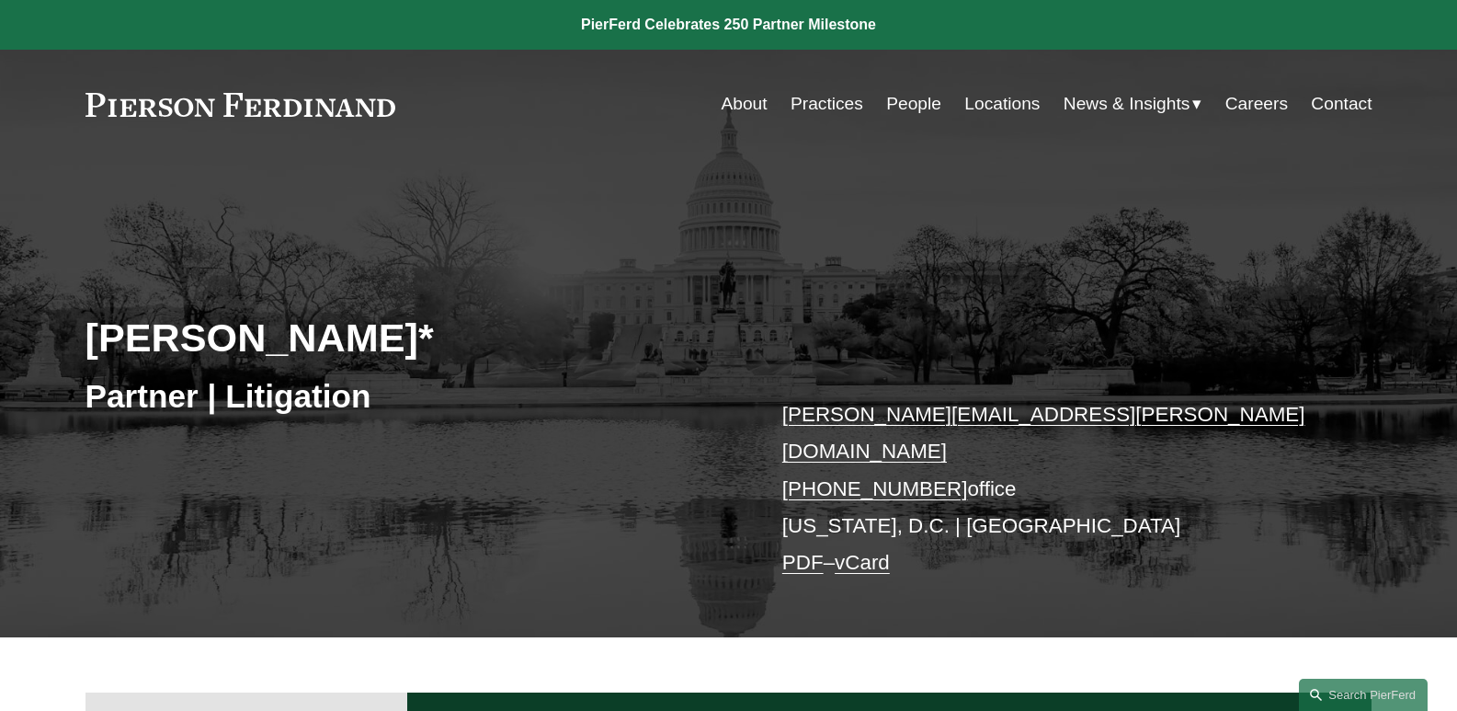
click at [1091, 264] on div "Emily Goebel* Partner | Litigation emily.goebel@pierferd.com +1.703.977.7092 of…" at bounding box center [728, 419] width 1457 height 434
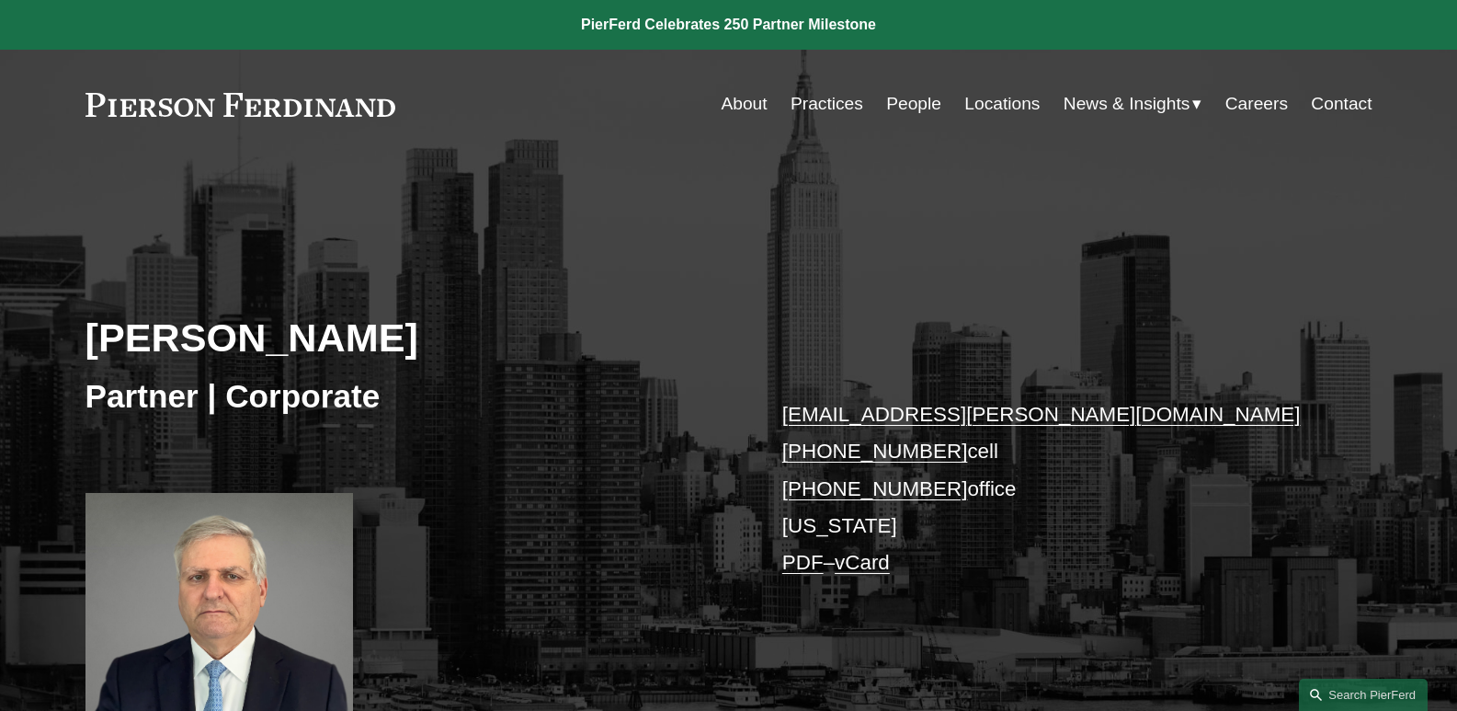
scroll to position [92, 0]
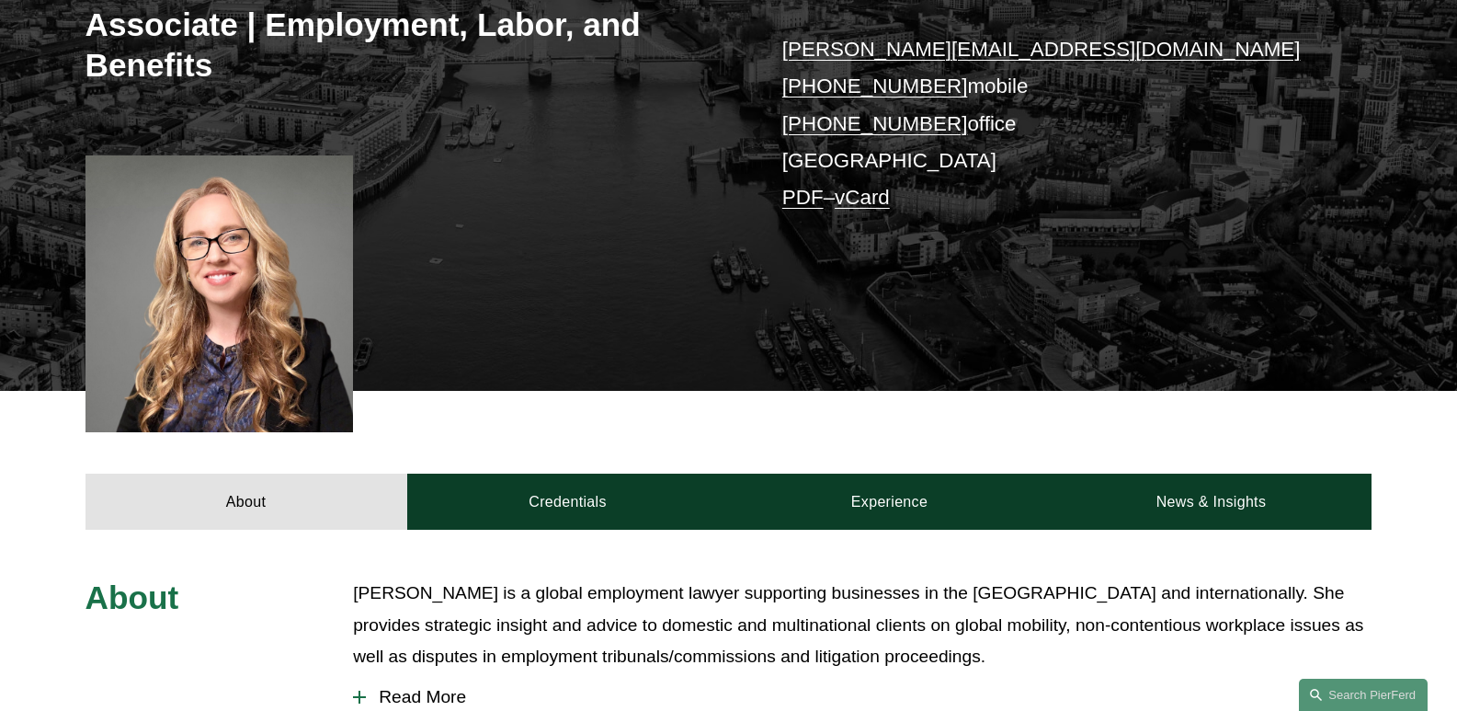
scroll to position [368, 0]
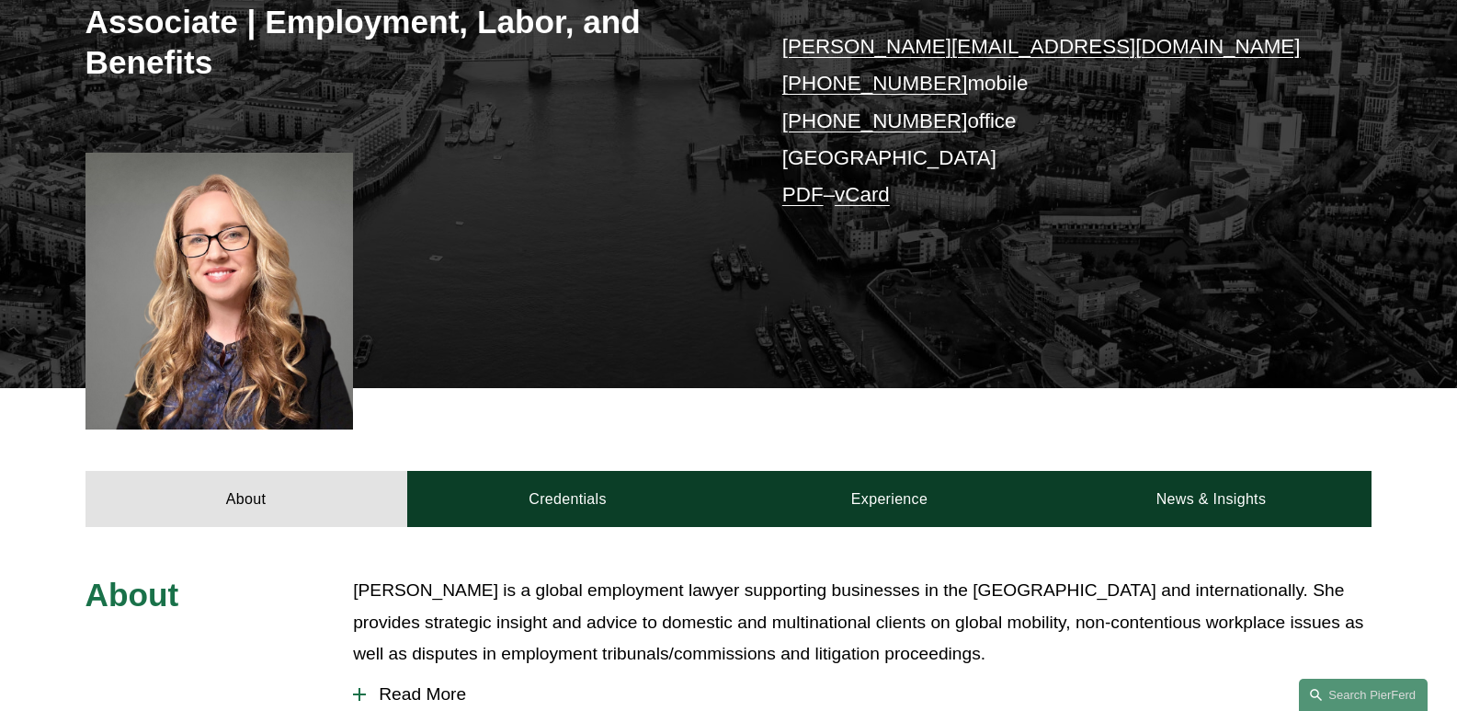
click at [888, 39] on link "sophie.fletcherwatson@pierferd.com" at bounding box center [1041, 46] width 519 height 23
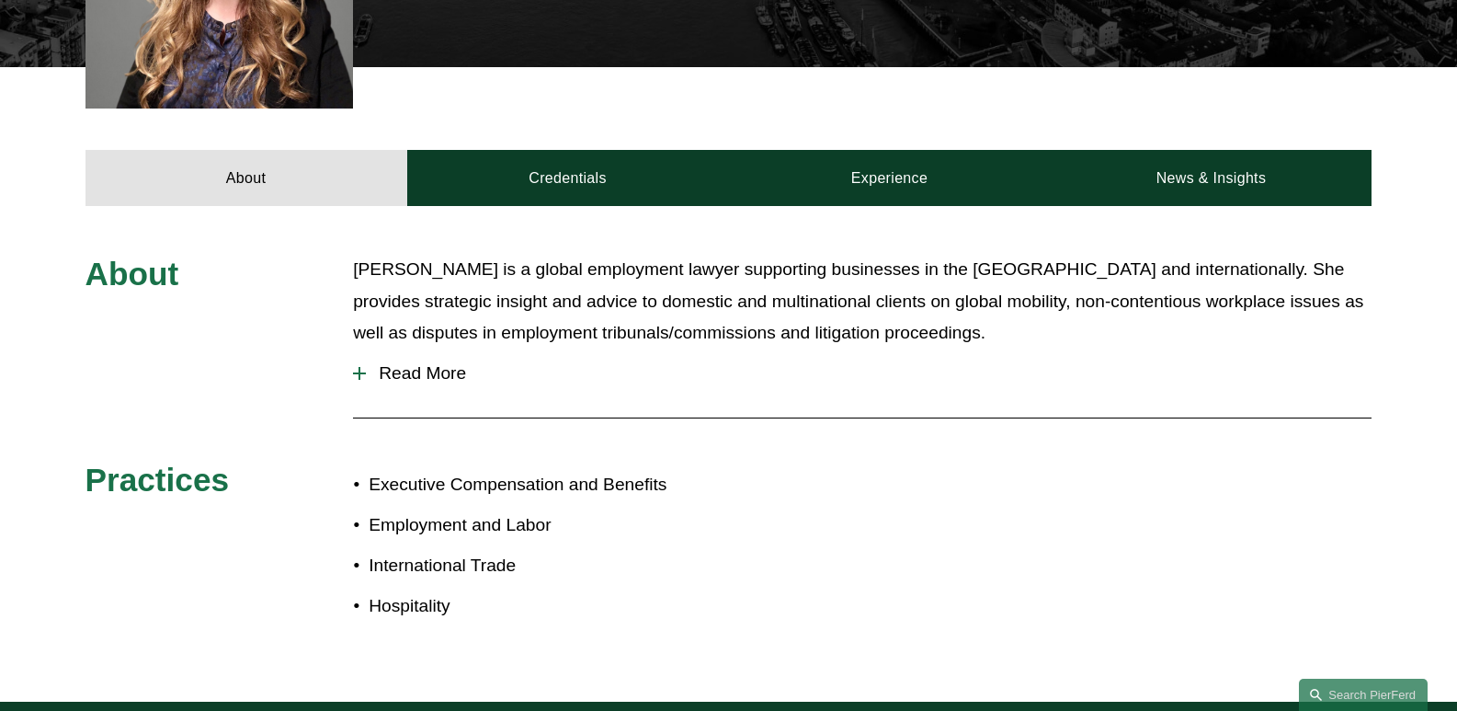
scroll to position [827, 0]
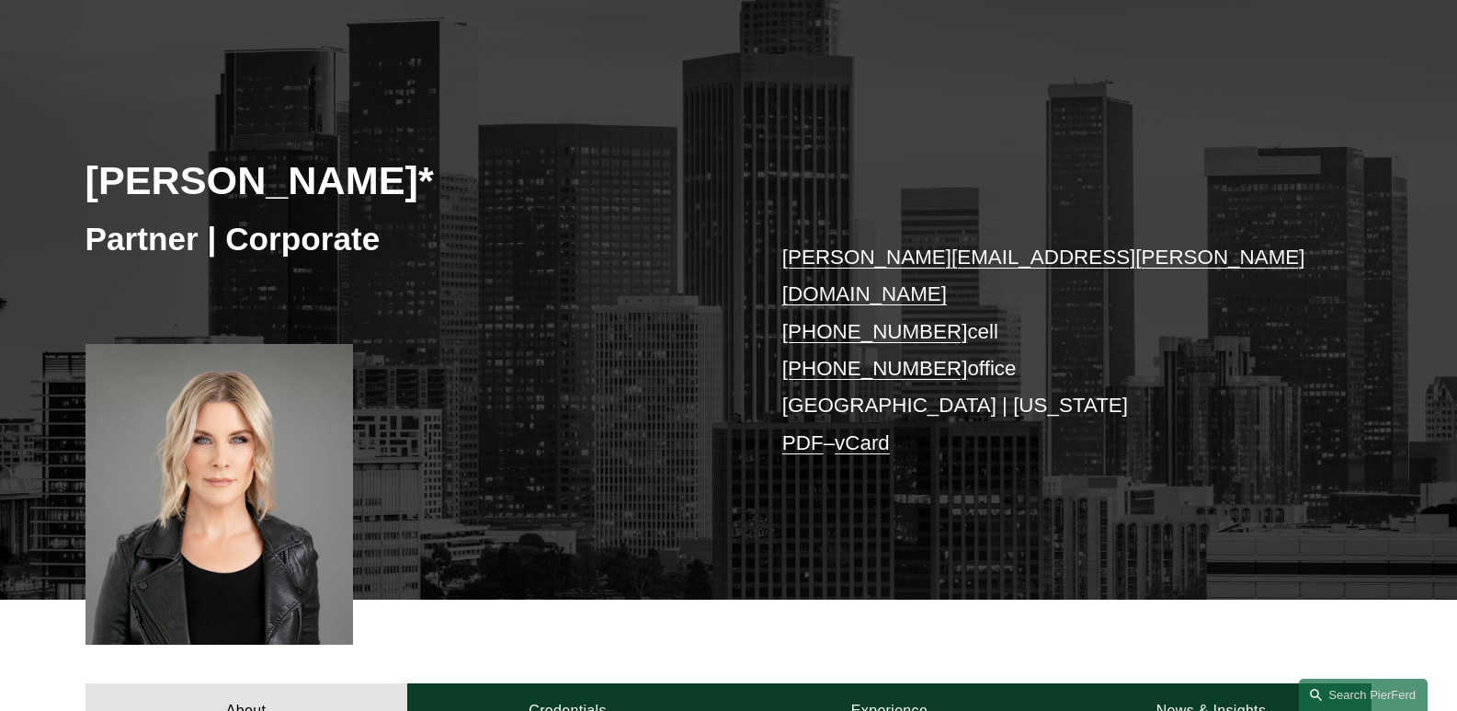
scroll to position [368, 0]
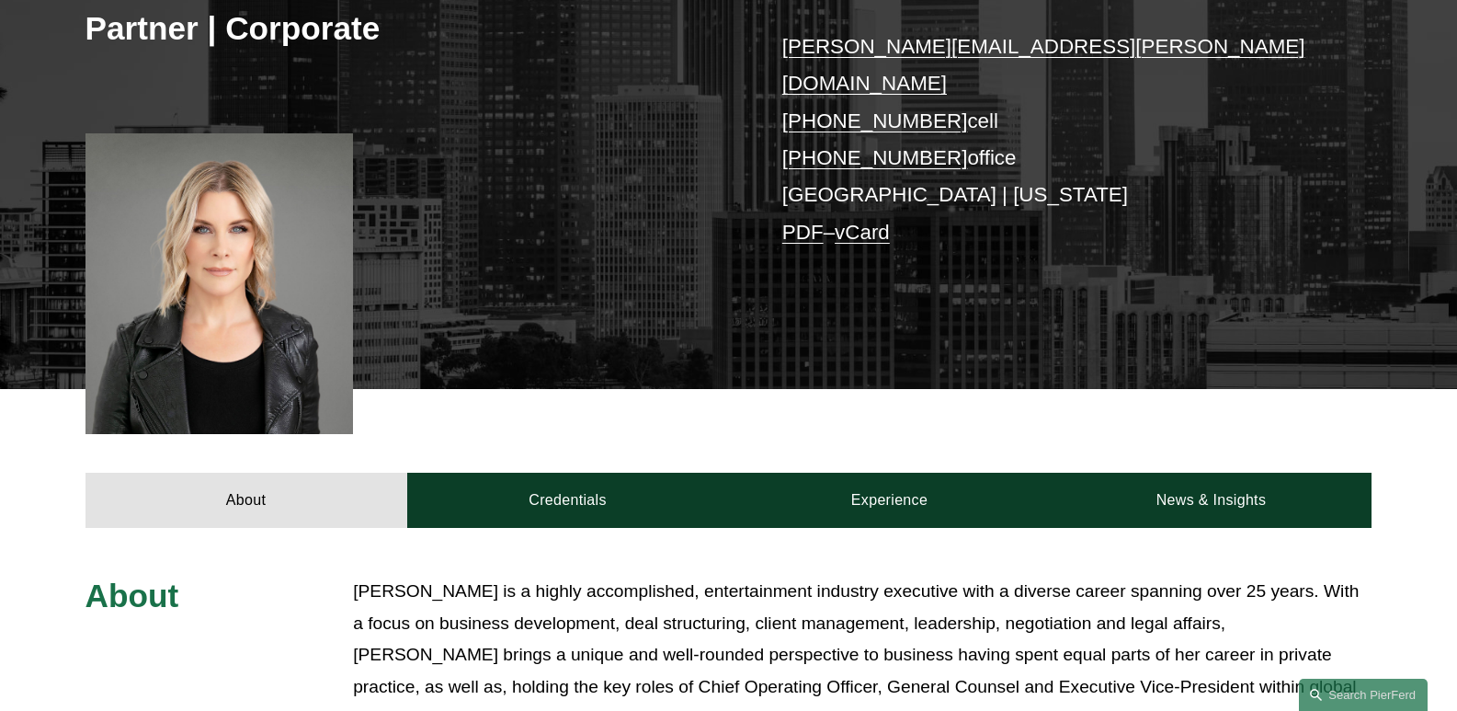
click at [850, 51] on link "alison.finley@pierferd.com" at bounding box center [1043, 65] width 523 height 60
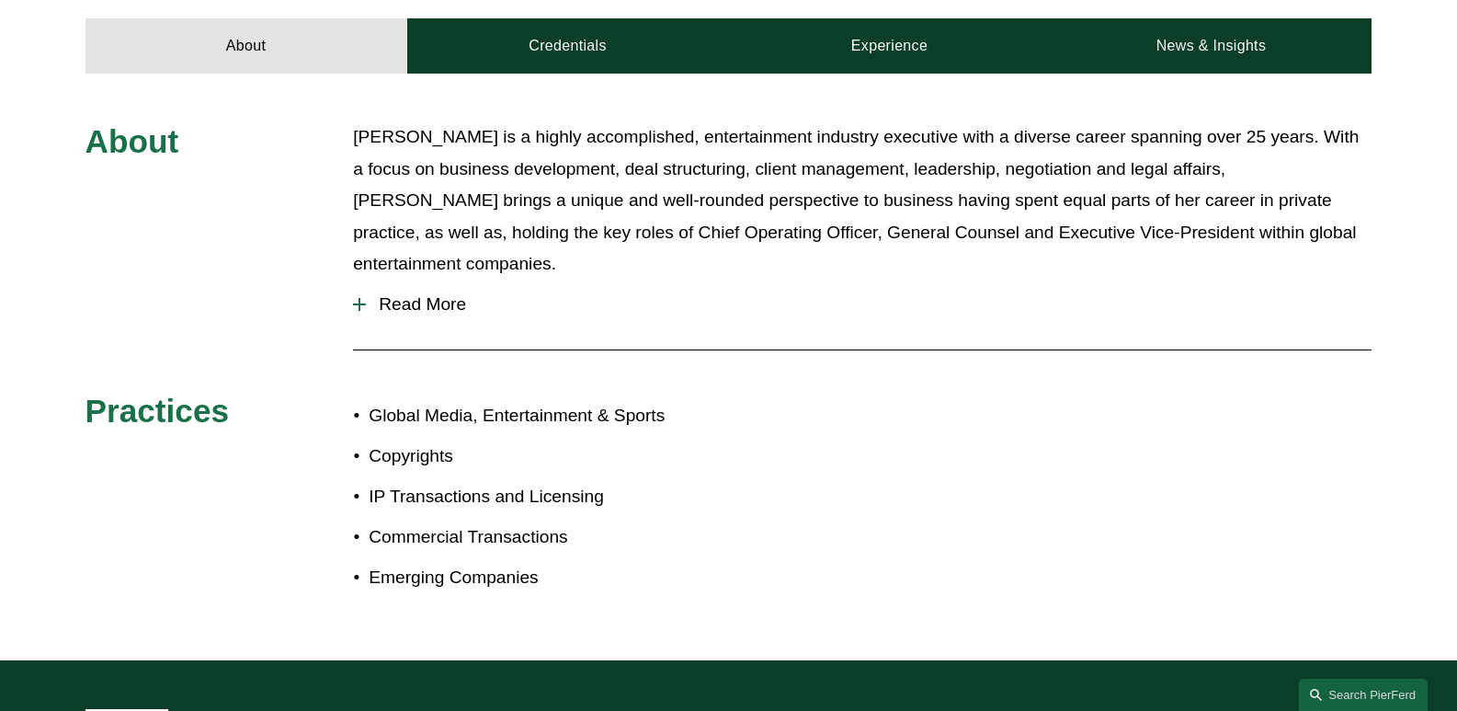
scroll to position [919, 0]
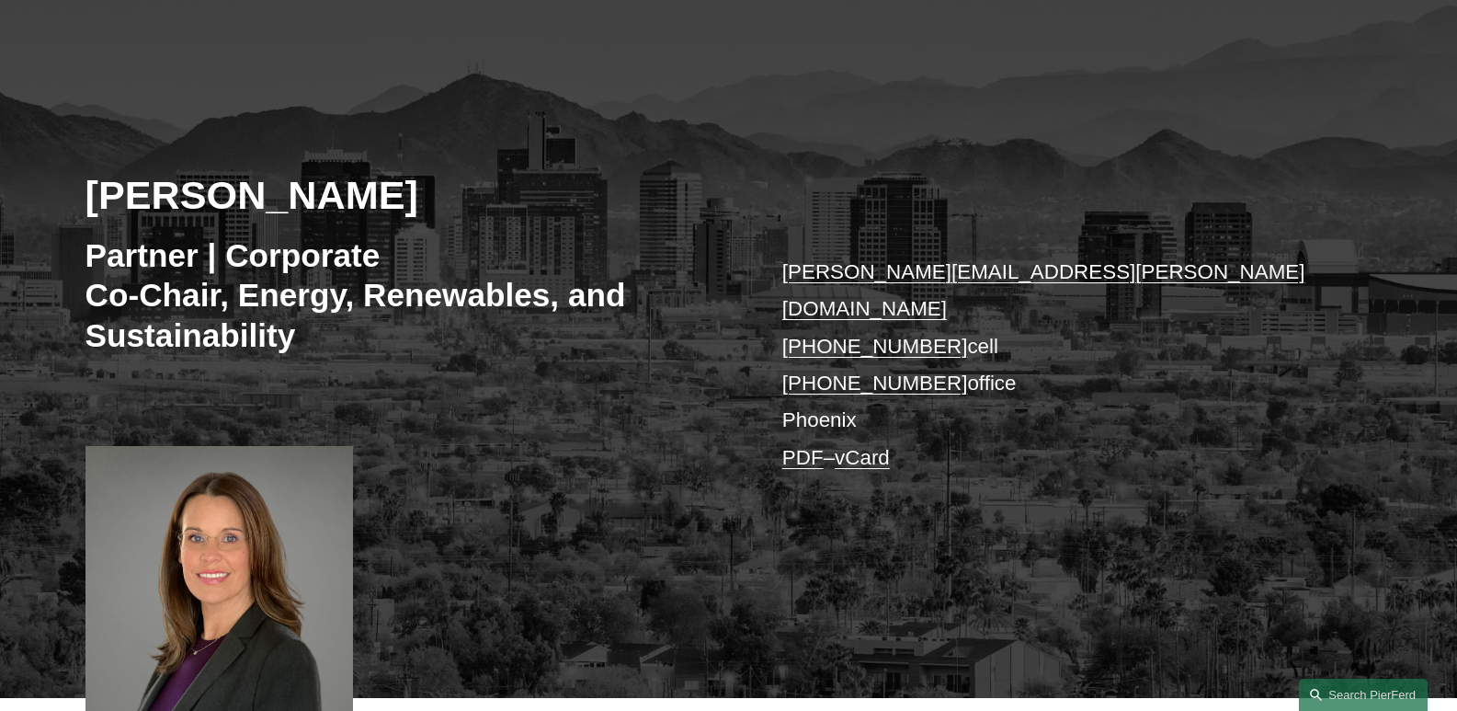
scroll to position [276, 0]
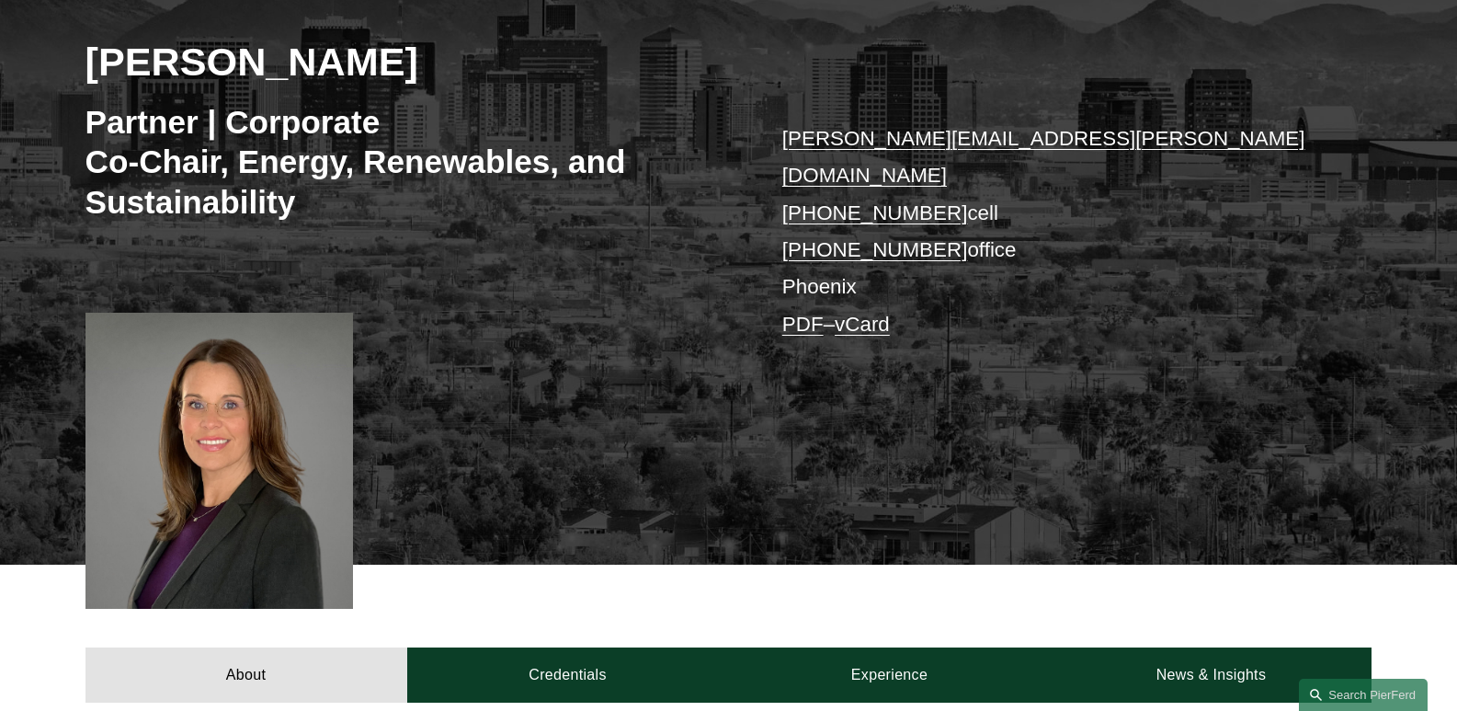
click at [955, 140] on link "elizabeth.delnegro@pierferd.com" at bounding box center [1043, 157] width 523 height 60
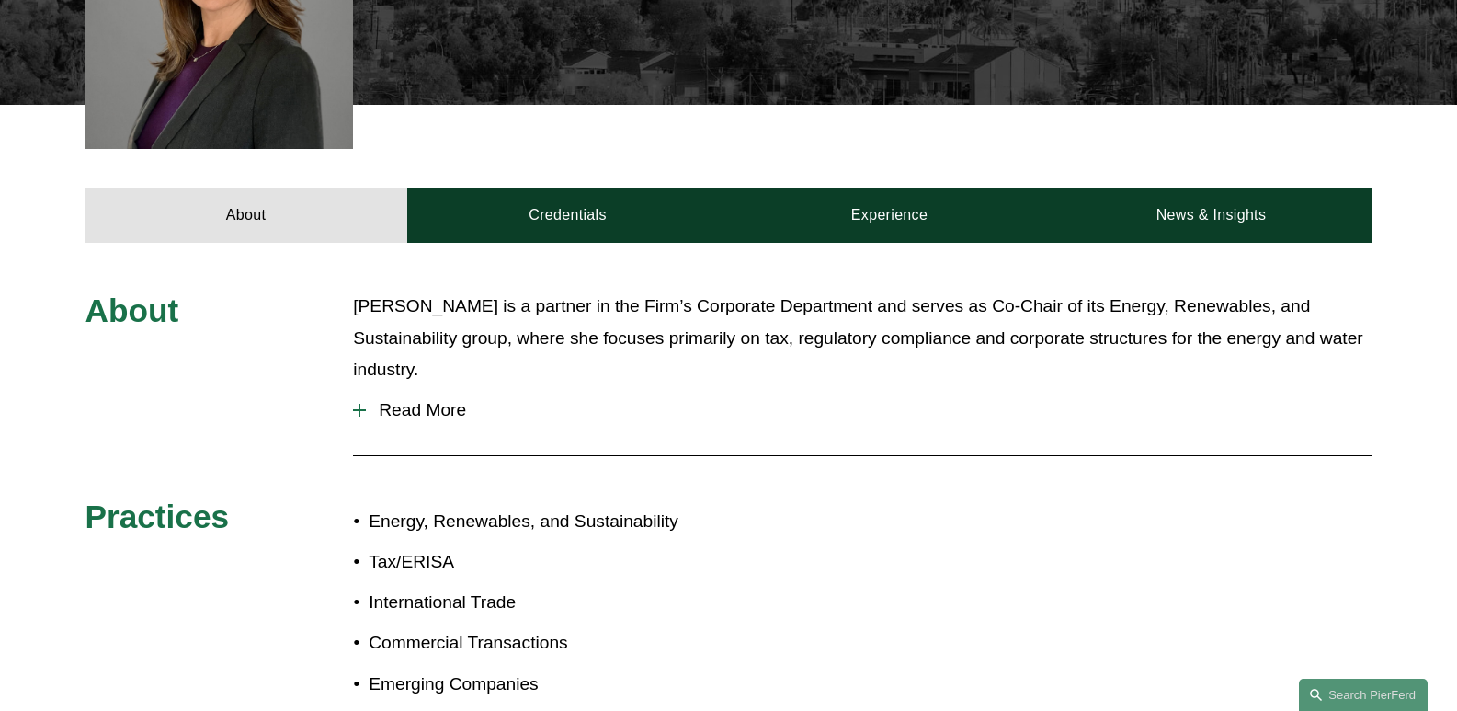
scroll to position [1011, 0]
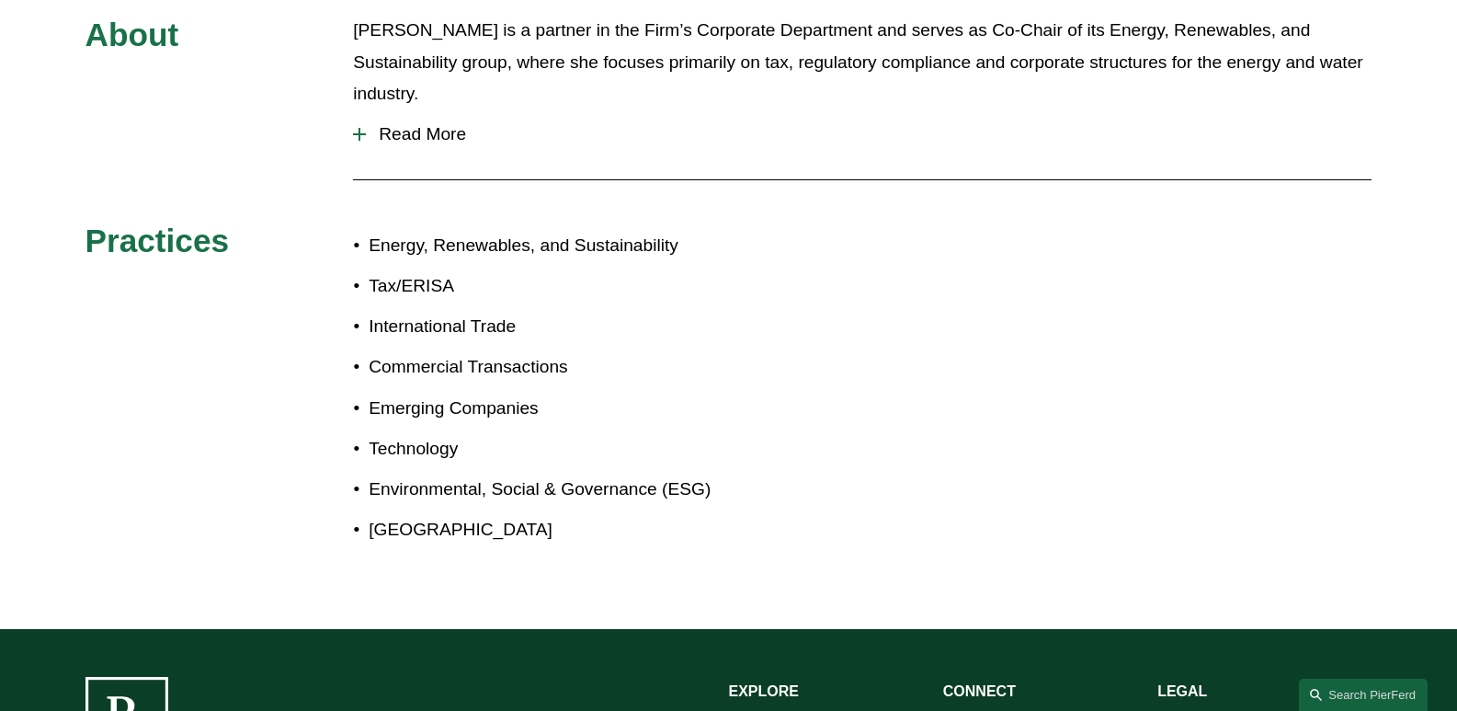
drag, startPoint x: 63, startPoint y: 477, endPoint x: 129, endPoint y: 560, distance: 105.4
click at [63, 477] on div "About Liz is a partner in the Firm’s Corporate Department and serves as Co-Chai…" at bounding box center [728, 297] width 1457 height 565
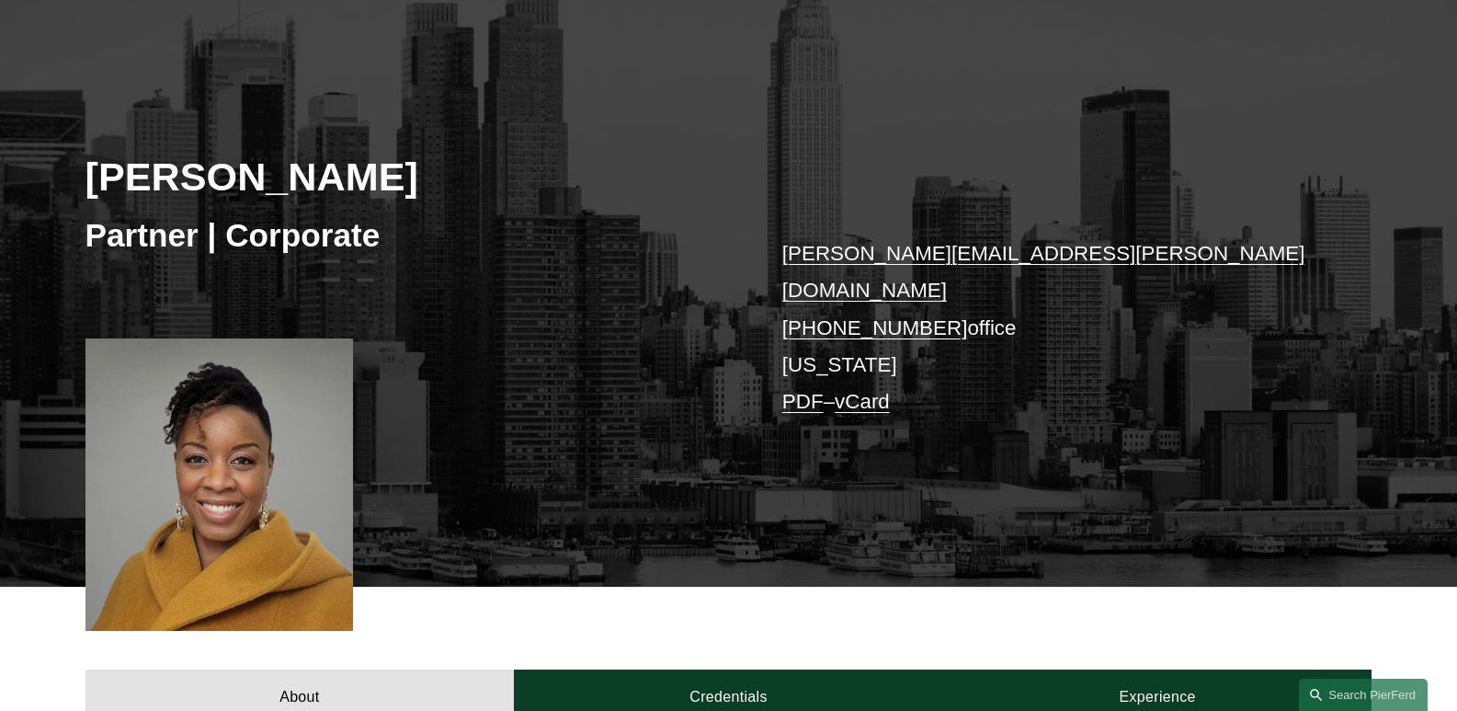
scroll to position [276, 0]
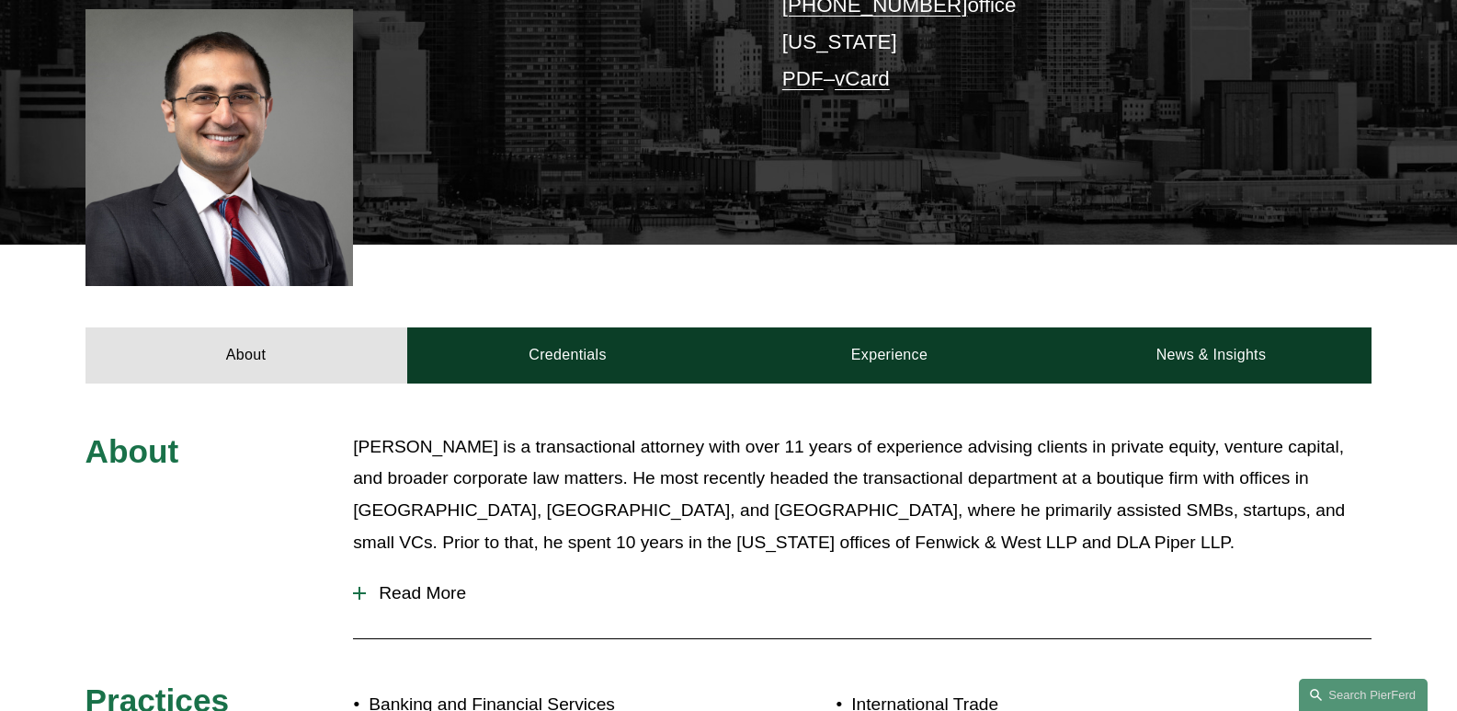
scroll to position [552, 0]
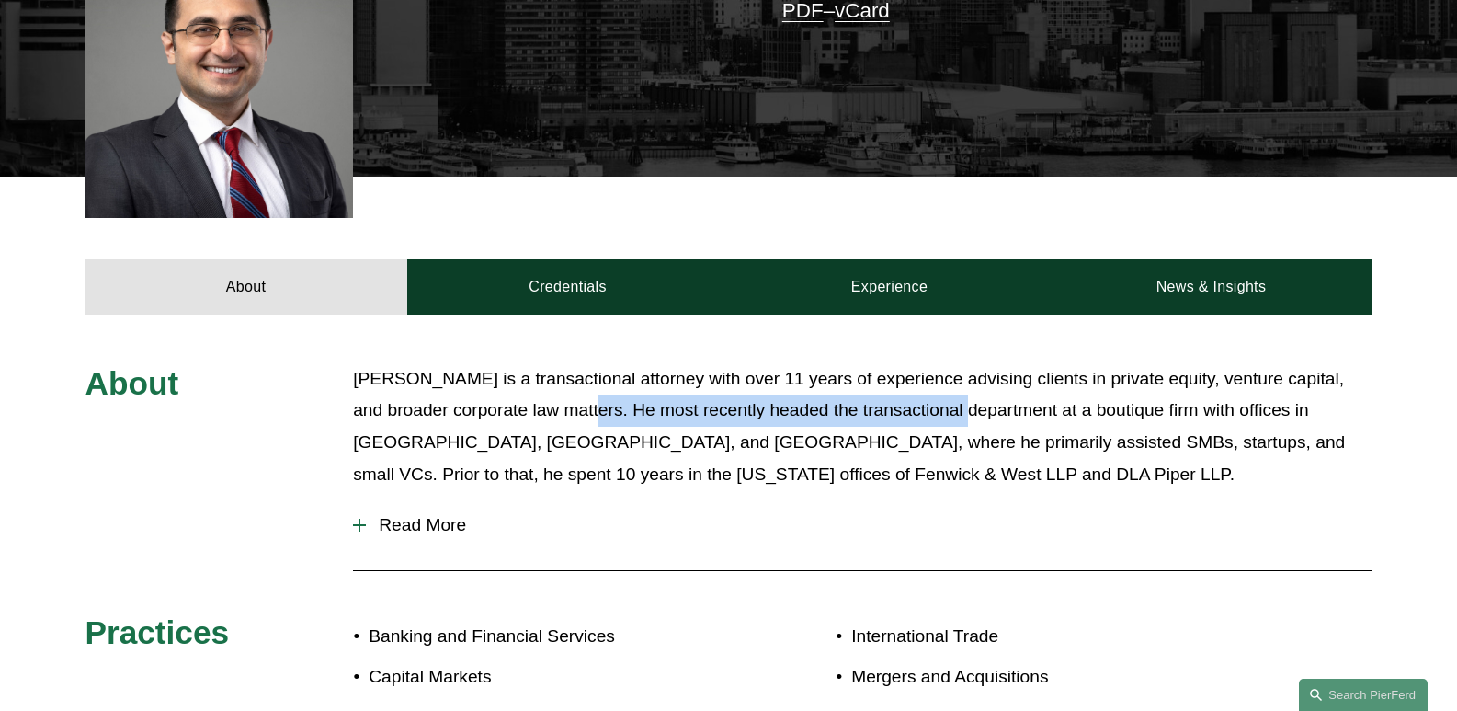
drag, startPoint x: 742, startPoint y: 407, endPoint x: 941, endPoint y: 405, distance: 199.5
click at [946, 406] on p "Said Ertekin is a transactional attorney with over 11 years of experience advis…" at bounding box center [862, 426] width 1019 height 127
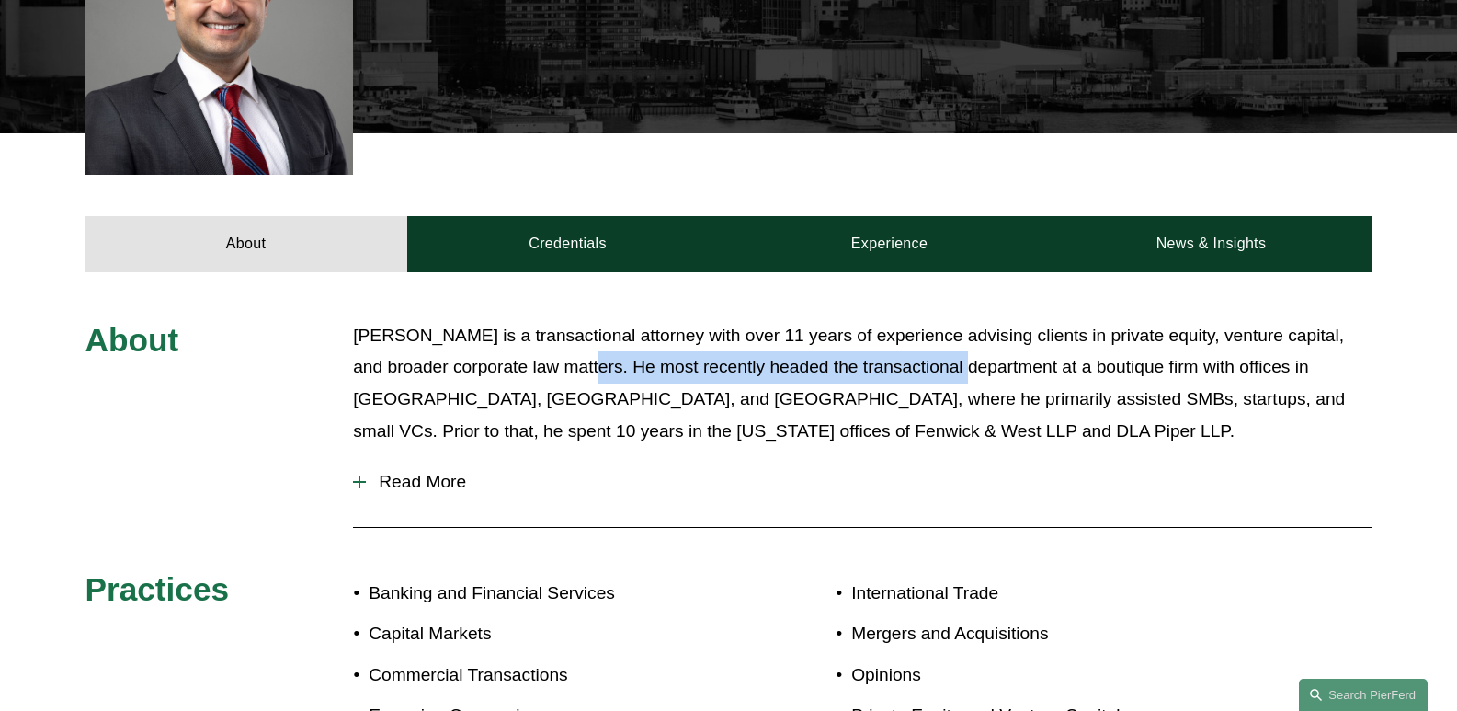
scroll to position [644, 0]
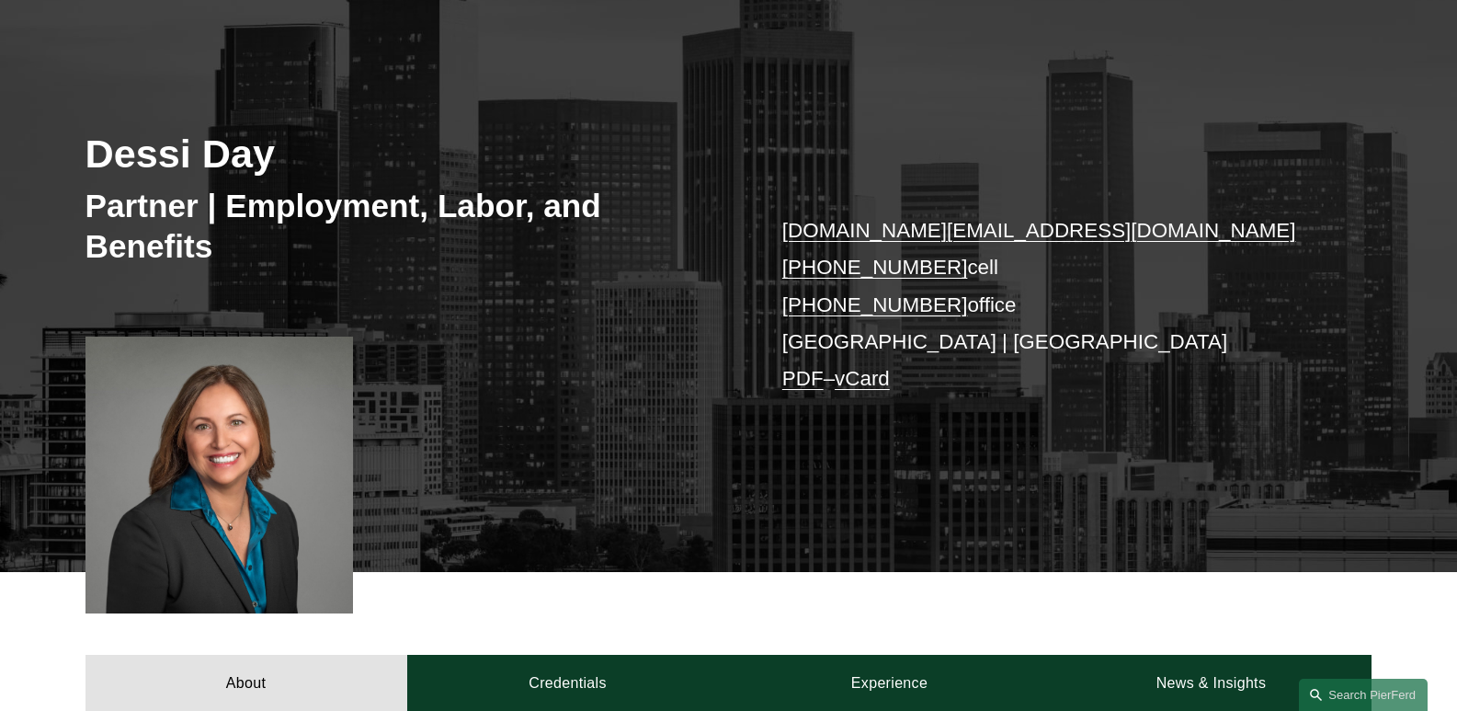
scroll to position [460, 0]
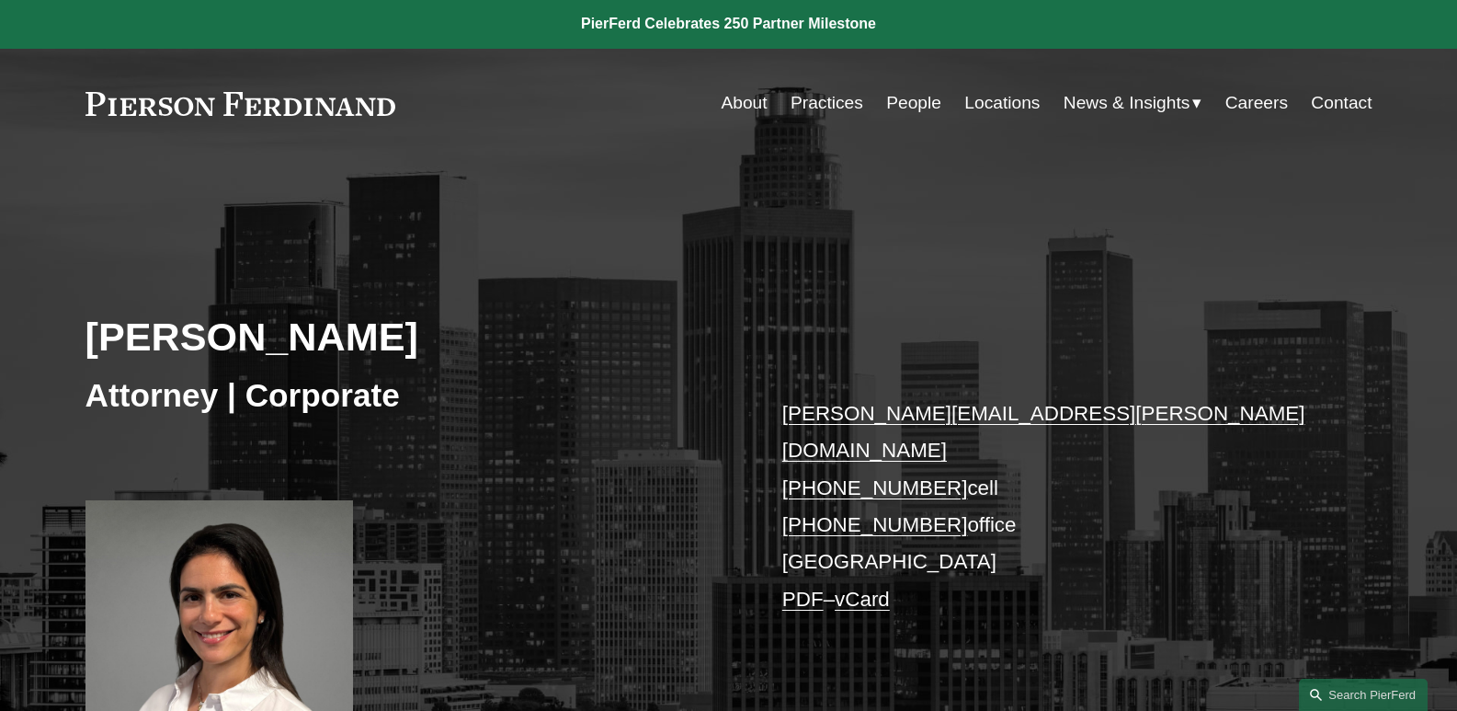
scroll to position [276, 0]
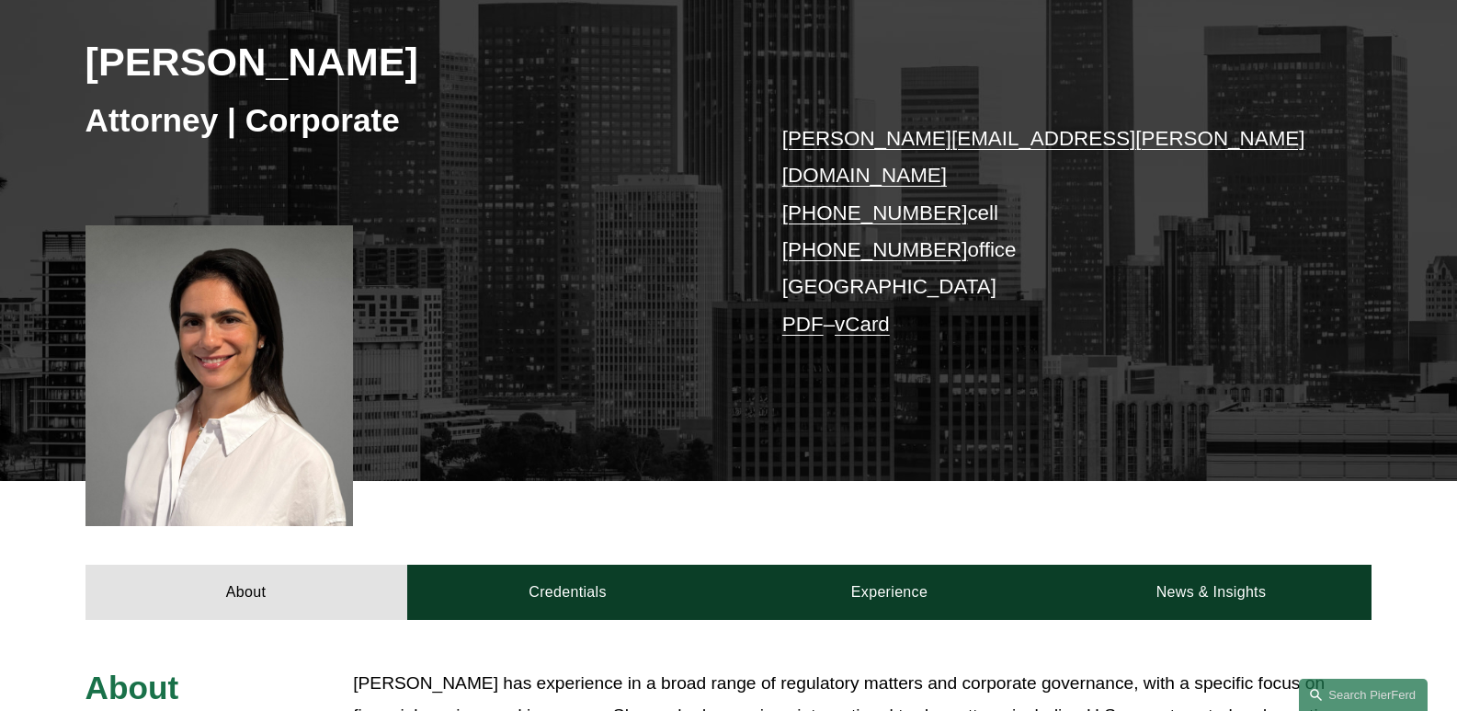
click at [864, 141] on link "barbara.efraim@pierferd.com" at bounding box center [1043, 157] width 523 height 60
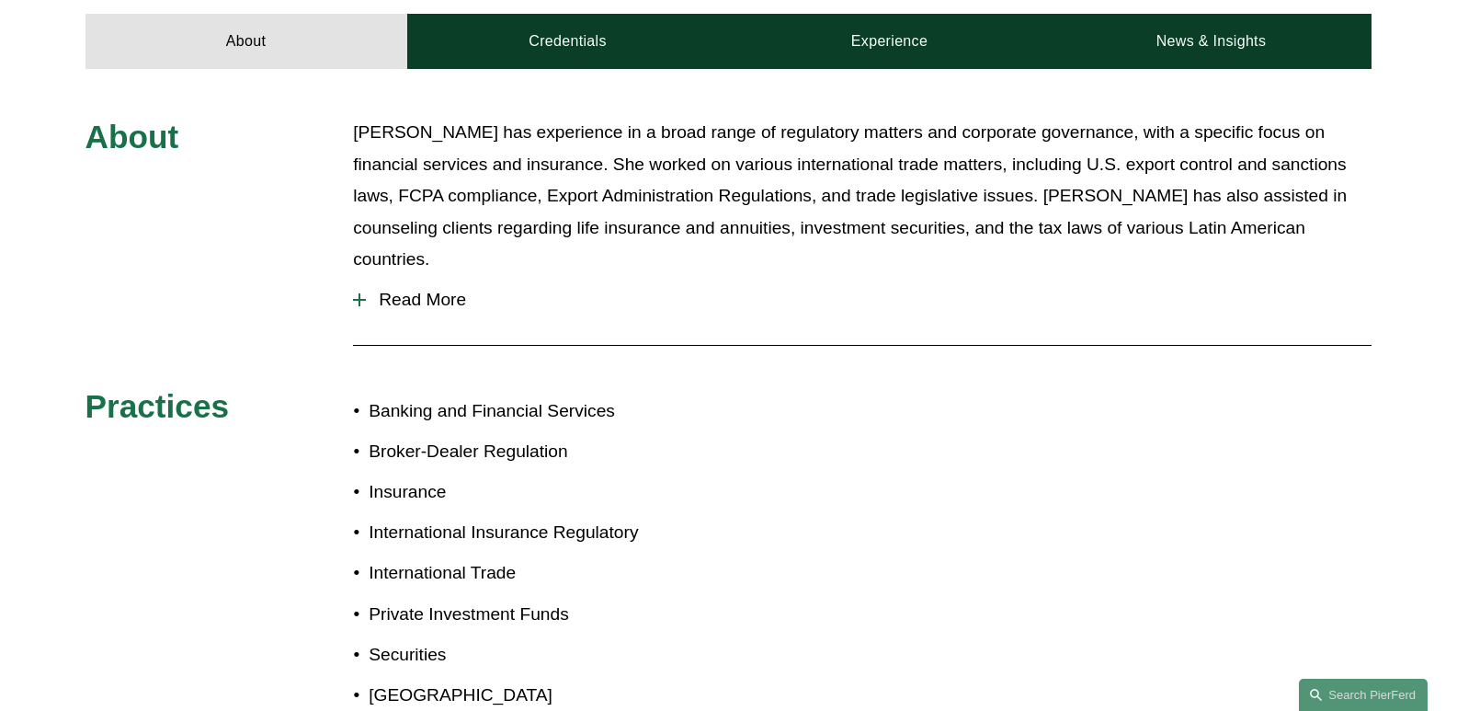
scroll to position [827, 0]
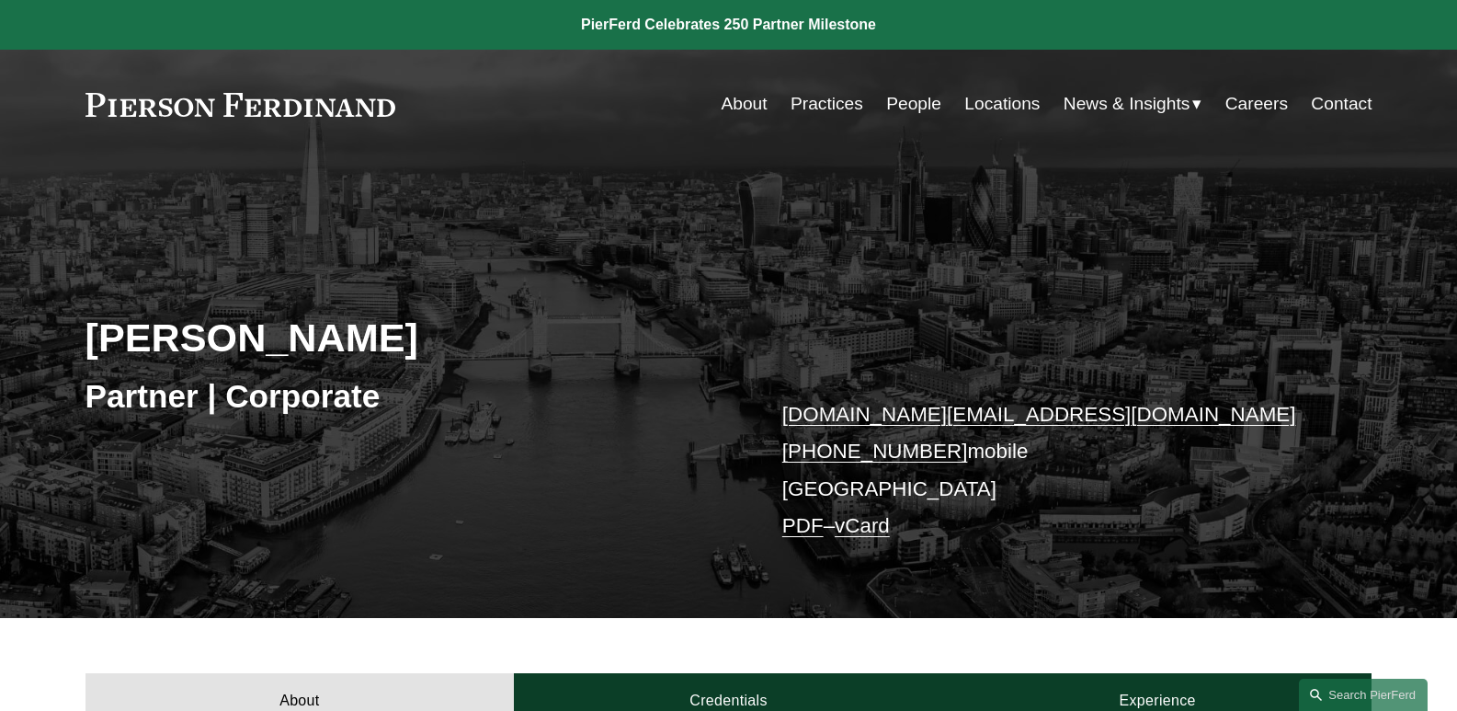
scroll to position [276, 0]
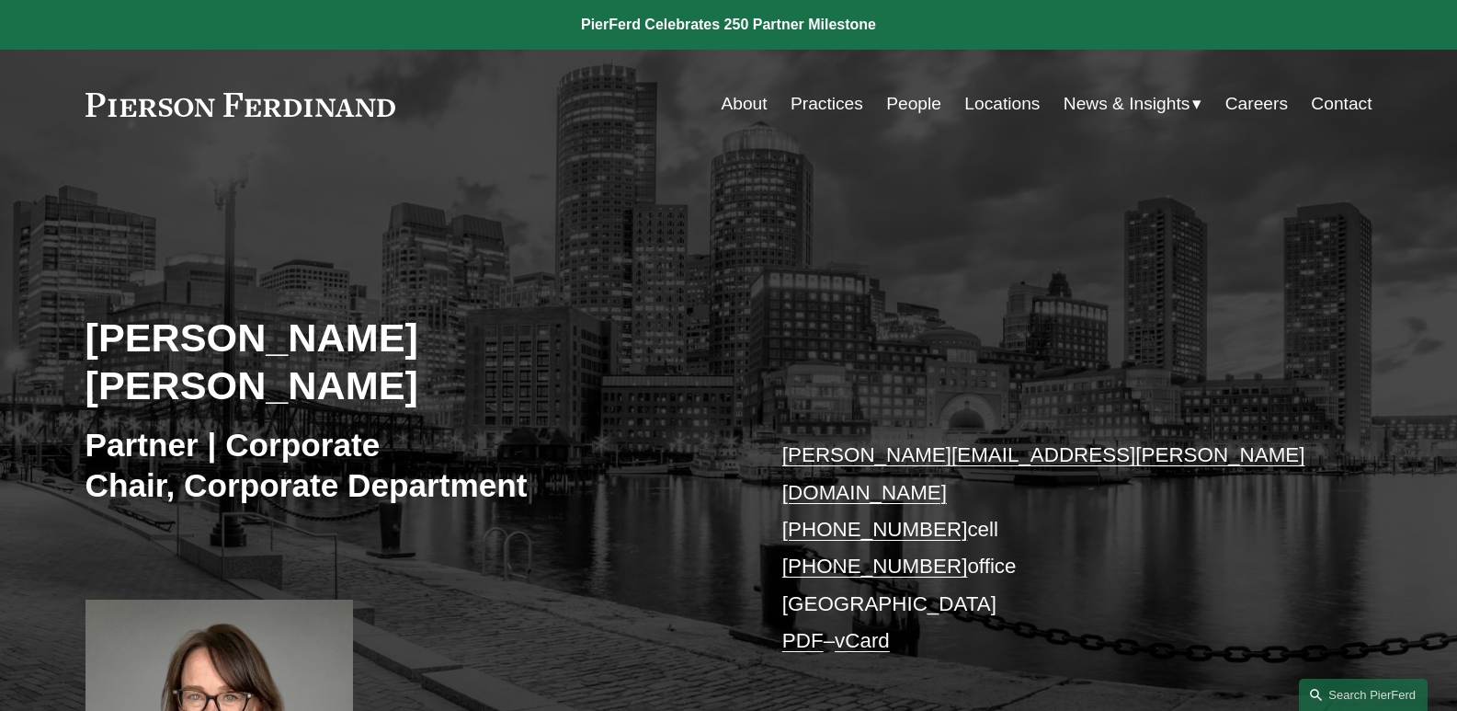
scroll to position [184, 0]
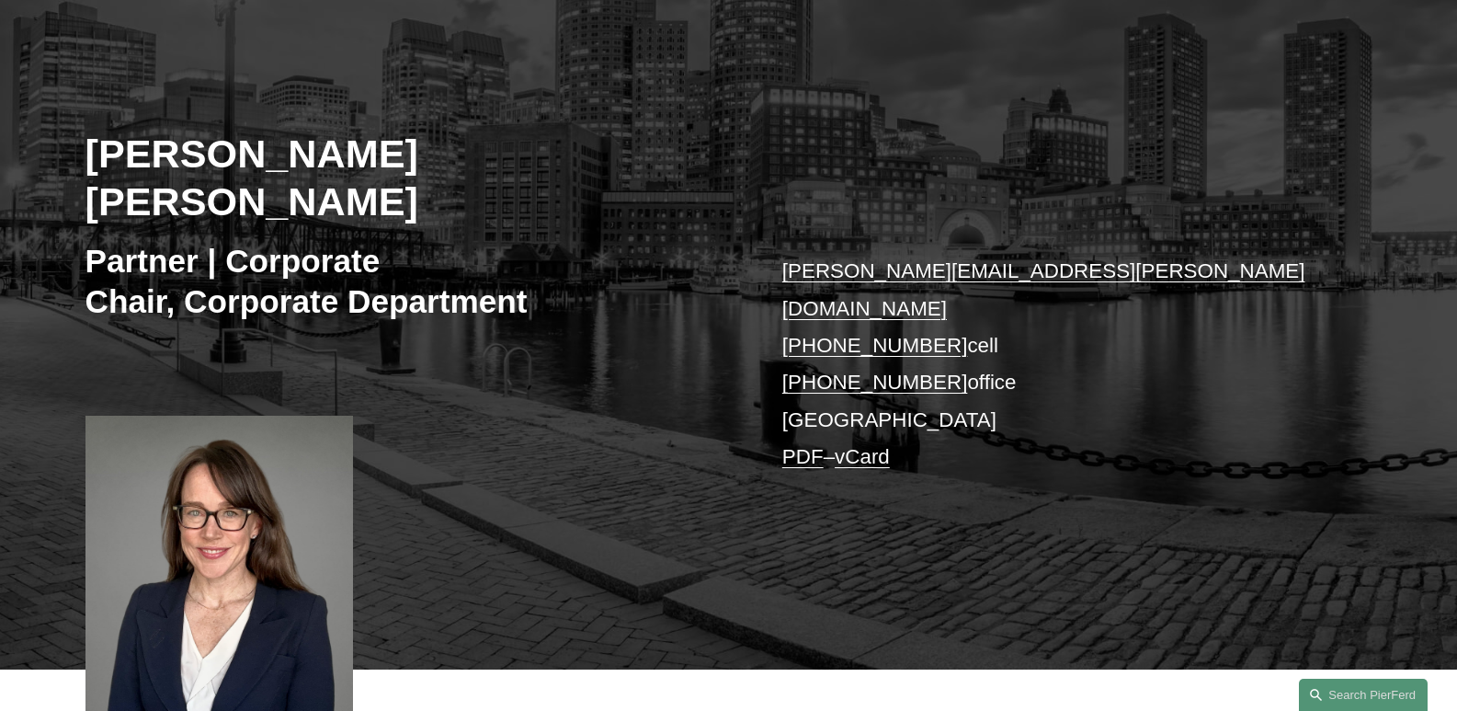
click at [962, 259] on link "weatherly.emans@pierferd.com" at bounding box center [1043, 289] width 523 height 60
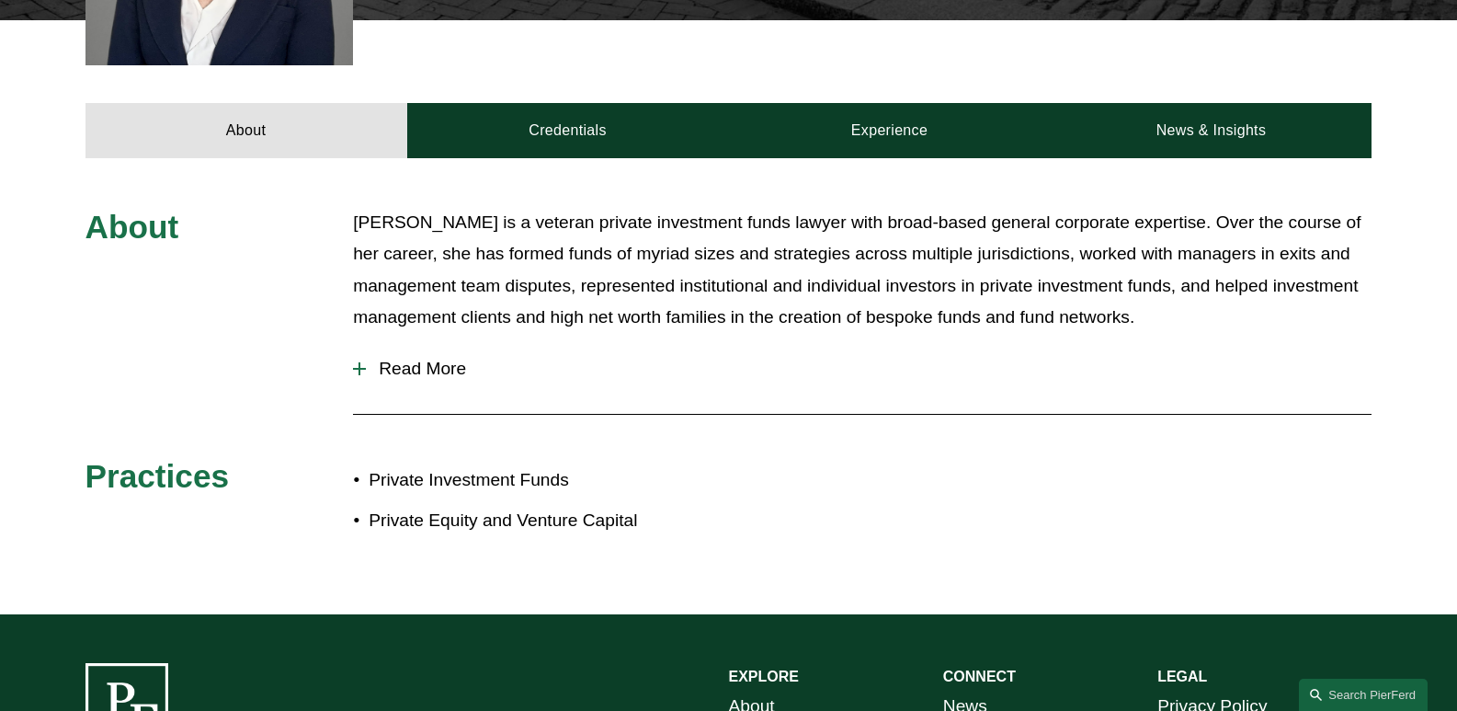
scroll to position [919, 0]
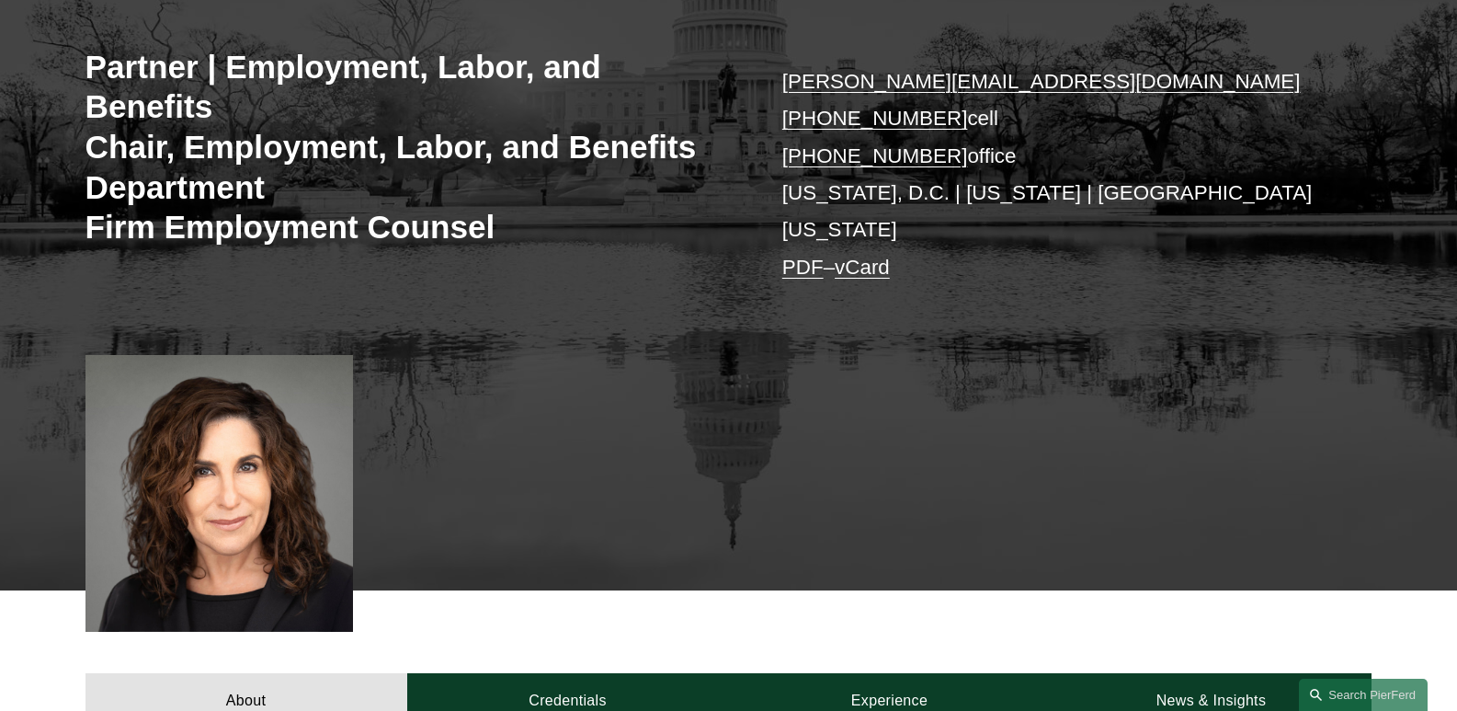
scroll to position [368, 0]
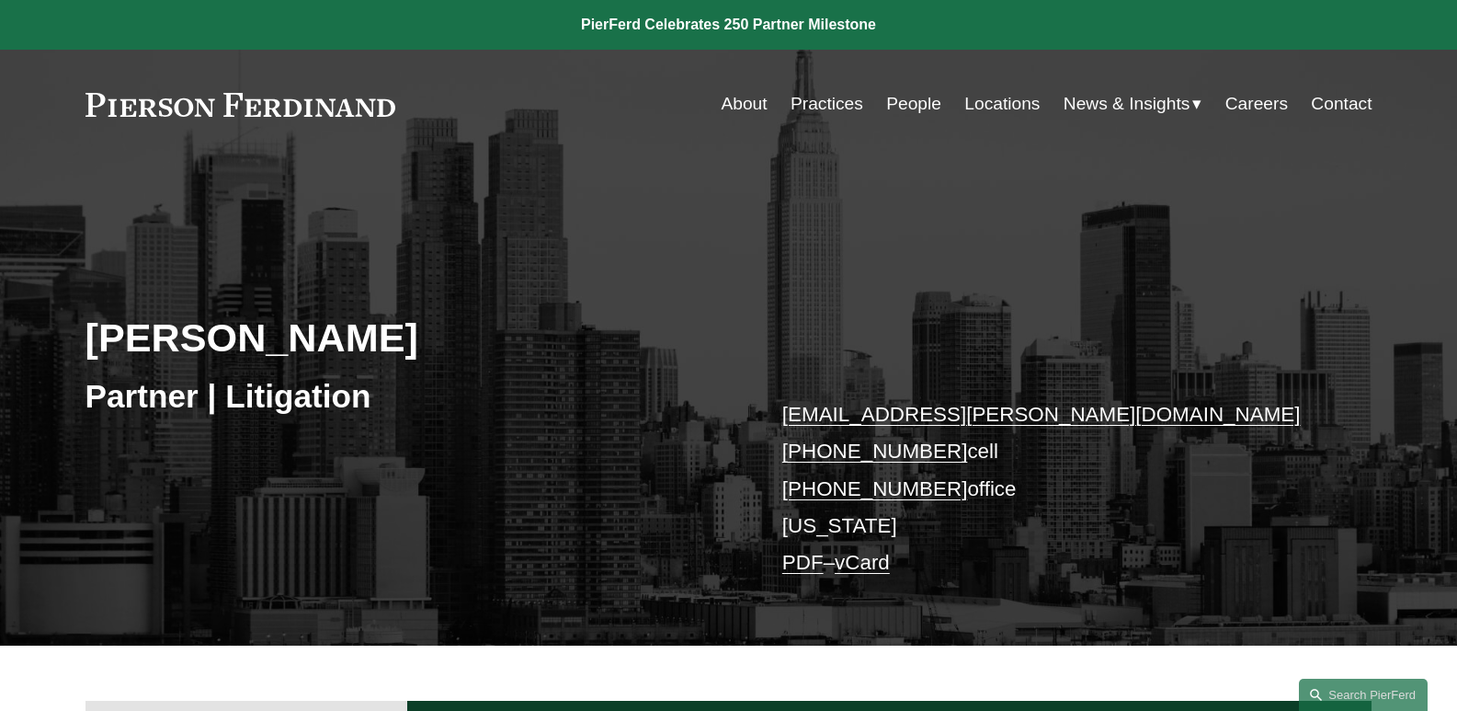
scroll to position [368, 0]
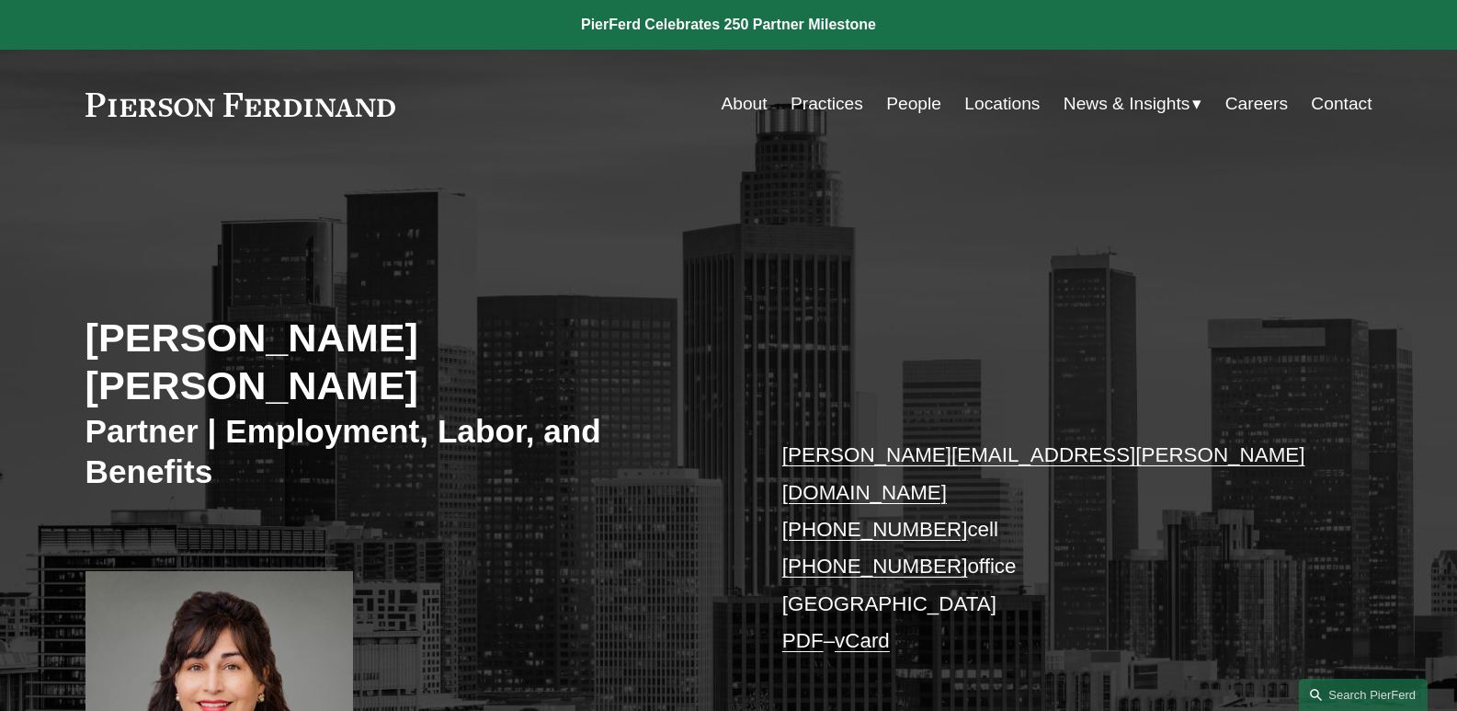
scroll to position [184, 0]
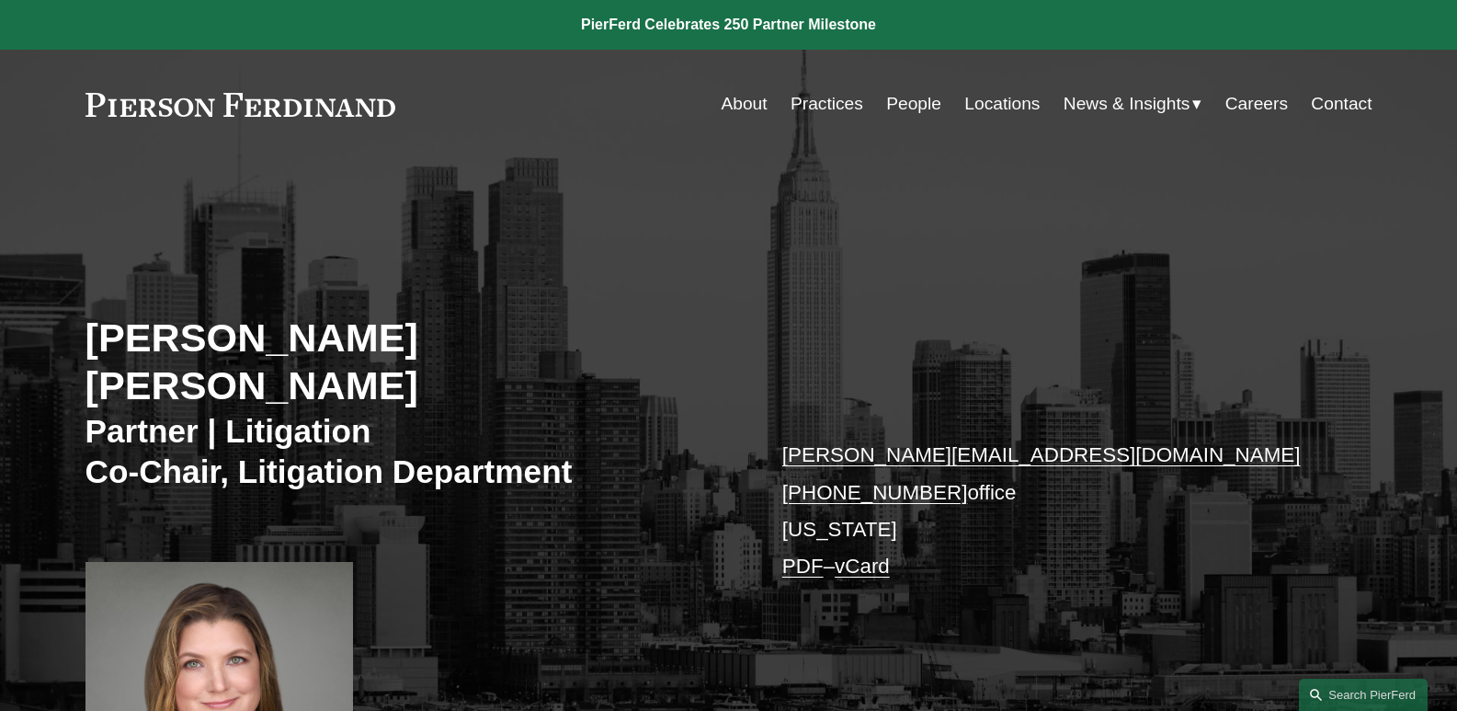
scroll to position [276, 0]
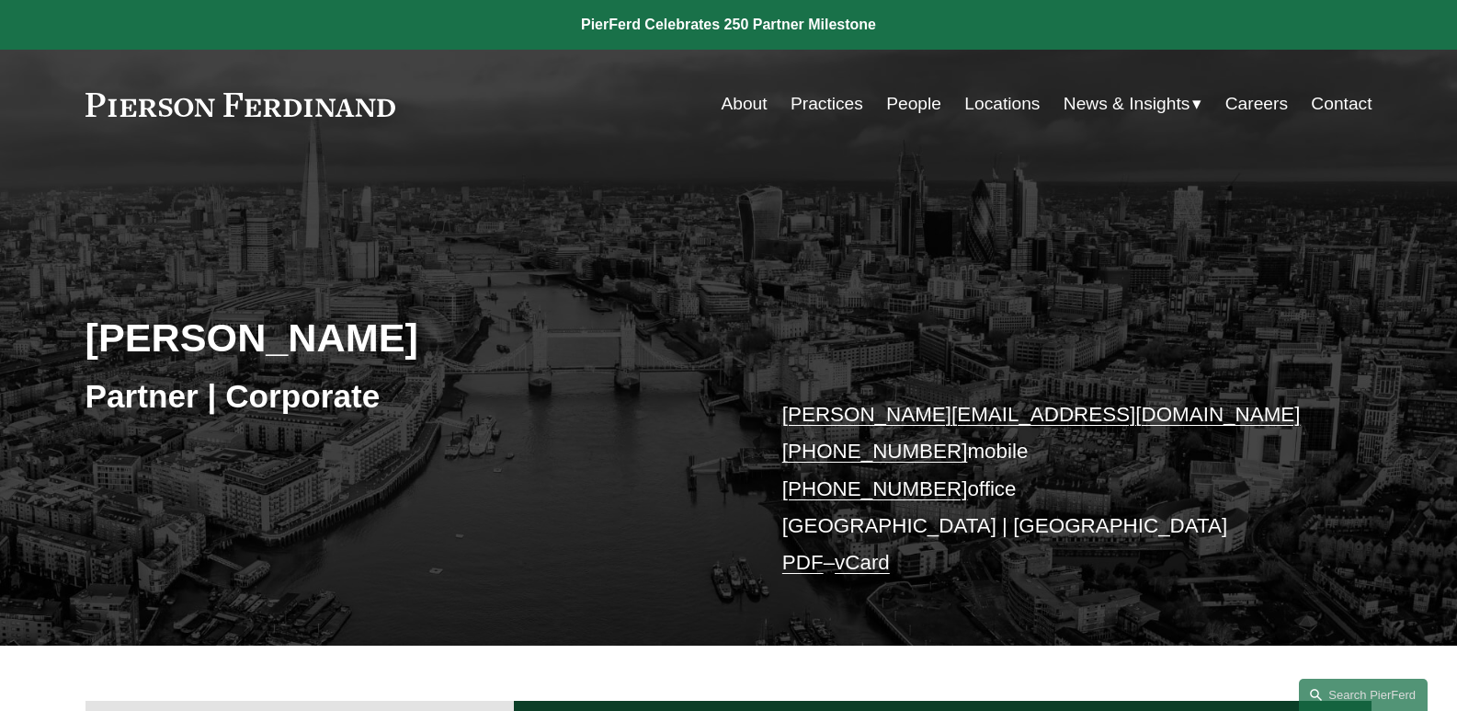
scroll to position [276, 0]
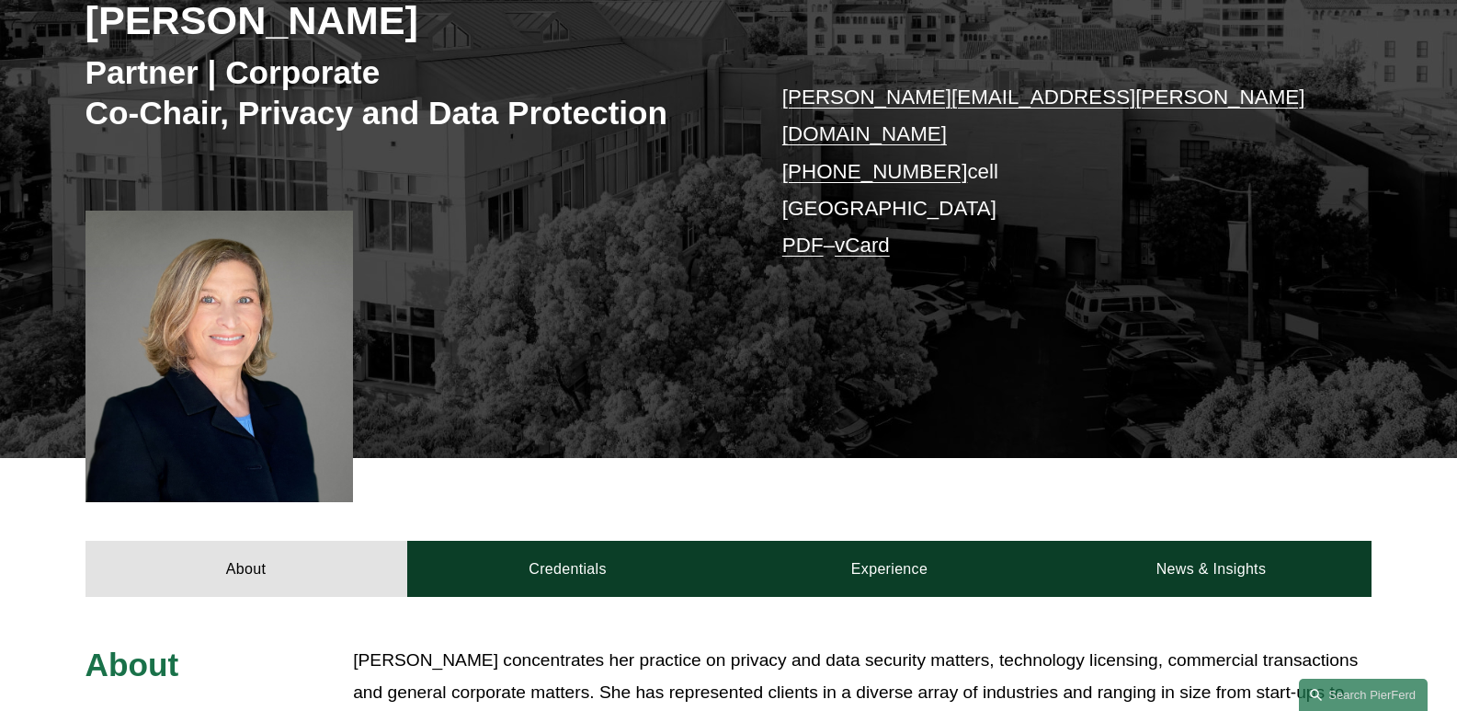
scroll to position [368, 0]
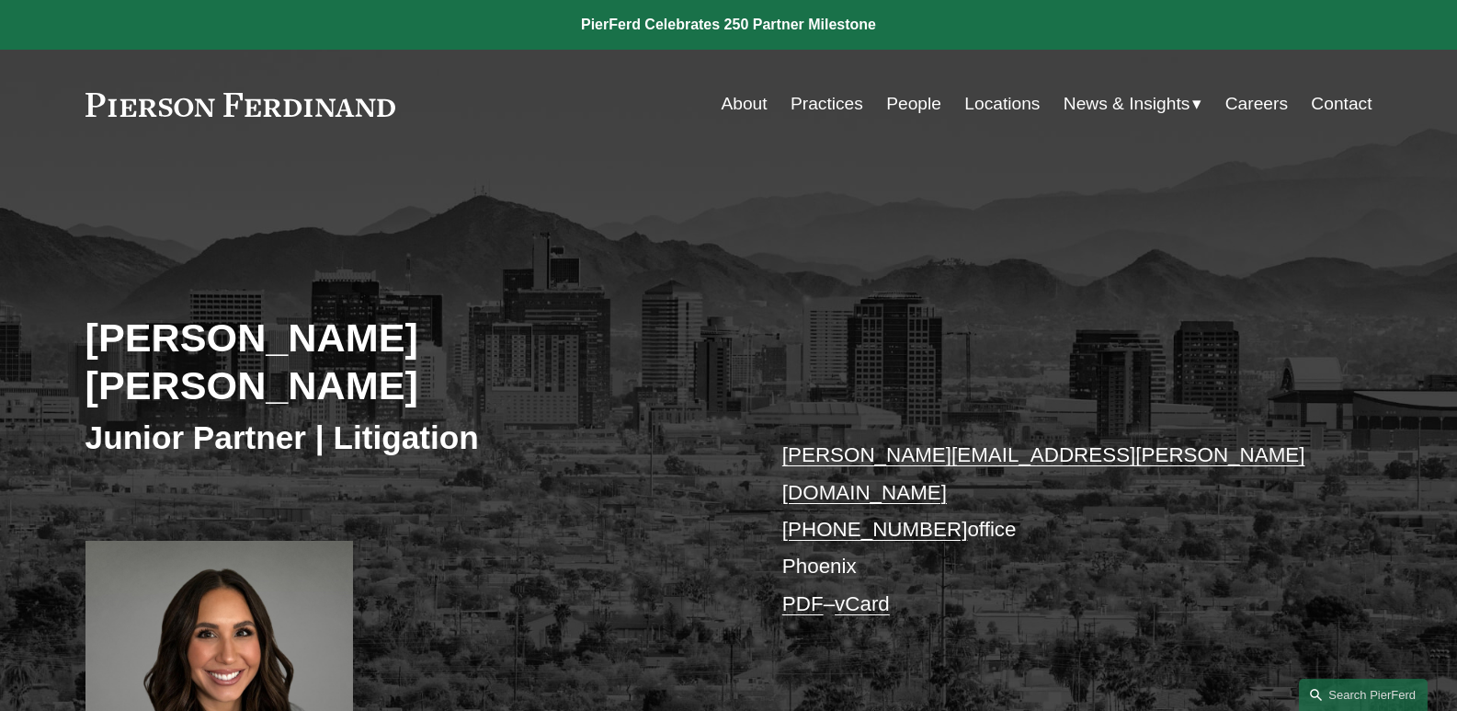
scroll to position [184, 0]
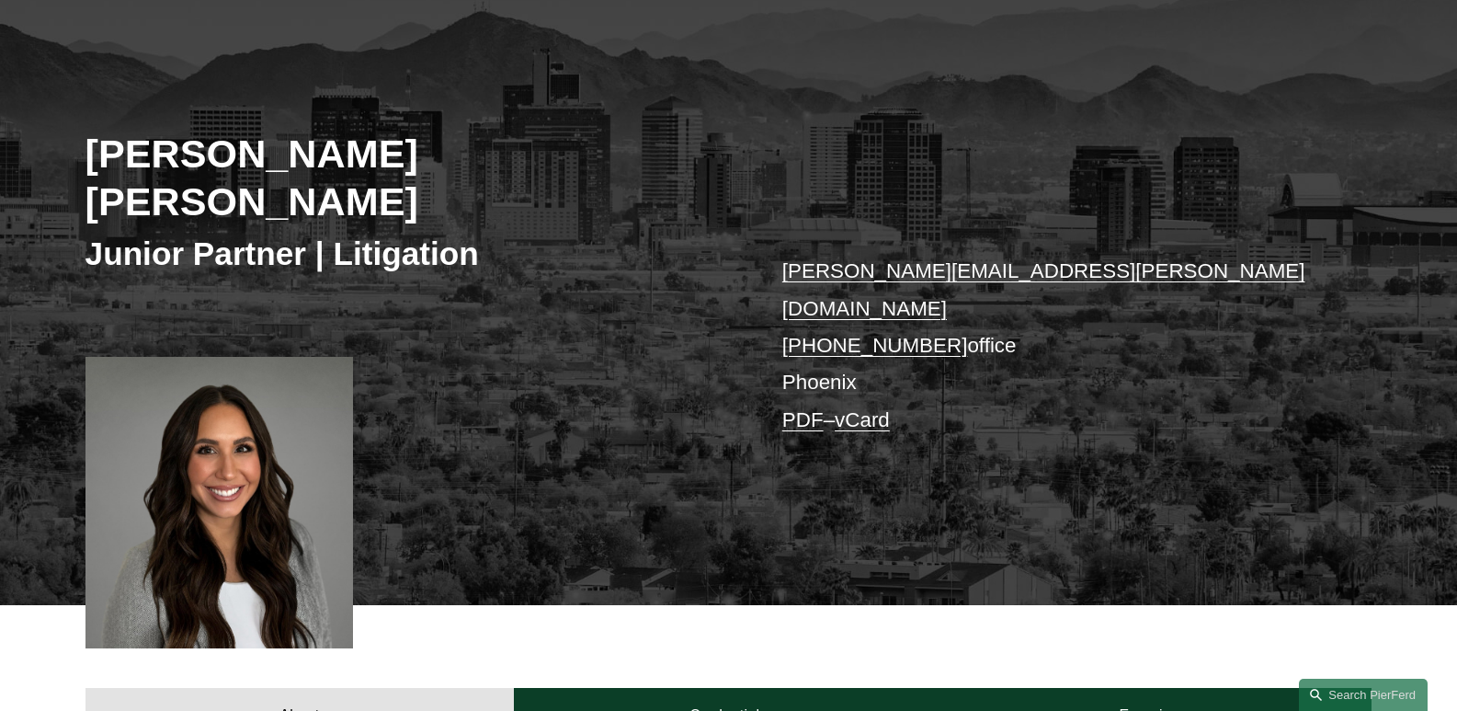
click at [894, 259] on link "mccall.bauersfeld@pierferd.com" at bounding box center [1043, 289] width 523 height 60
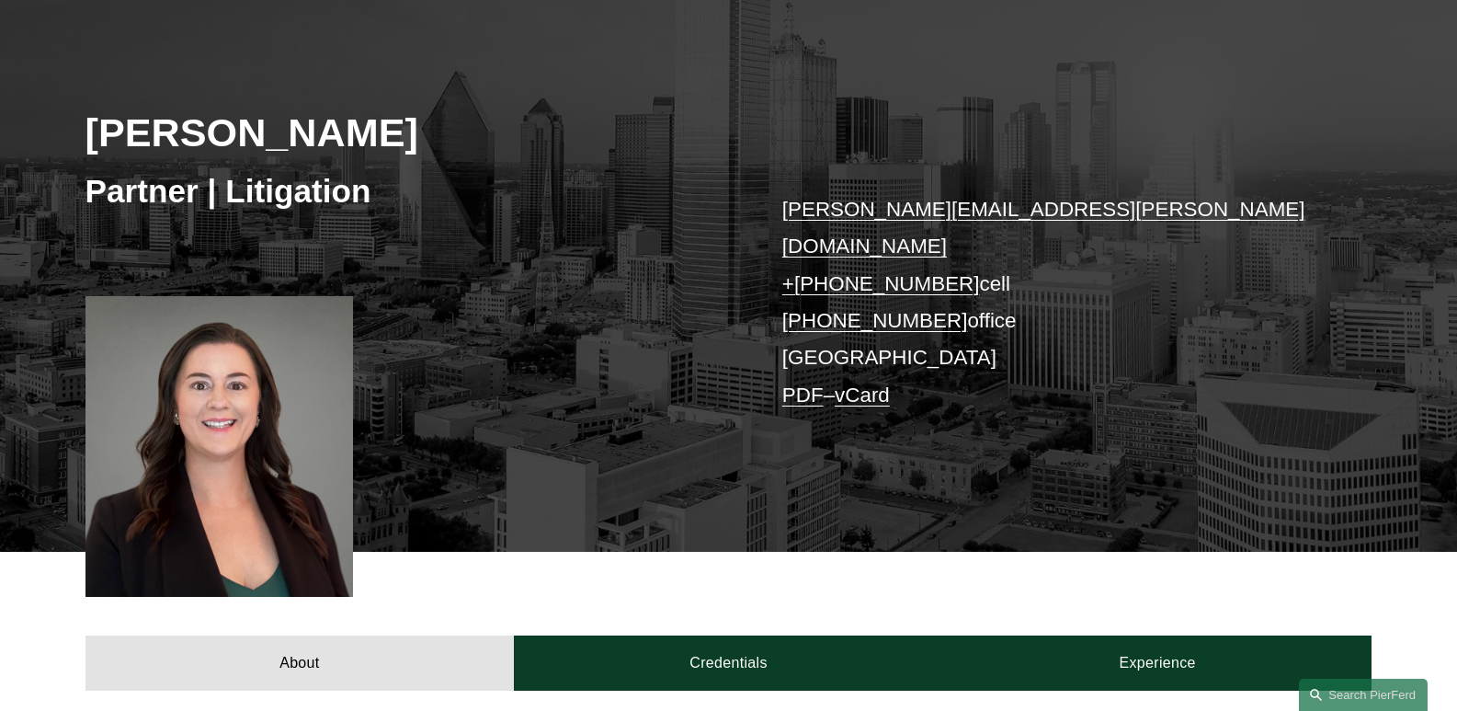
scroll to position [368, 0]
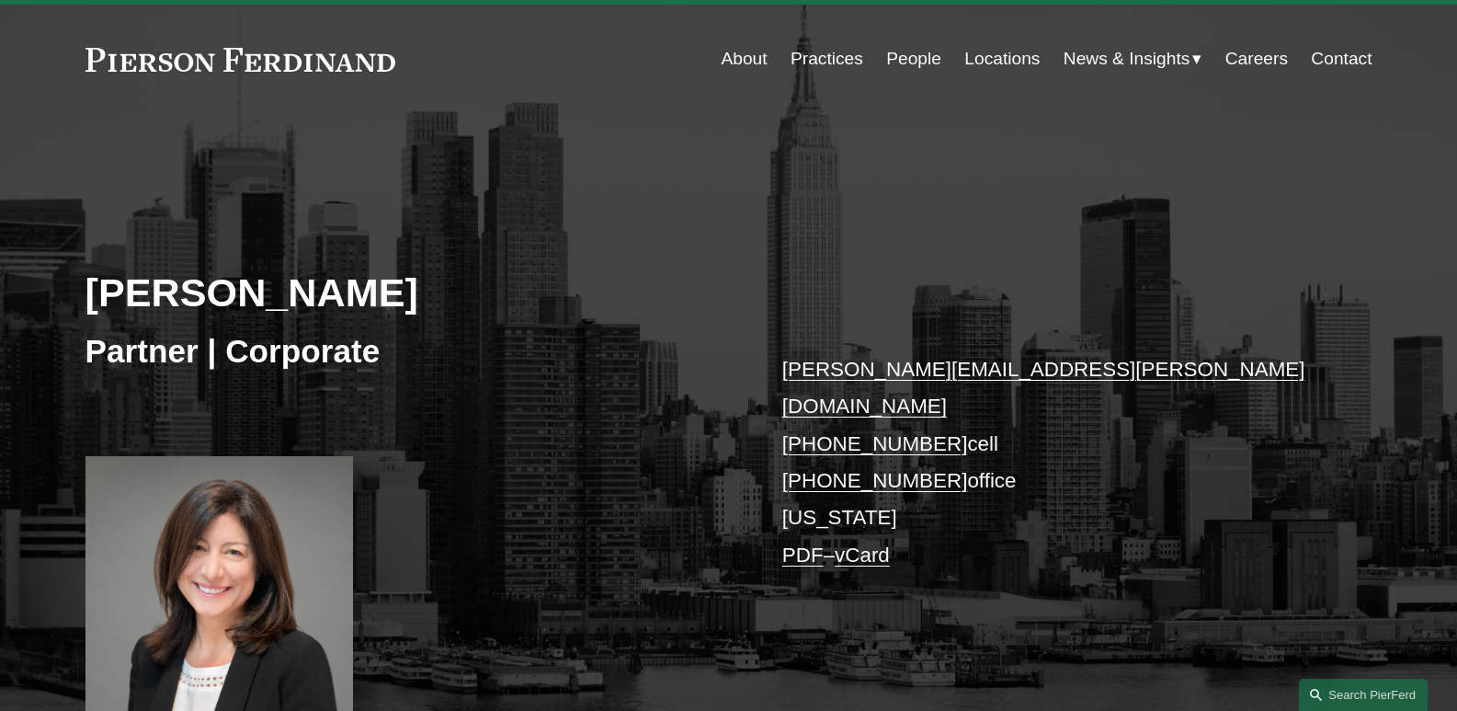
scroll to position [276, 0]
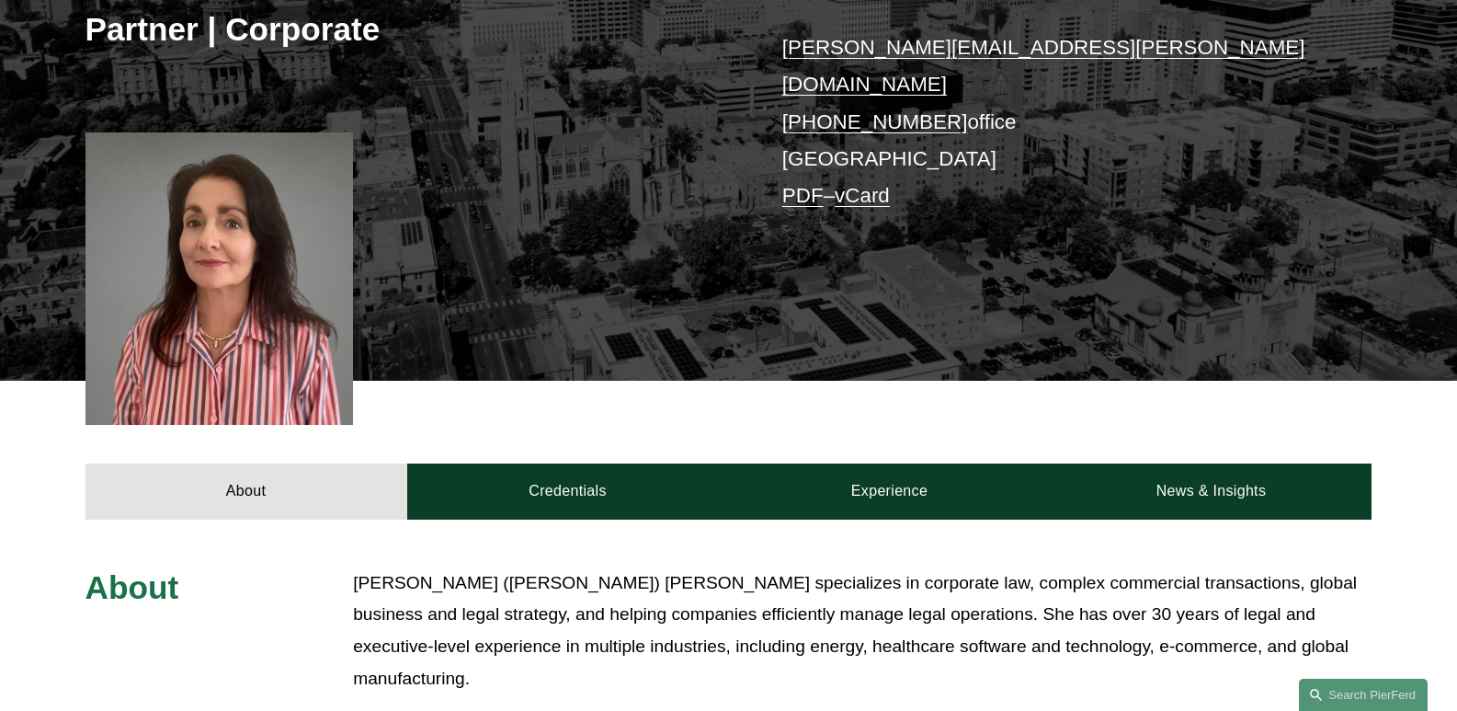
scroll to position [368, 0]
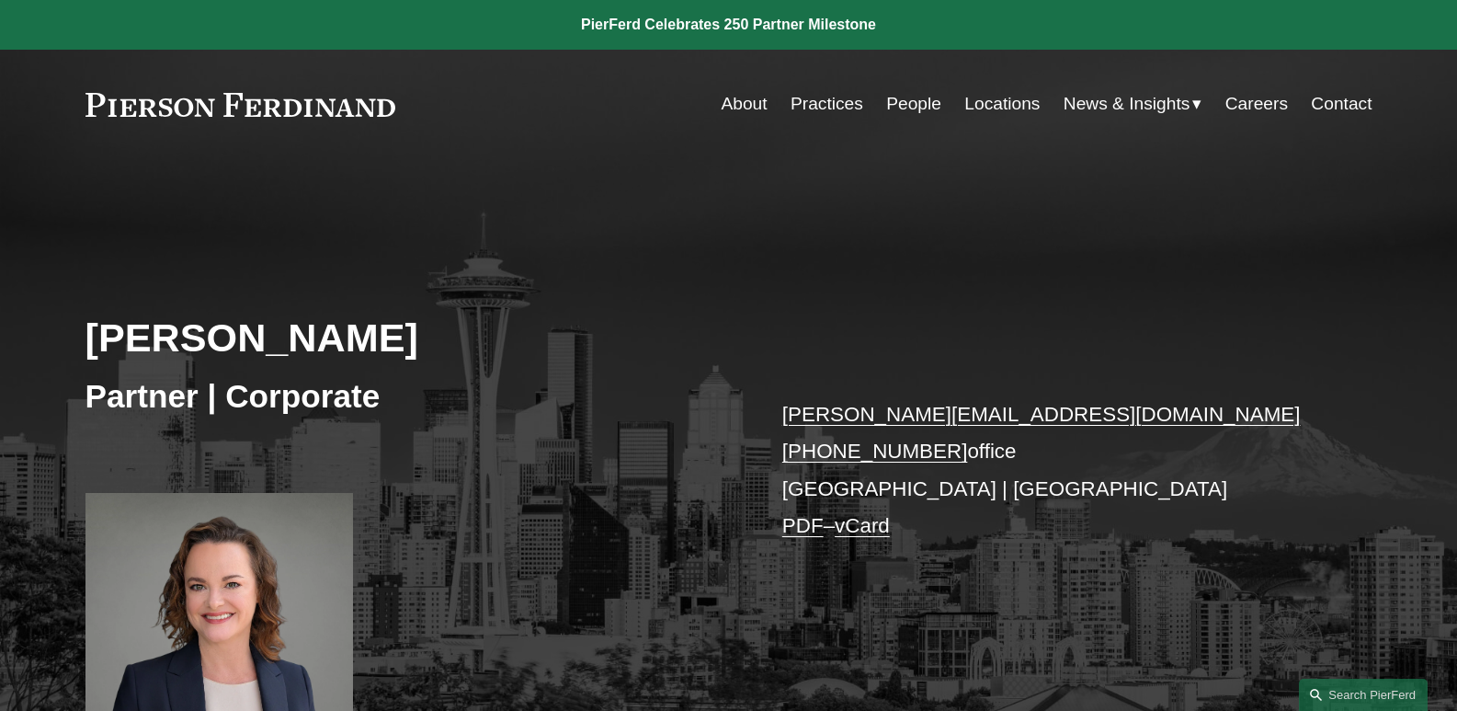
scroll to position [276, 0]
